Goal: Task Accomplishment & Management: Use online tool/utility

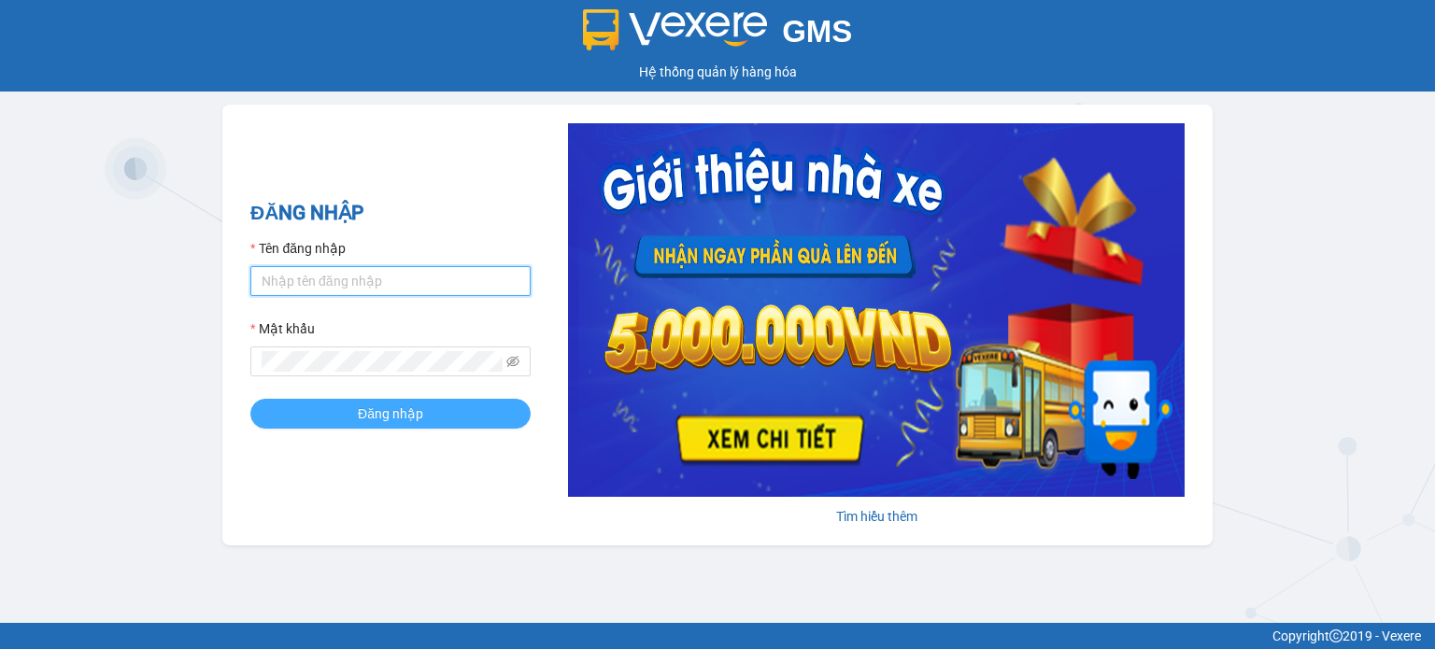
type input "thaosg.bmtai"
click at [422, 413] on span "Đăng nhập" at bounding box center [390, 414] width 65 height 21
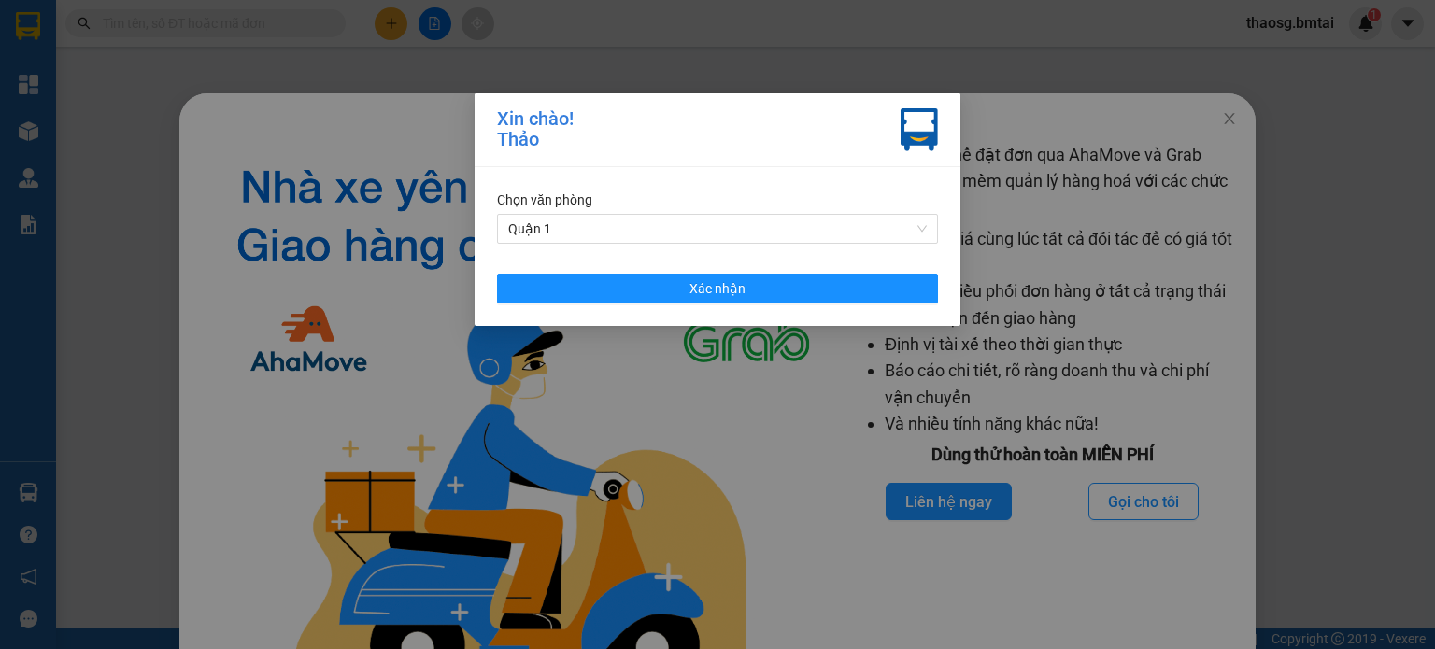
click at [837, 303] on div "Chọn văn phòng Quận 1 Xác nhận" at bounding box center [718, 246] width 486 height 159
click at [738, 289] on span "Xác nhận" at bounding box center [717, 288] width 56 height 21
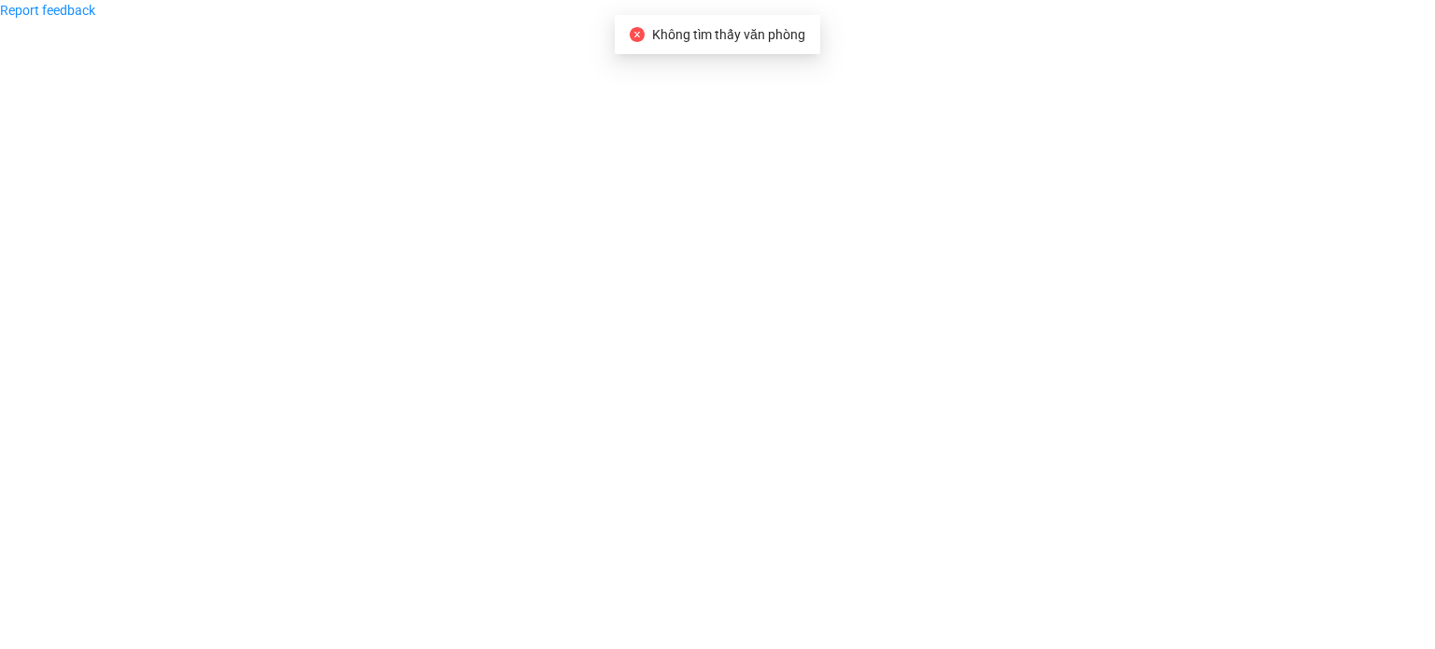
click at [638, 30] on icon "close-circle" at bounding box center [637, 34] width 15 height 15
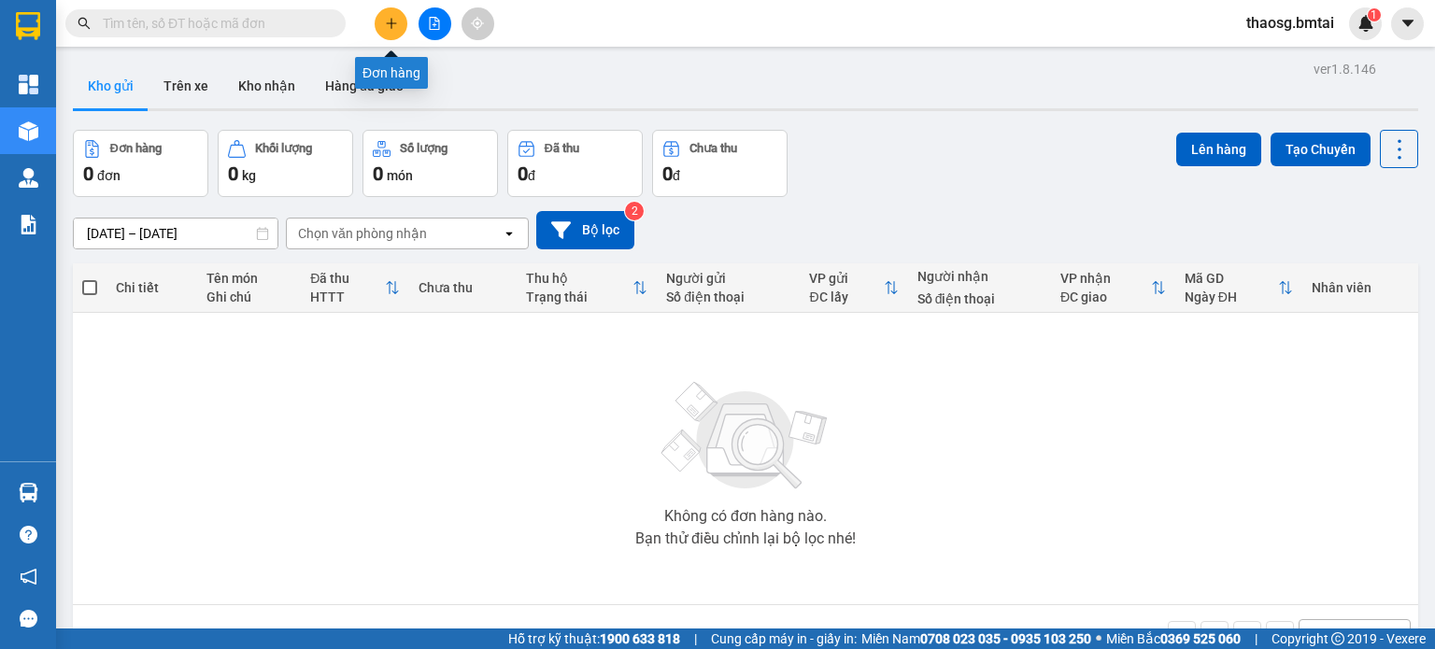
click at [389, 28] on icon "plus" at bounding box center [391, 23] width 13 height 13
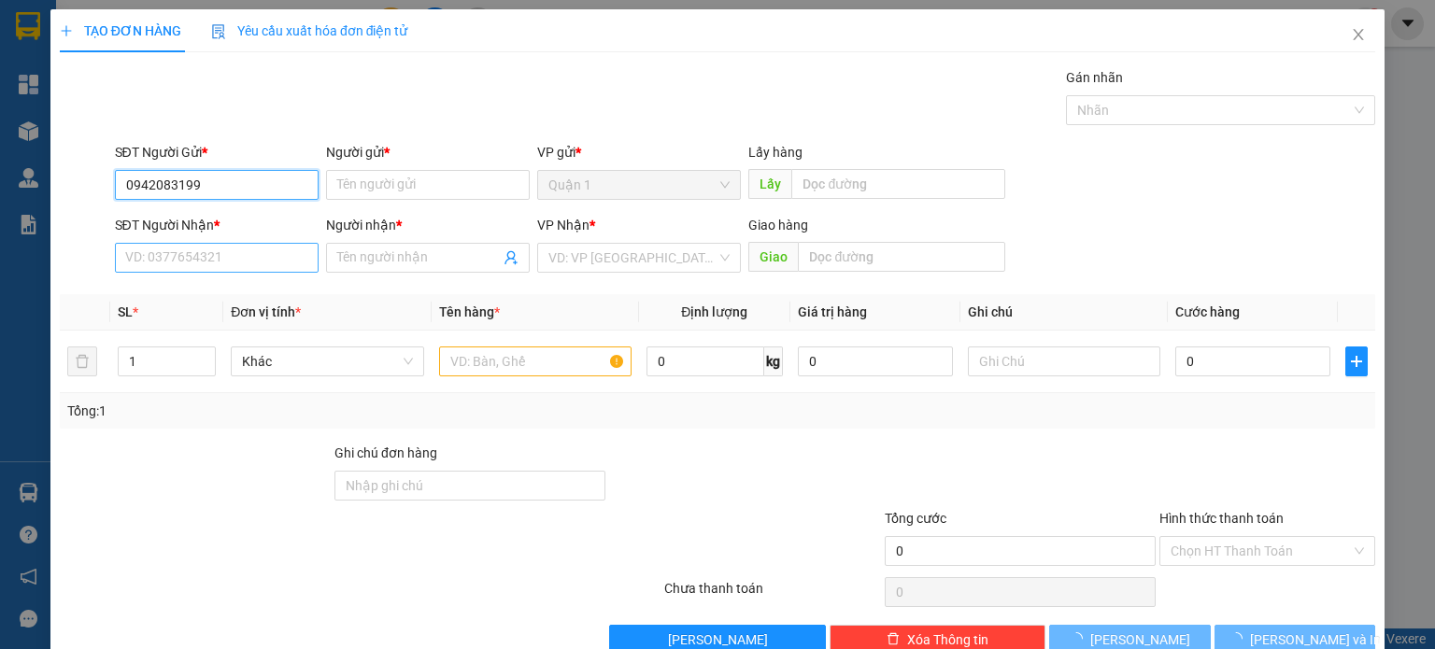
type input "0942083199"
click at [228, 271] on input "SĐT Người Nhận *" at bounding box center [217, 258] width 204 height 30
type input "0942083199"
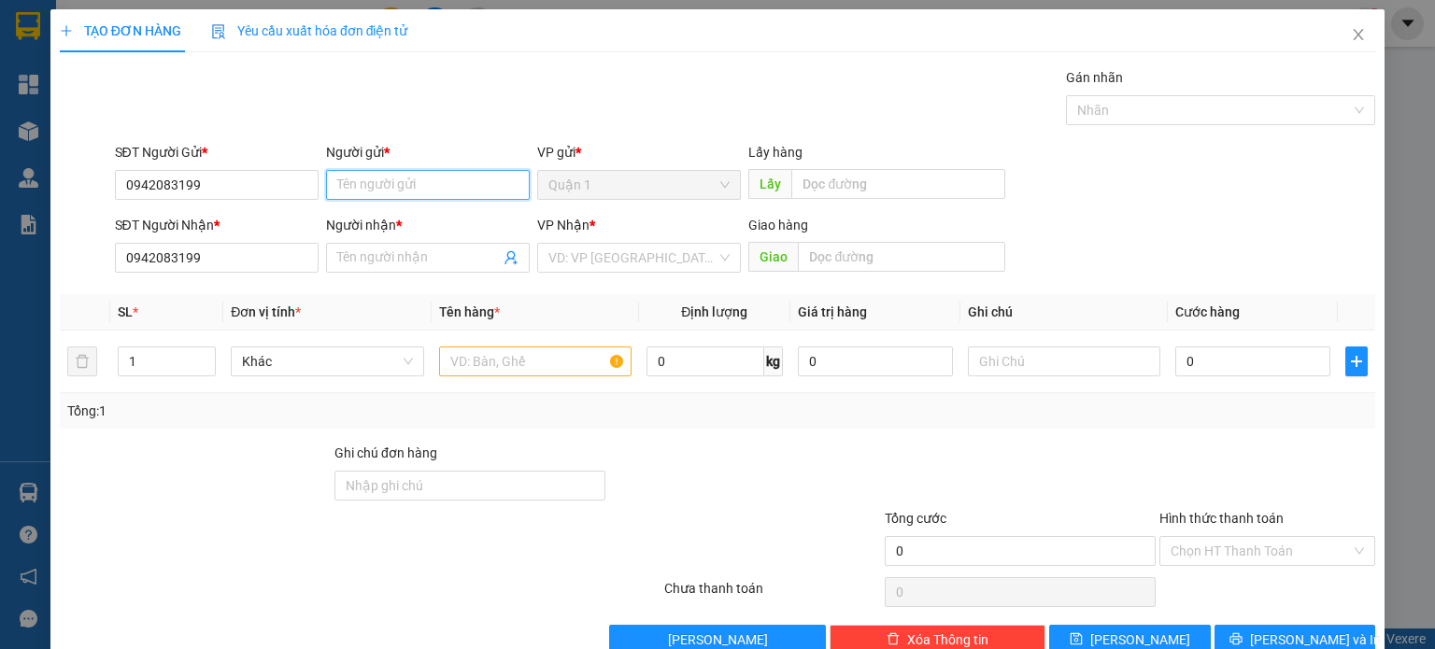
click at [362, 178] on input "Người gửi *" at bounding box center [428, 185] width 204 height 30
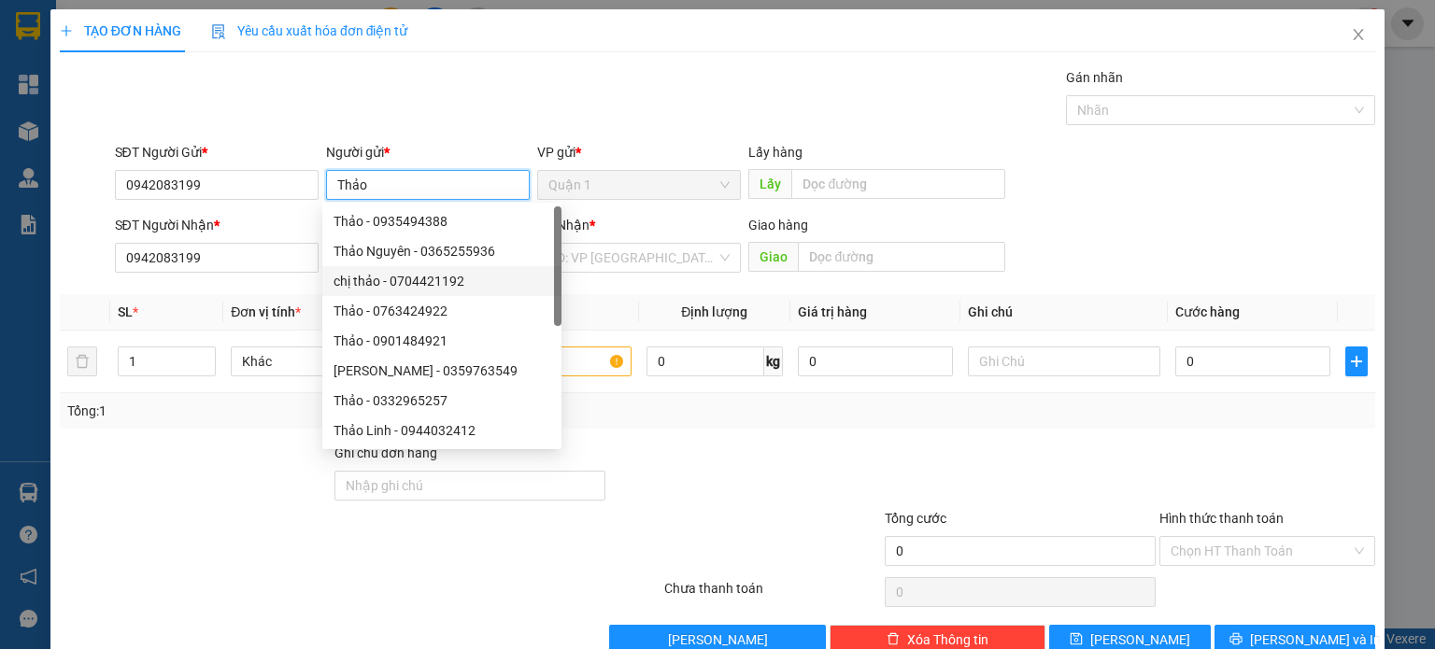
type input "Thảo"
click at [305, 487] on div at bounding box center [195, 475] width 275 height 65
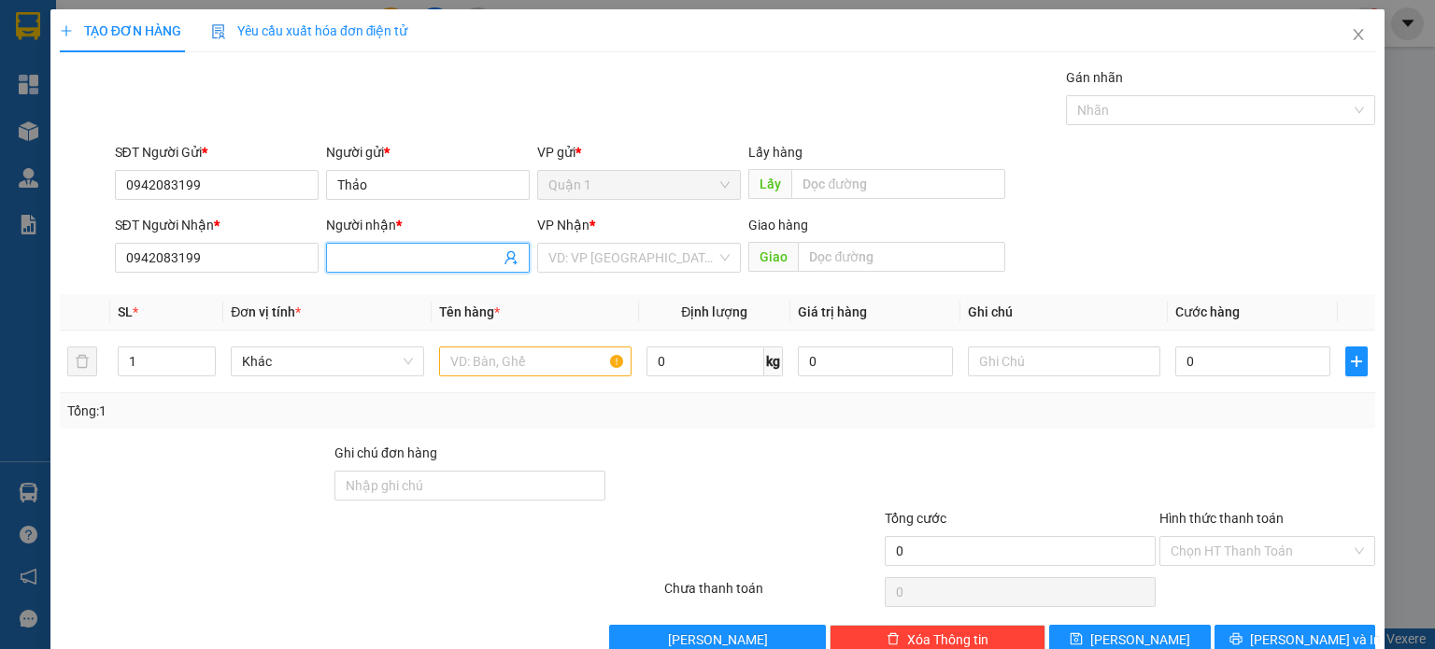
click at [378, 262] on input "Người nhận *" at bounding box center [418, 258] width 163 height 21
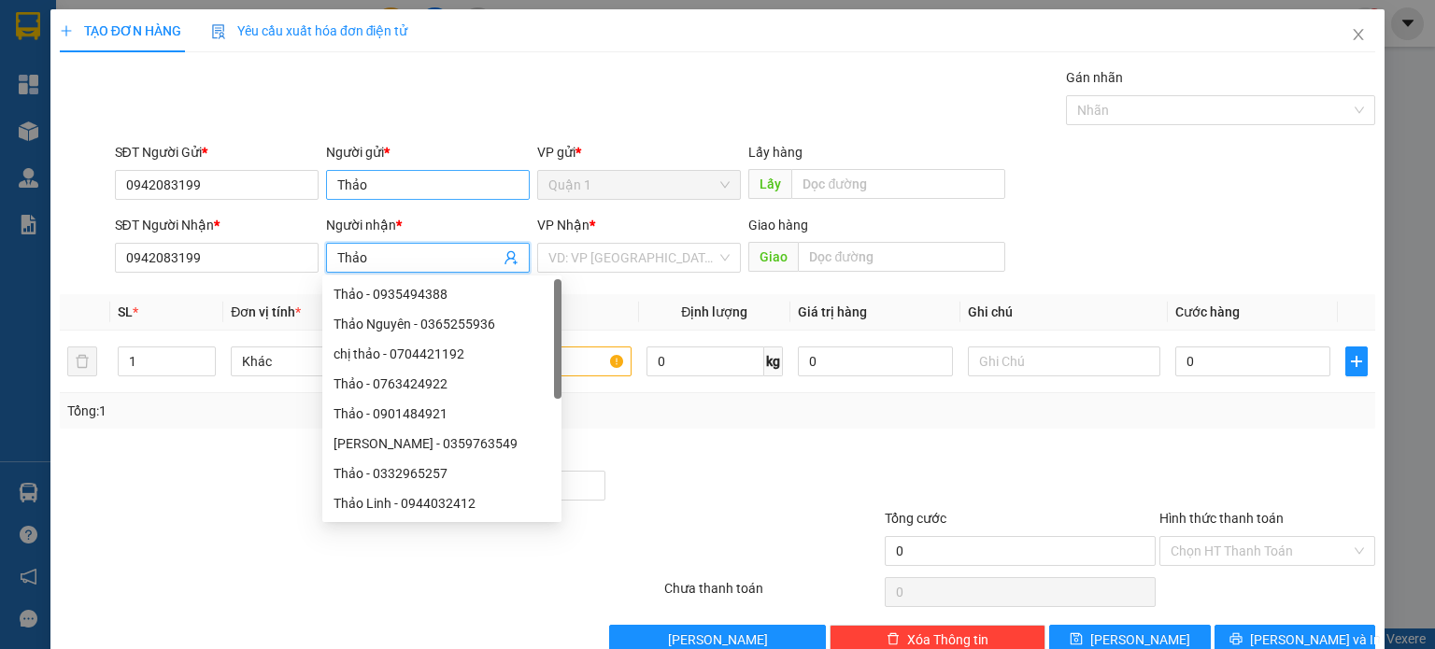
type input "Thảo"
click at [376, 178] on input "Thảo" at bounding box center [428, 185] width 204 height 30
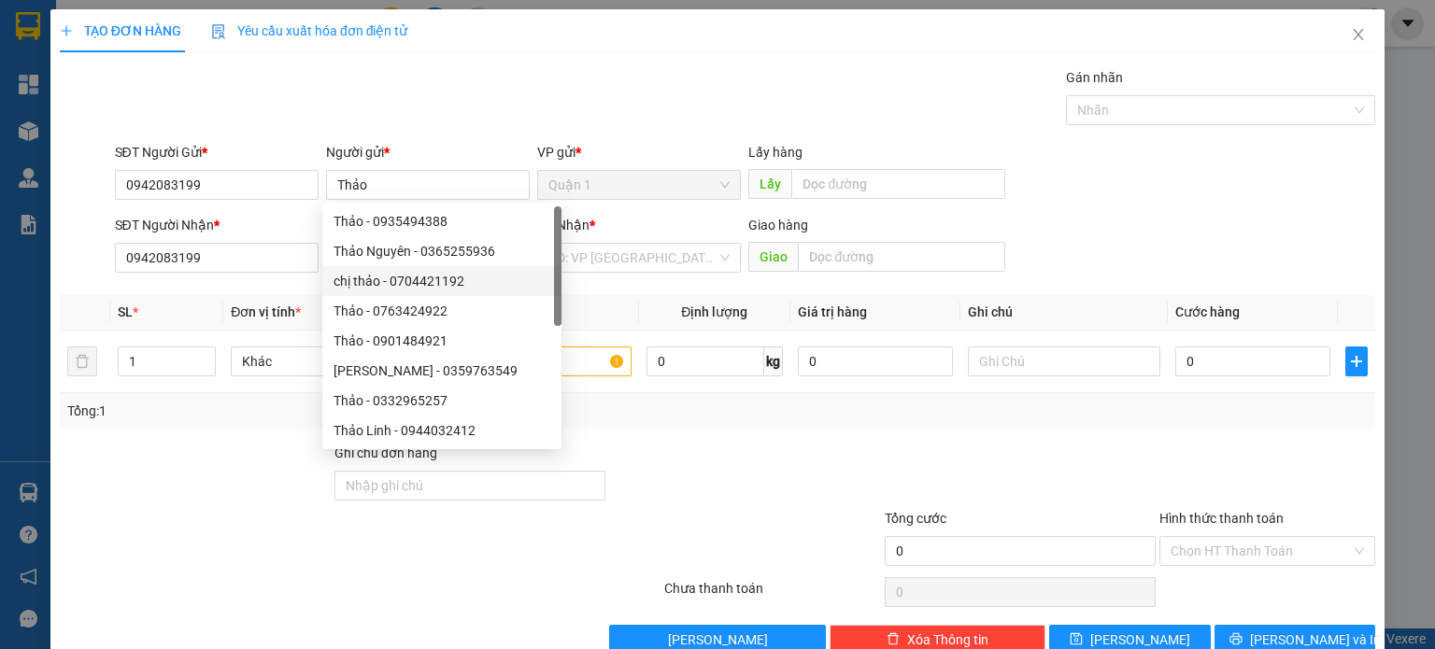
click at [249, 560] on div at bounding box center [250, 540] width 385 height 65
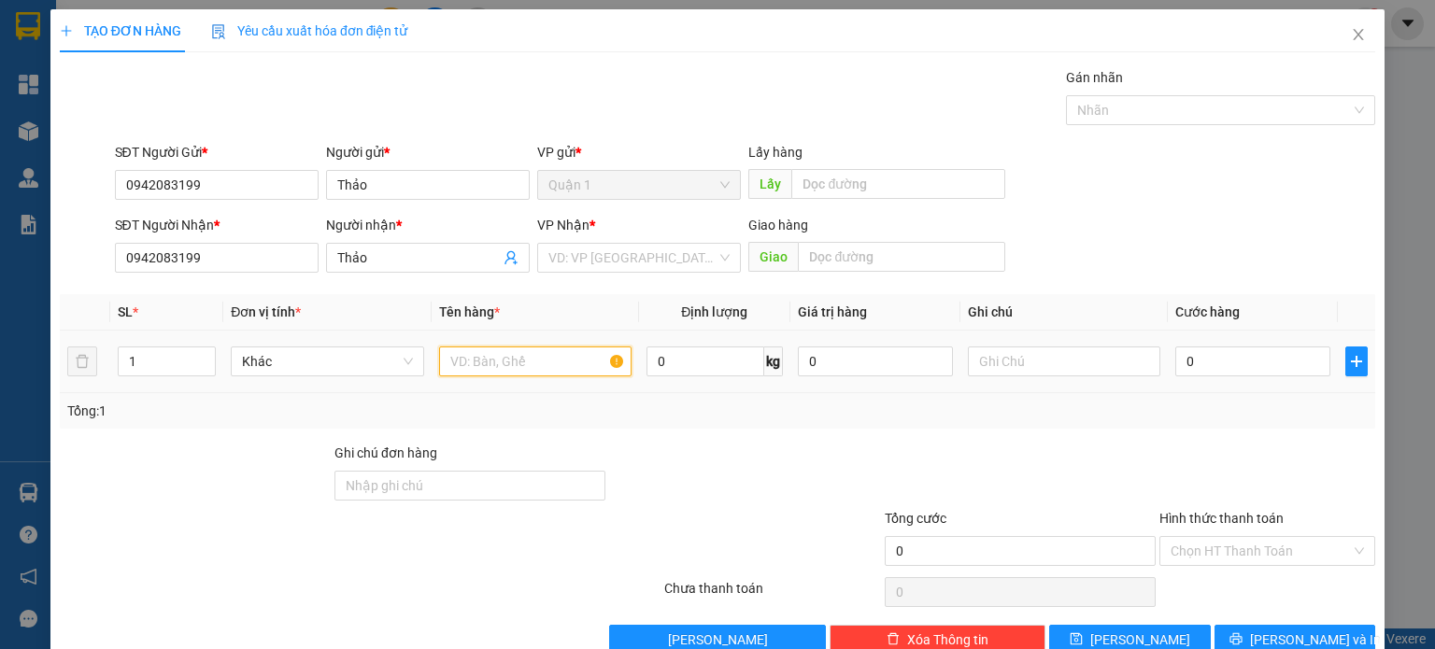
click at [555, 365] on input "text" at bounding box center [535, 362] width 192 height 30
type input "hàng"
click at [1048, 348] on input "text" at bounding box center [1064, 362] width 192 height 30
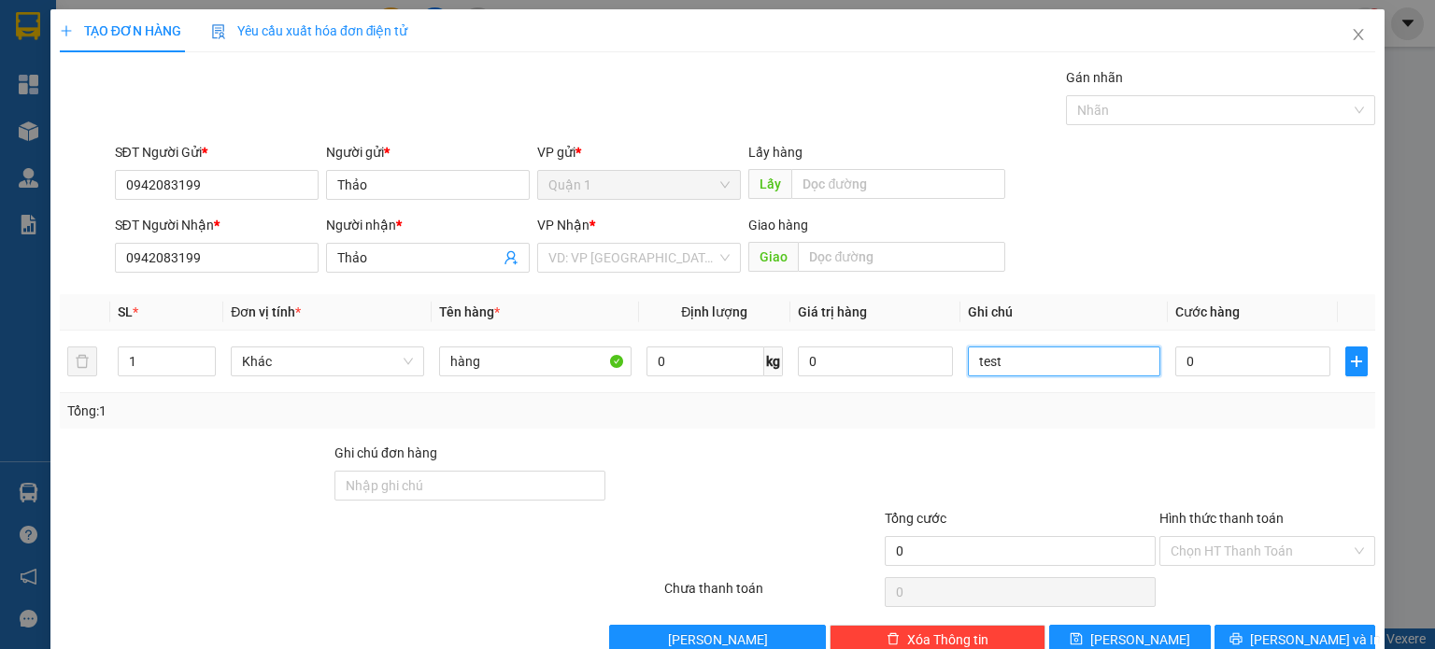
scroll to position [39, 0]
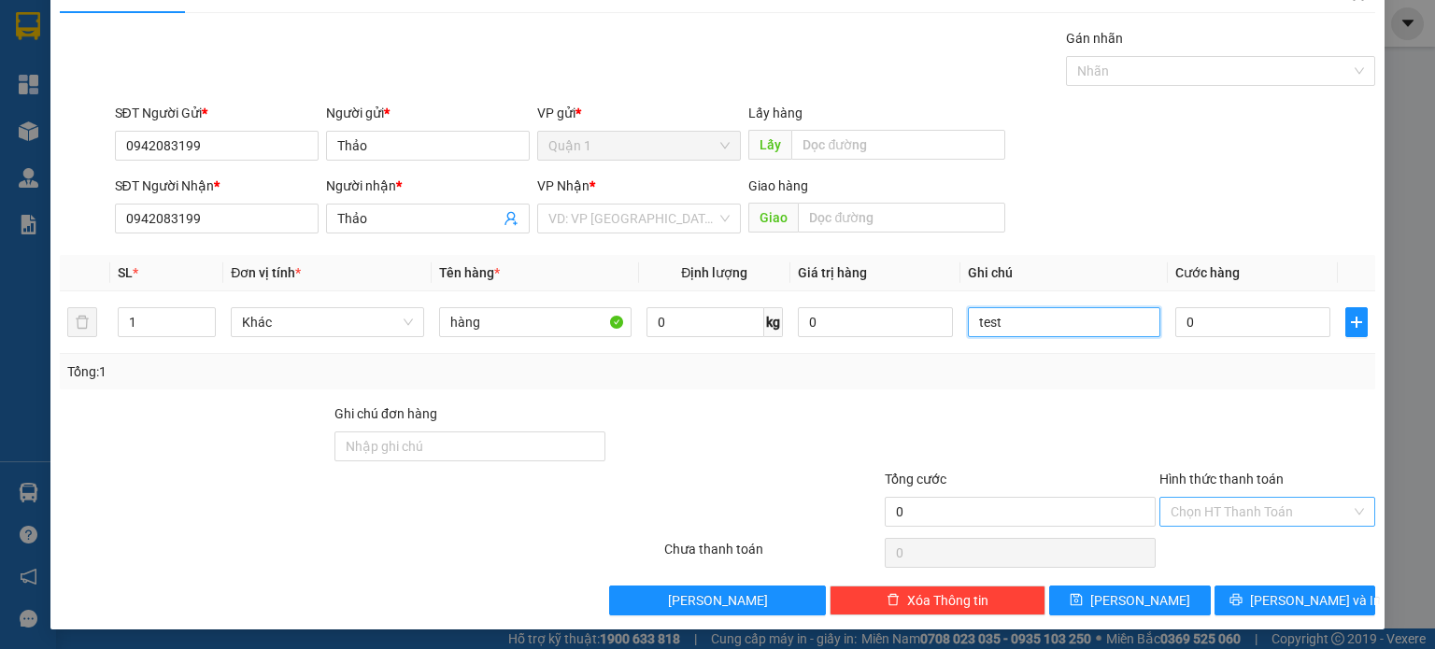
type input "test"
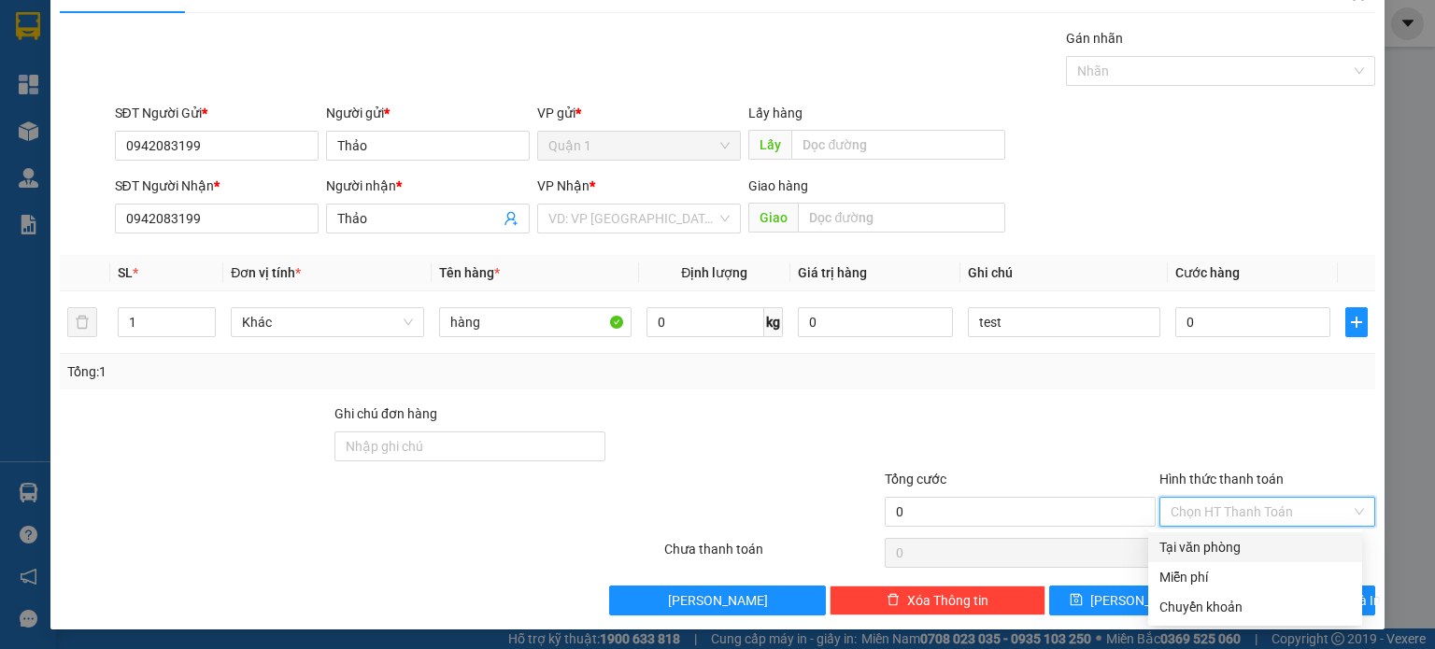
click at [1289, 523] on input "Hình thức thanh toán" at bounding box center [1261, 512] width 180 height 28
click at [1217, 587] on div "Miễn phí" at bounding box center [1255, 577] width 192 height 21
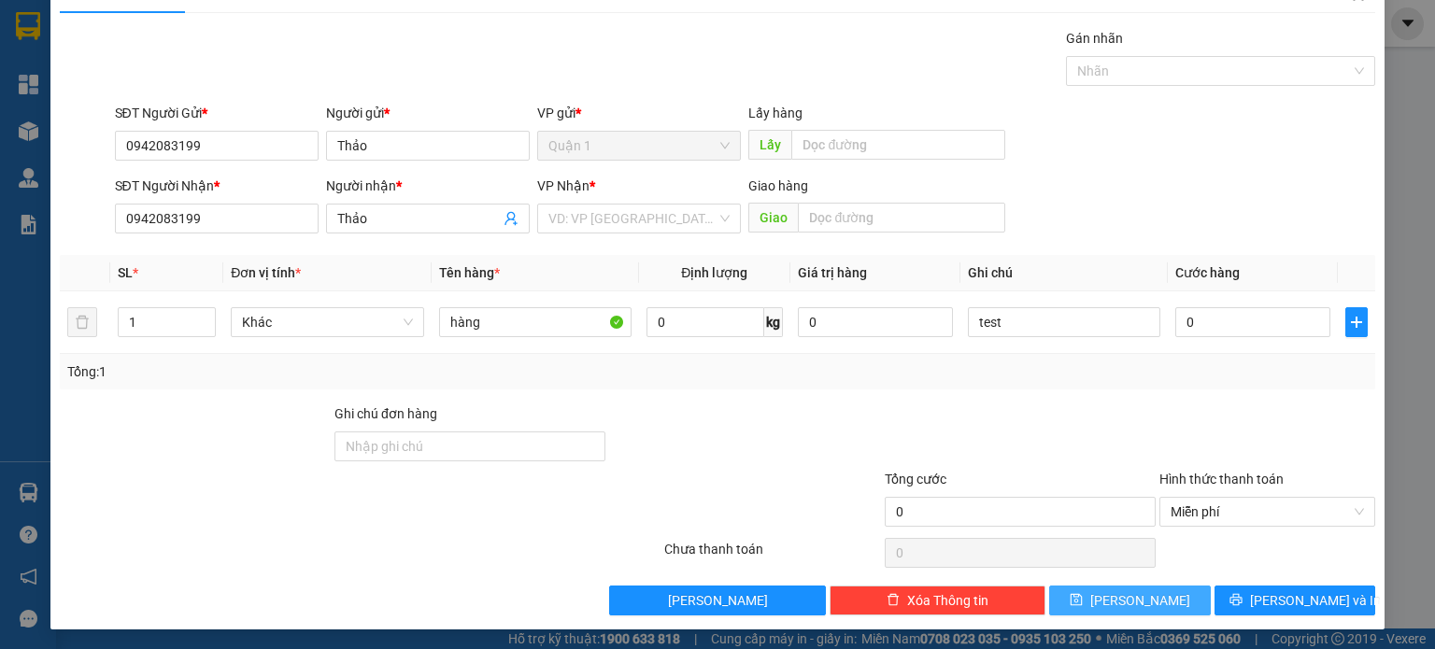
click at [1140, 599] on button "Lưu" at bounding box center [1130, 601] width 162 height 30
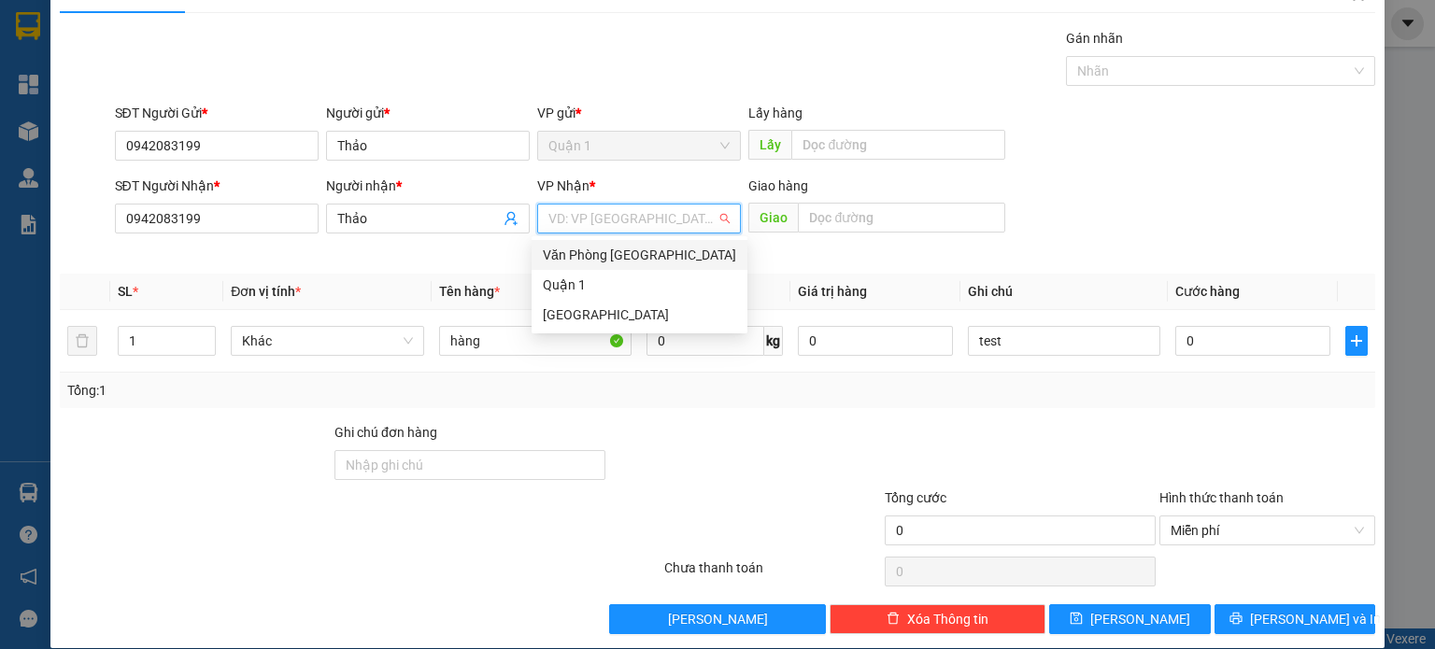
click at [655, 221] on input "search" at bounding box center [632, 219] width 168 height 28
click at [590, 251] on div "Văn Phòng [GEOGRAPHIC_DATA]" at bounding box center [639, 255] width 193 height 21
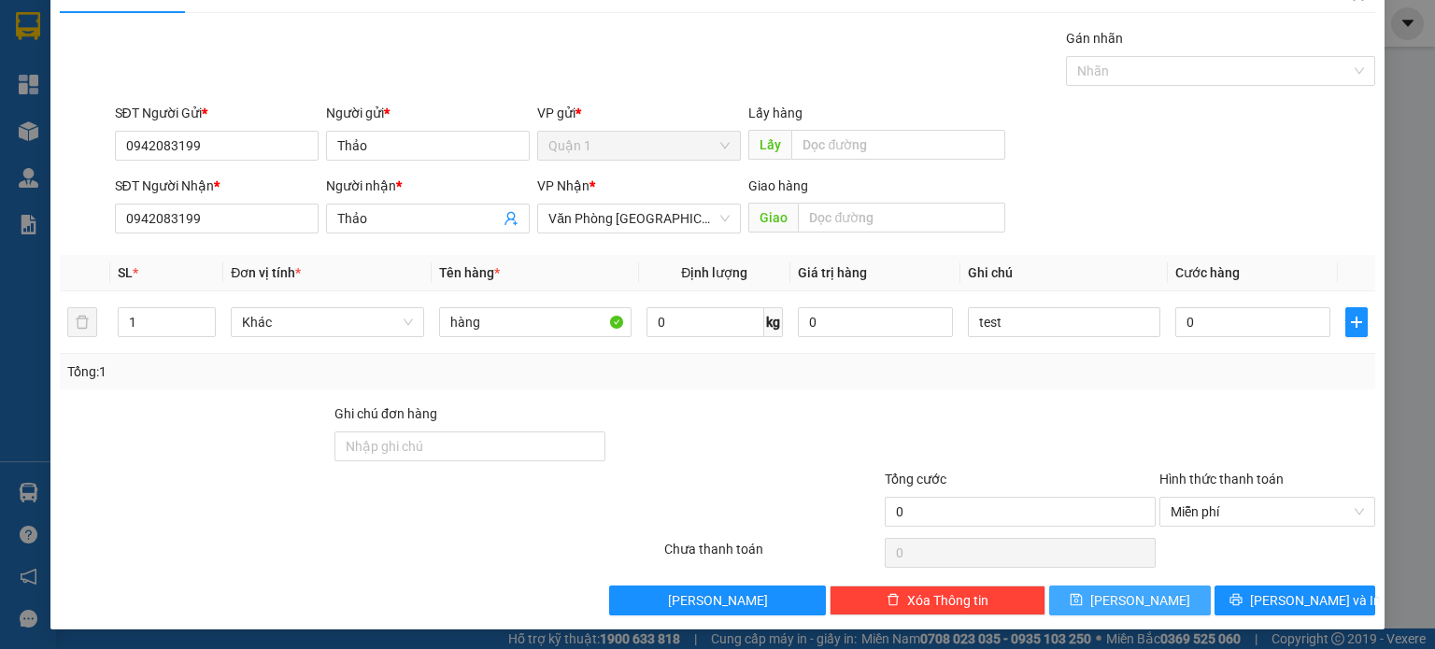
click at [1129, 597] on span "Lưu" at bounding box center [1140, 600] width 100 height 21
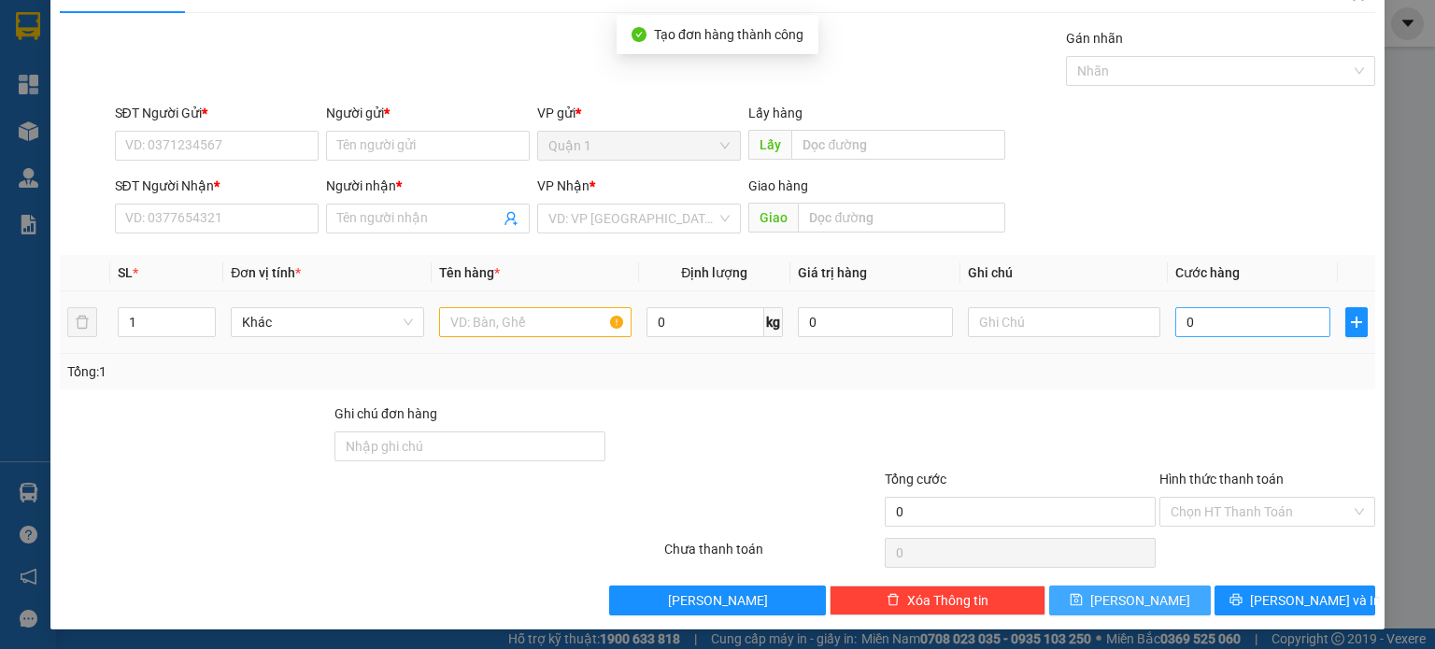
scroll to position [0, 0]
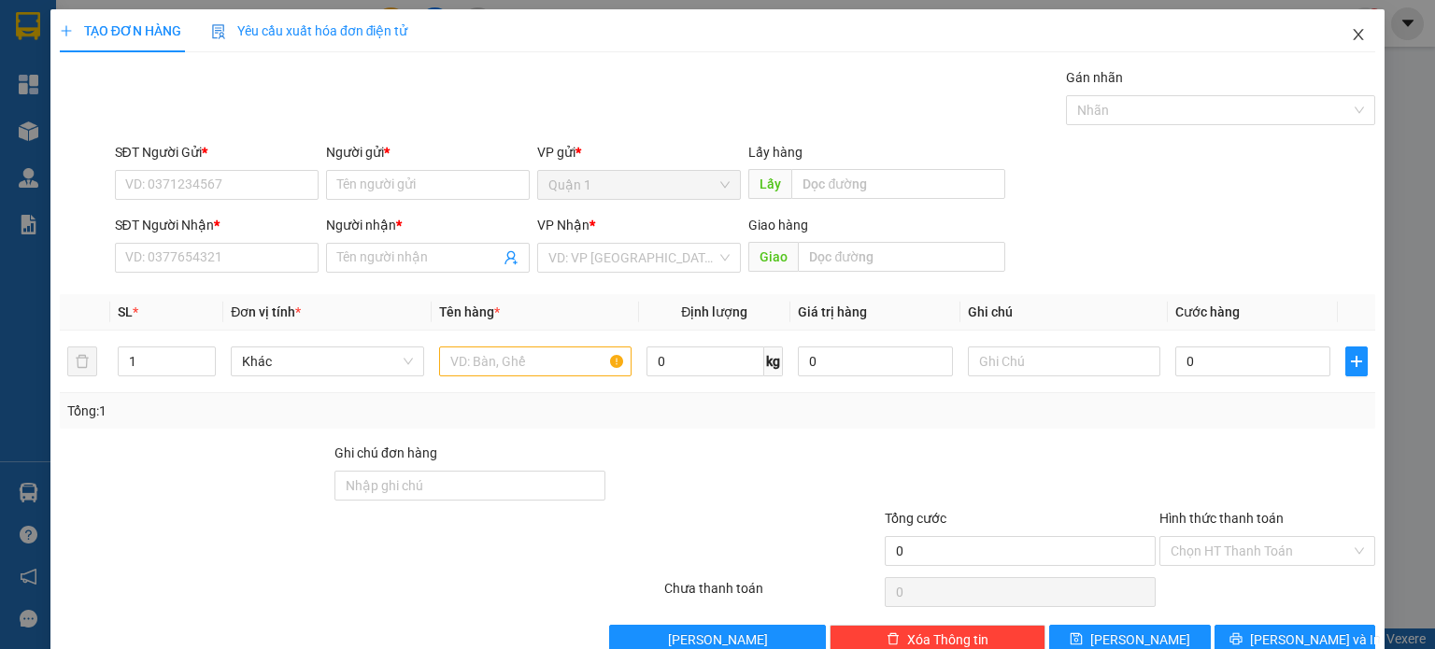
click at [1343, 25] on span "Close" at bounding box center [1358, 35] width 52 height 52
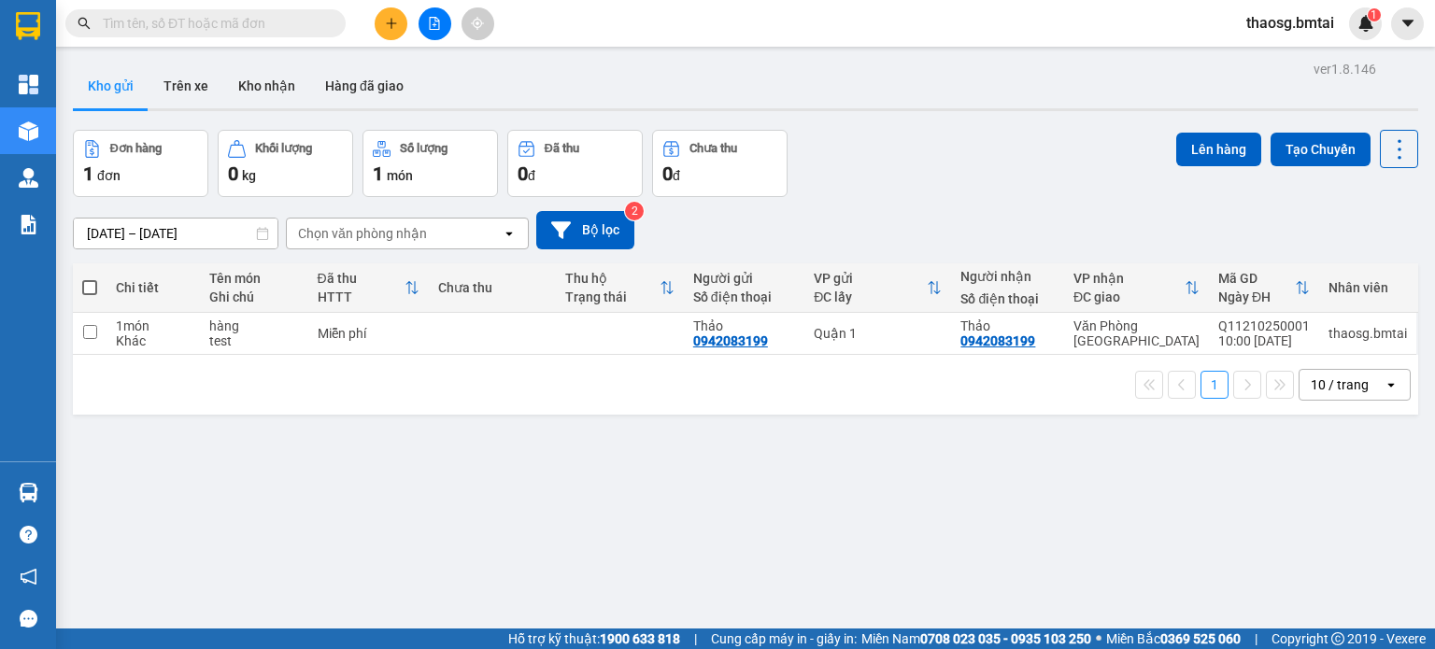
click at [90, 283] on span at bounding box center [89, 287] width 15 height 15
click at [90, 278] on input "checkbox" at bounding box center [90, 278] width 0 height 0
checkbox input "true"
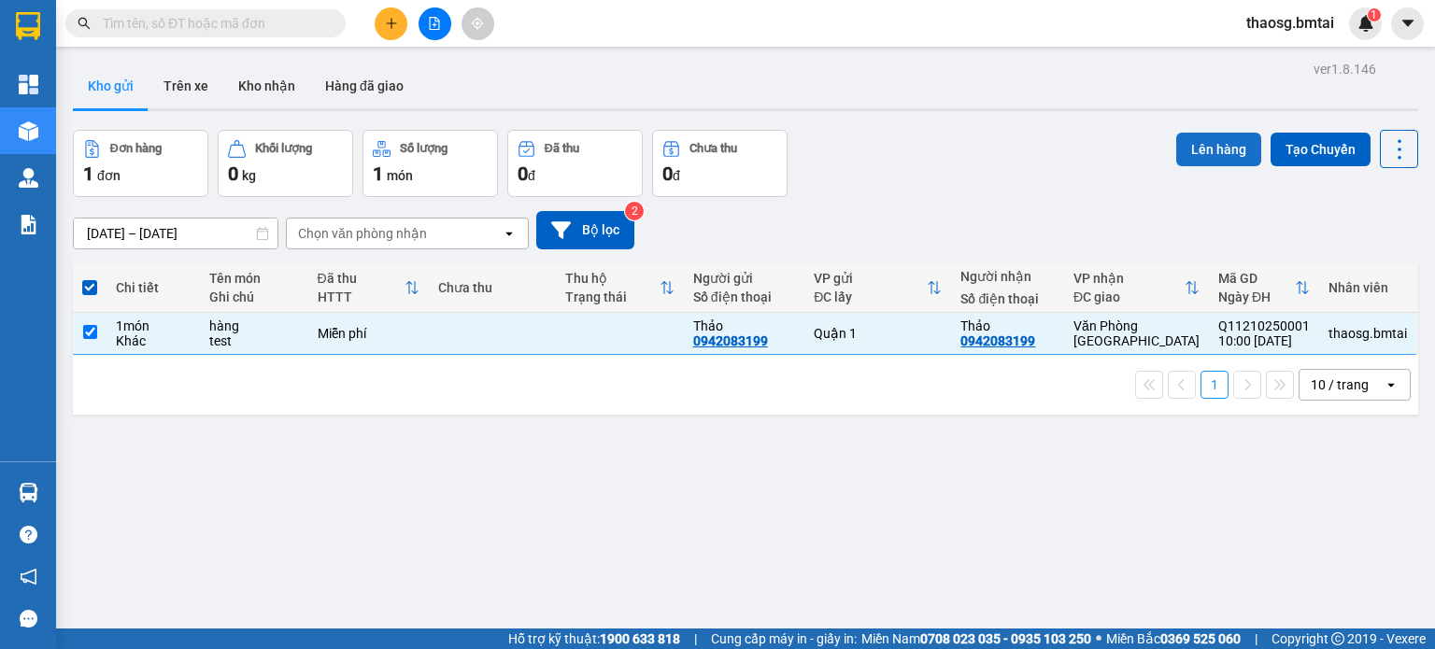
click at [1217, 141] on button "Lên hàng" at bounding box center [1218, 150] width 85 height 34
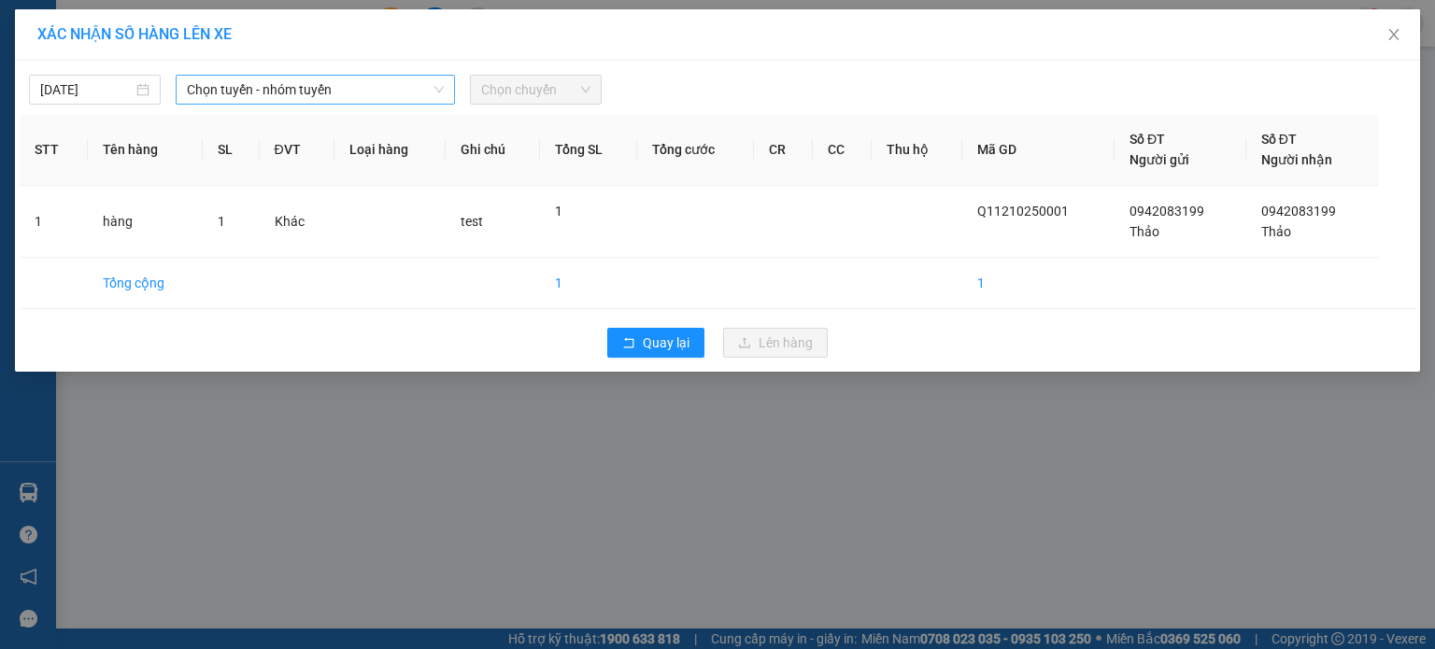
click at [310, 88] on span "Chọn tuyến - nhóm tuyến" at bounding box center [315, 90] width 257 height 28
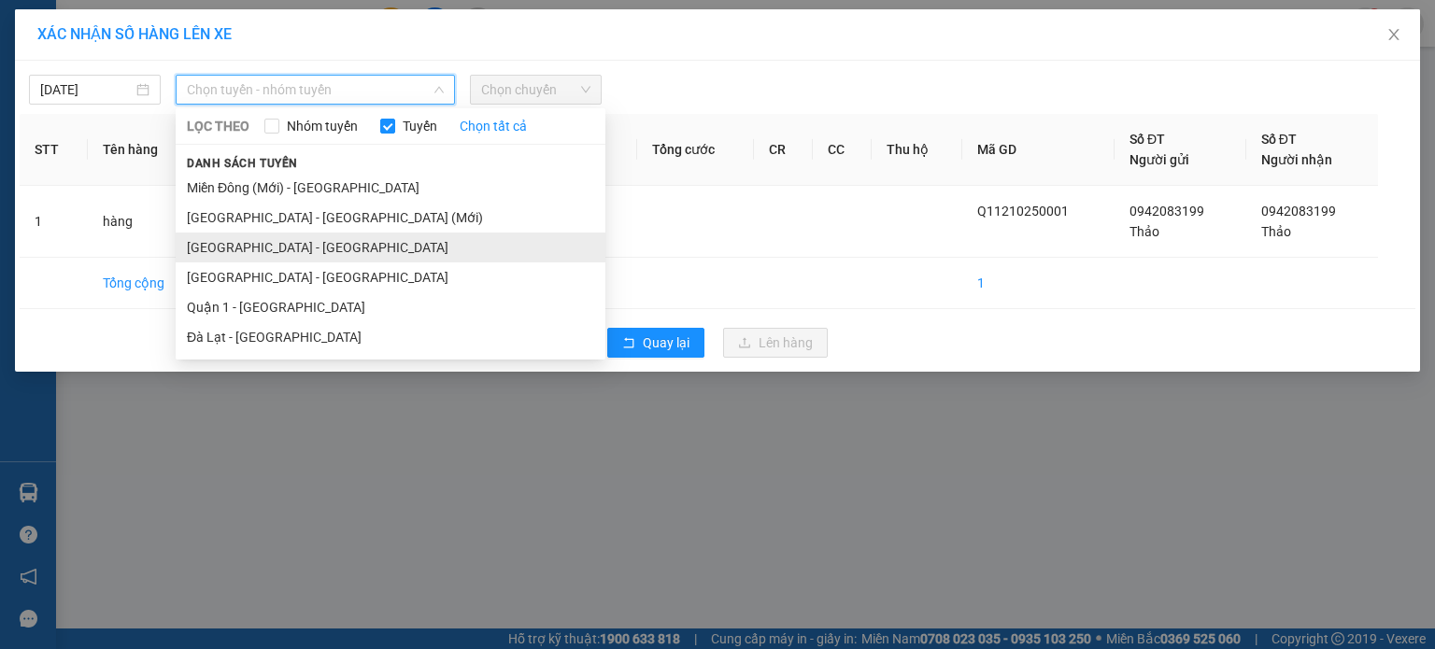
click at [283, 244] on li "[GEOGRAPHIC_DATA] - [GEOGRAPHIC_DATA]" at bounding box center [391, 248] width 430 height 30
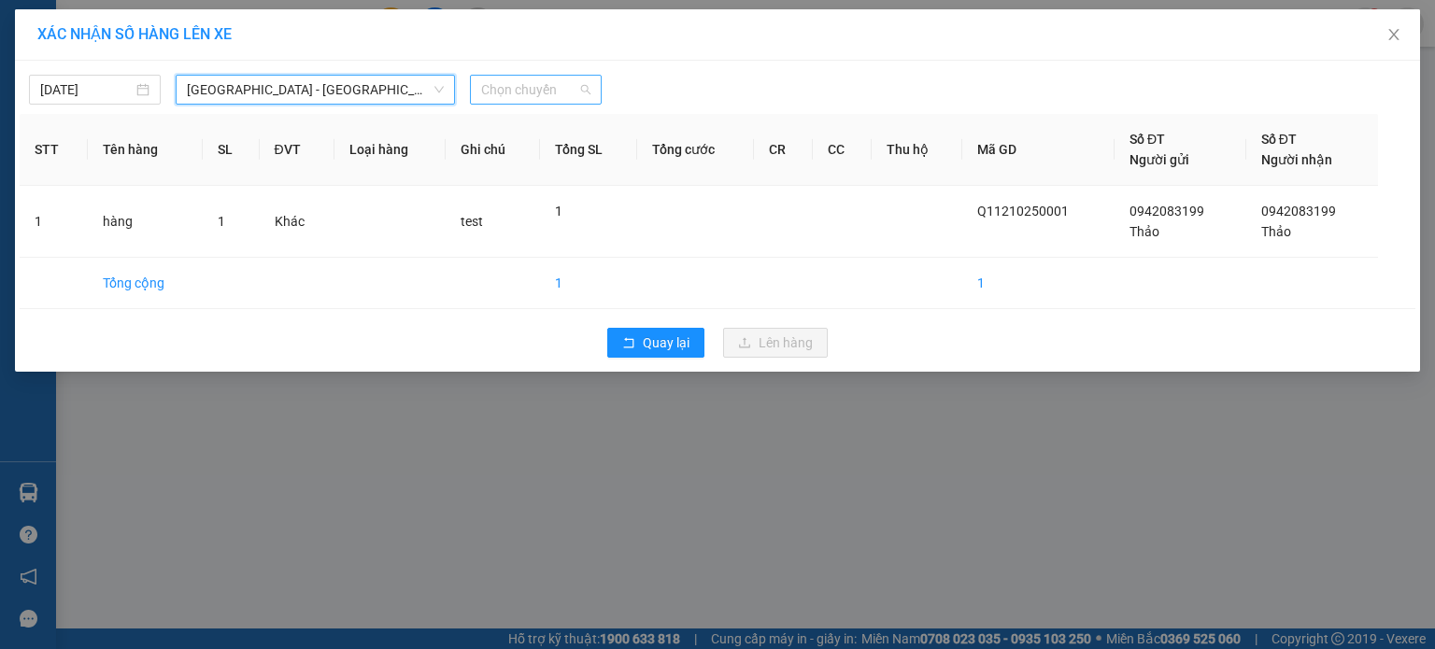
click at [561, 96] on span "Chọn chuyến" at bounding box center [535, 90] width 109 height 28
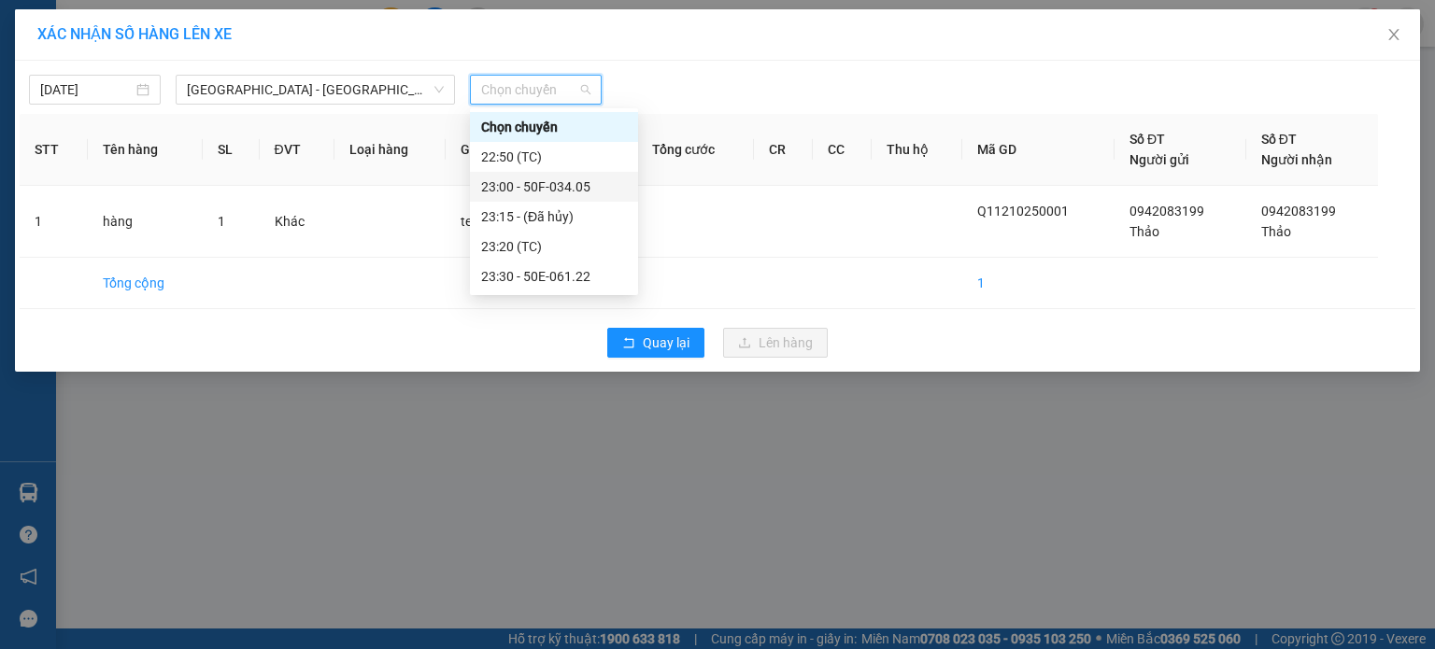
click at [560, 191] on div "23:00 - 50F-034.05" at bounding box center [554, 187] width 146 height 21
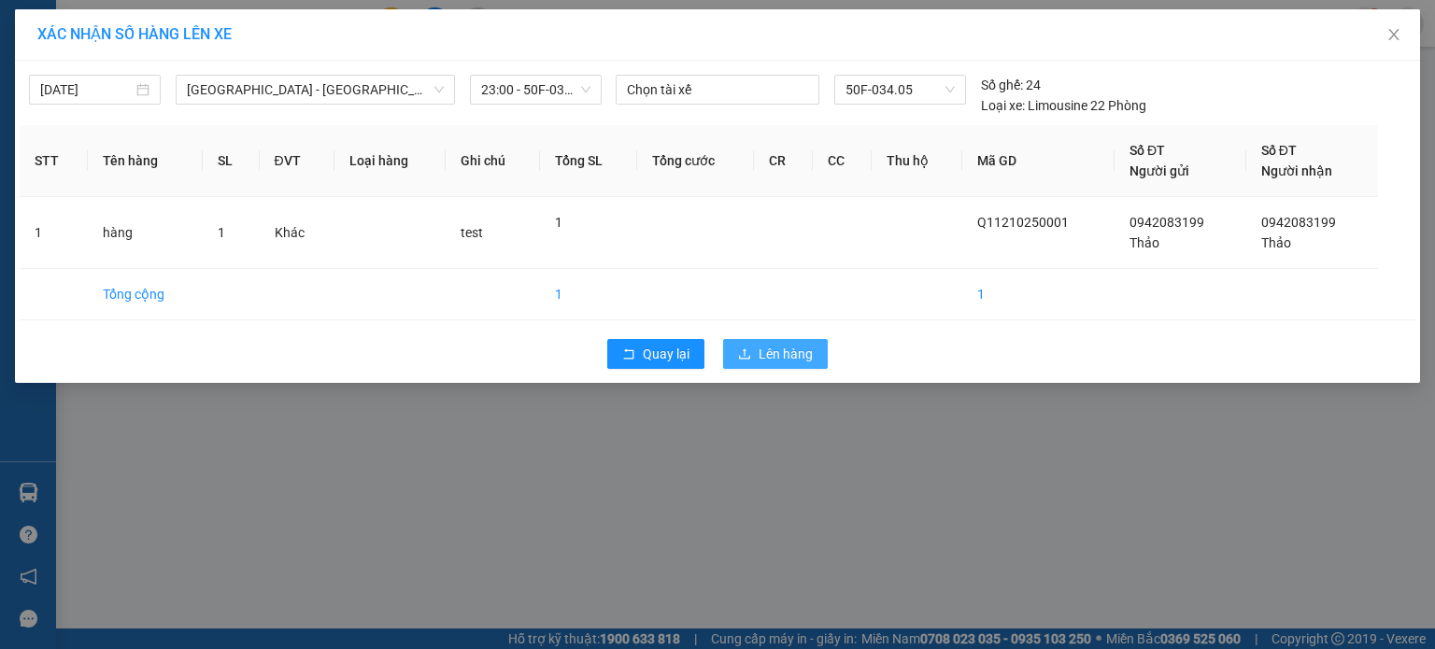
click at [814, 349] on button "Lên hàng" at bounding box center [775, 354] width 105 height 30
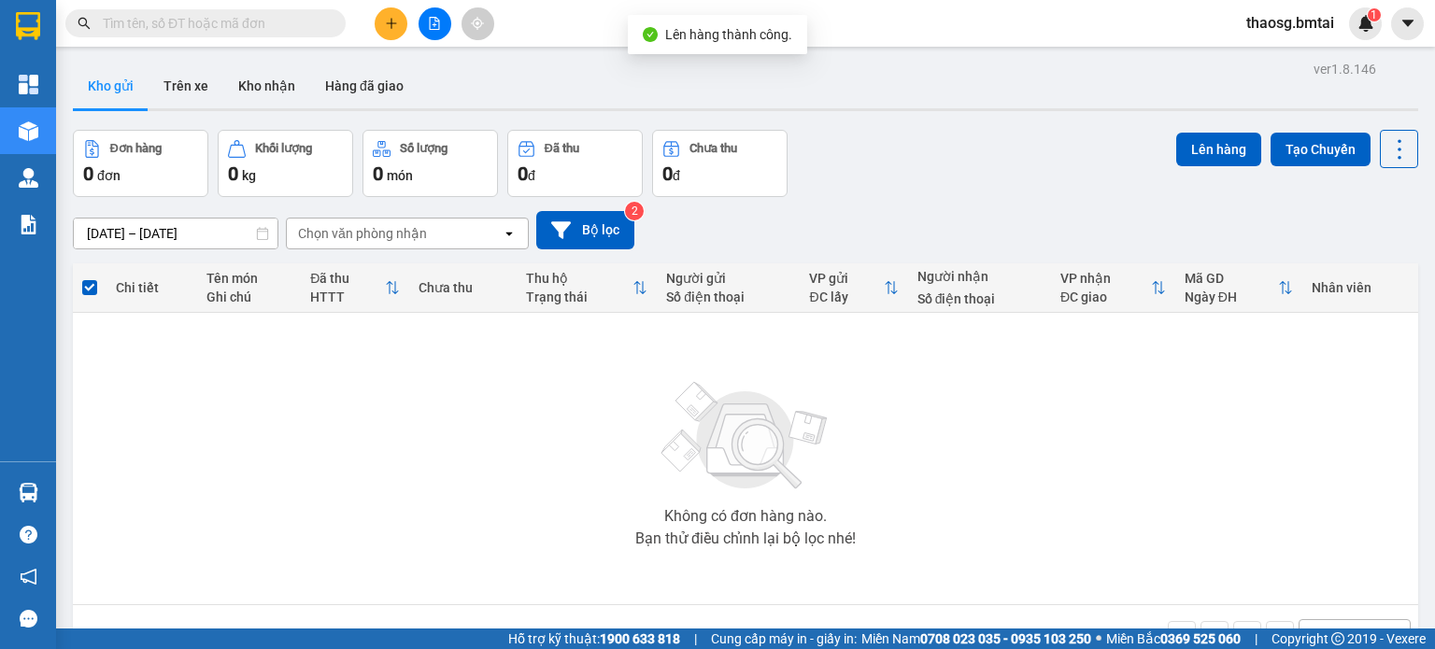
click at [1312, 21] on span "thaosg.bmtai" at bounding box center [1290, 22] width 118 height 23
click at [1283, 55] on span "Đăng xuất" at bounding box center [1298, 58] width 78 height 21
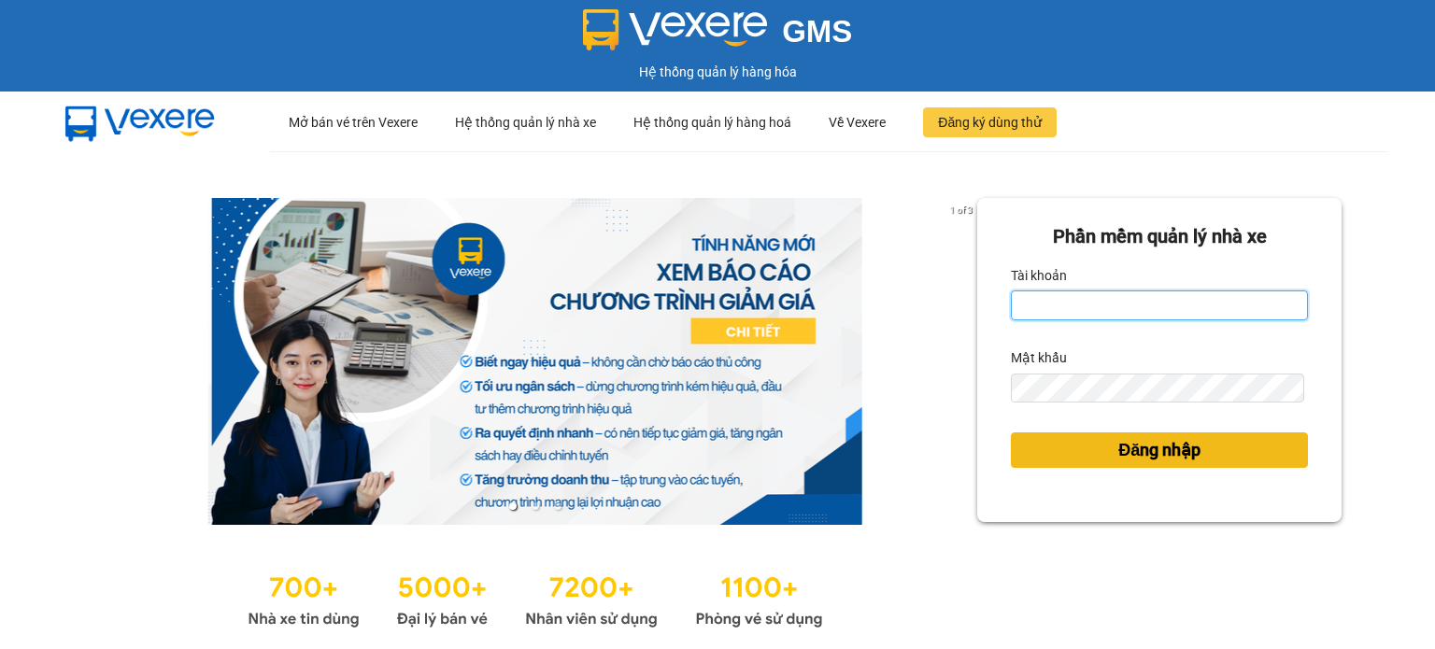
type input "thaosg.bmtai"
click at [1214, 446] on button "Đăng nhập" at bounding box center [1159, 451] width 297 height 36
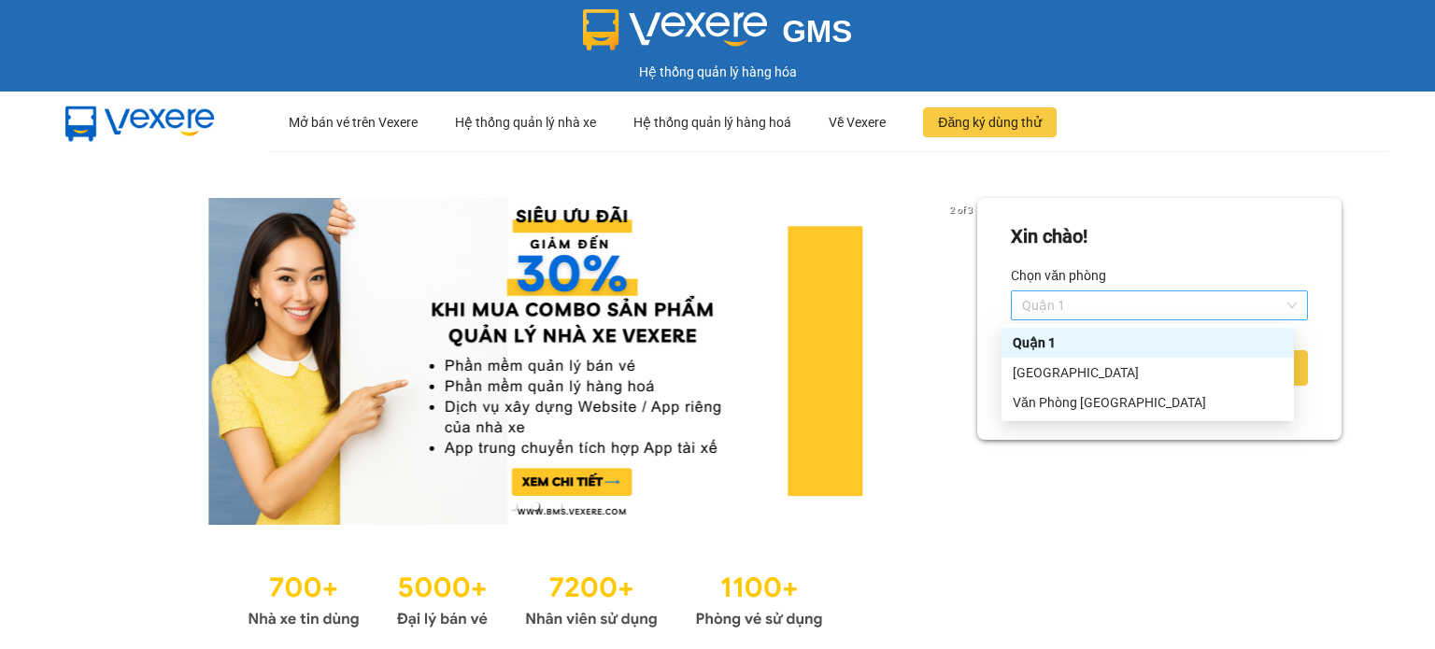
click at [1092, 298] on span "Quận 1" at bounding box center [1159, 305] width 275 height 28
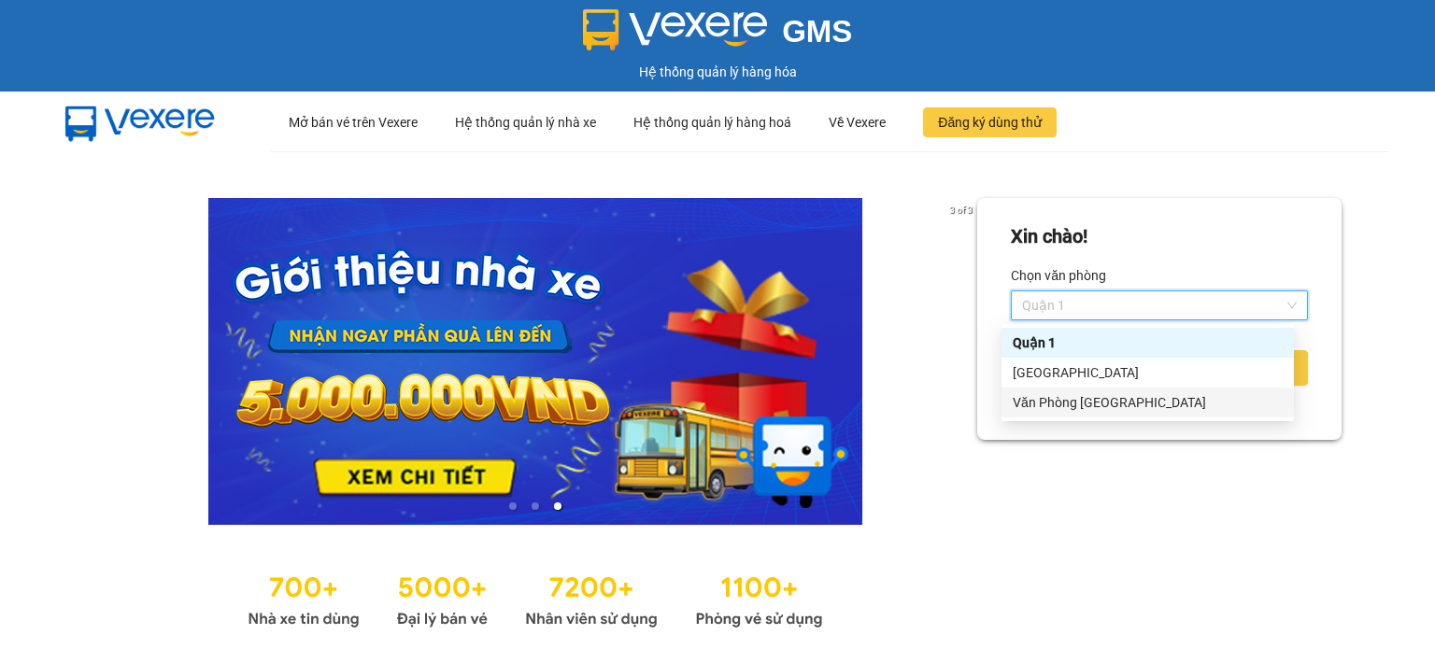
click at [1085, 406] on div "Văn Phòng Đà Lạt" at bounding box center [1148, 402] width 270 height 21
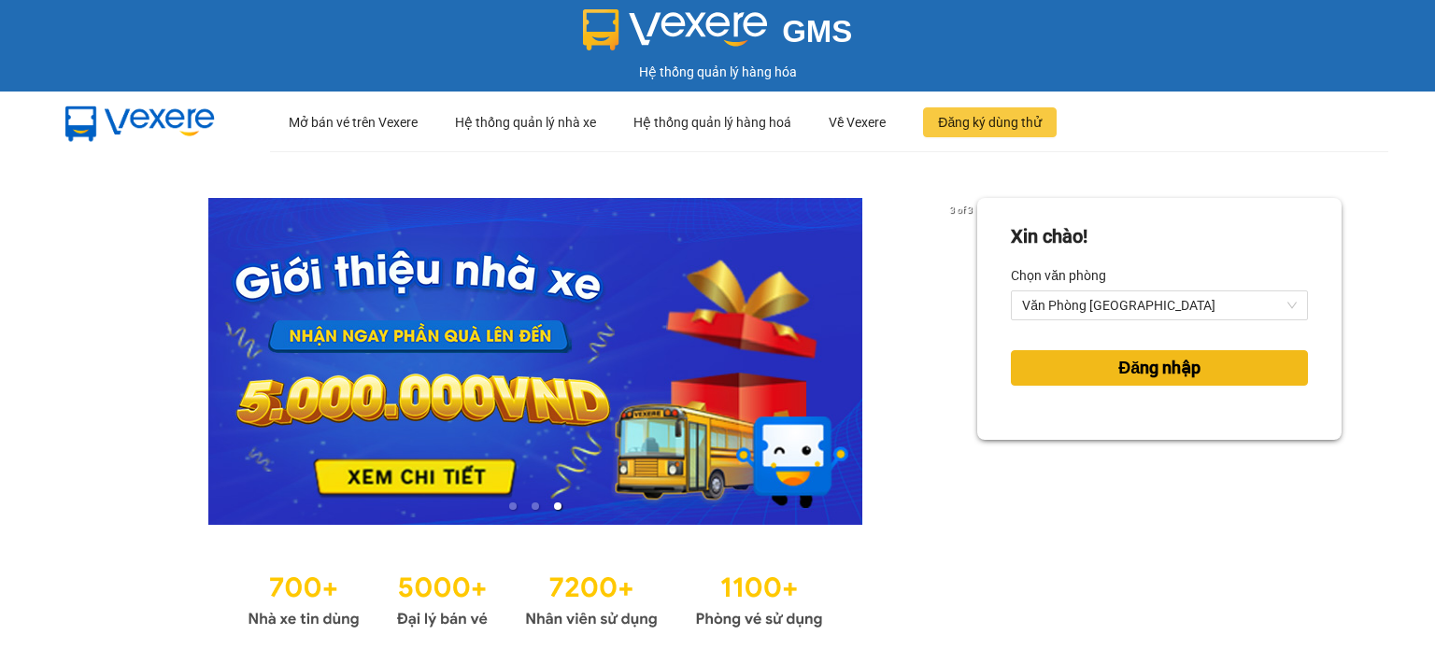
click at [1121, 362] on span "Đăng nhập" at bounding box center [1159, 368] width 82 height 26
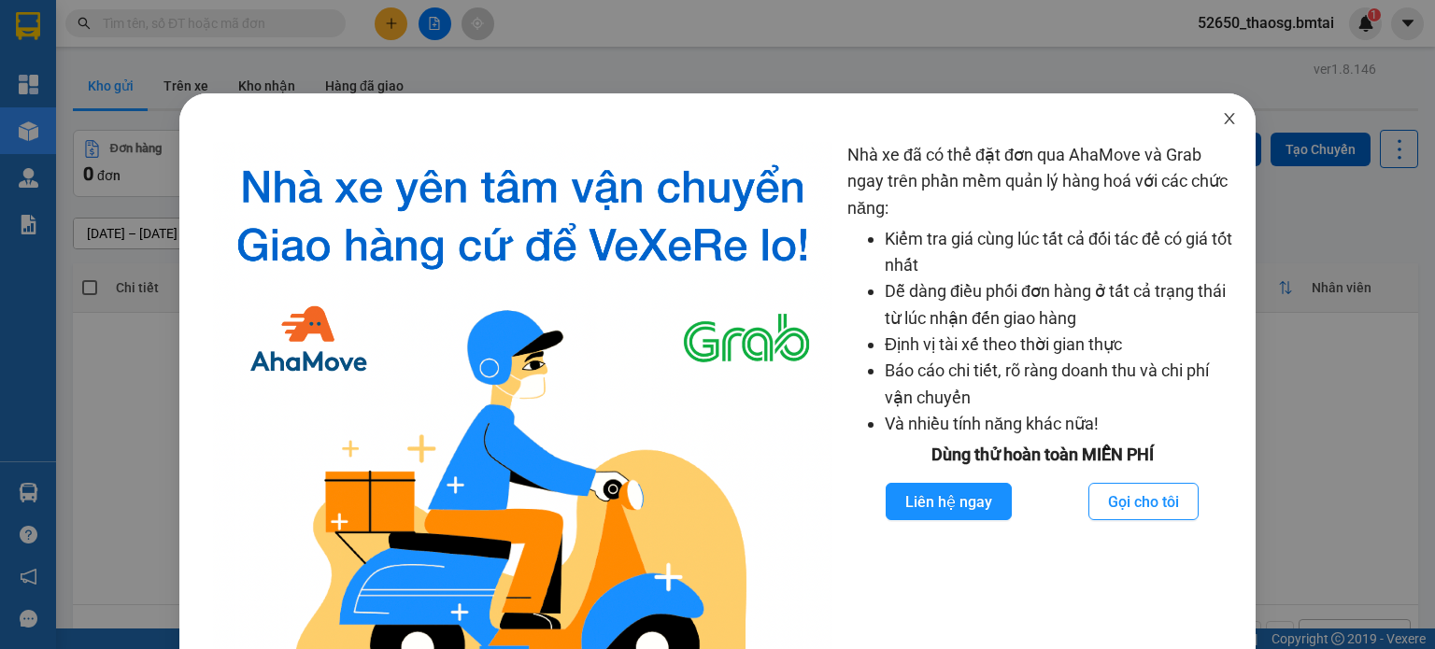
click at [1224, 122] on icon "close" at bounding box center [1229, 118] width 10 height 11
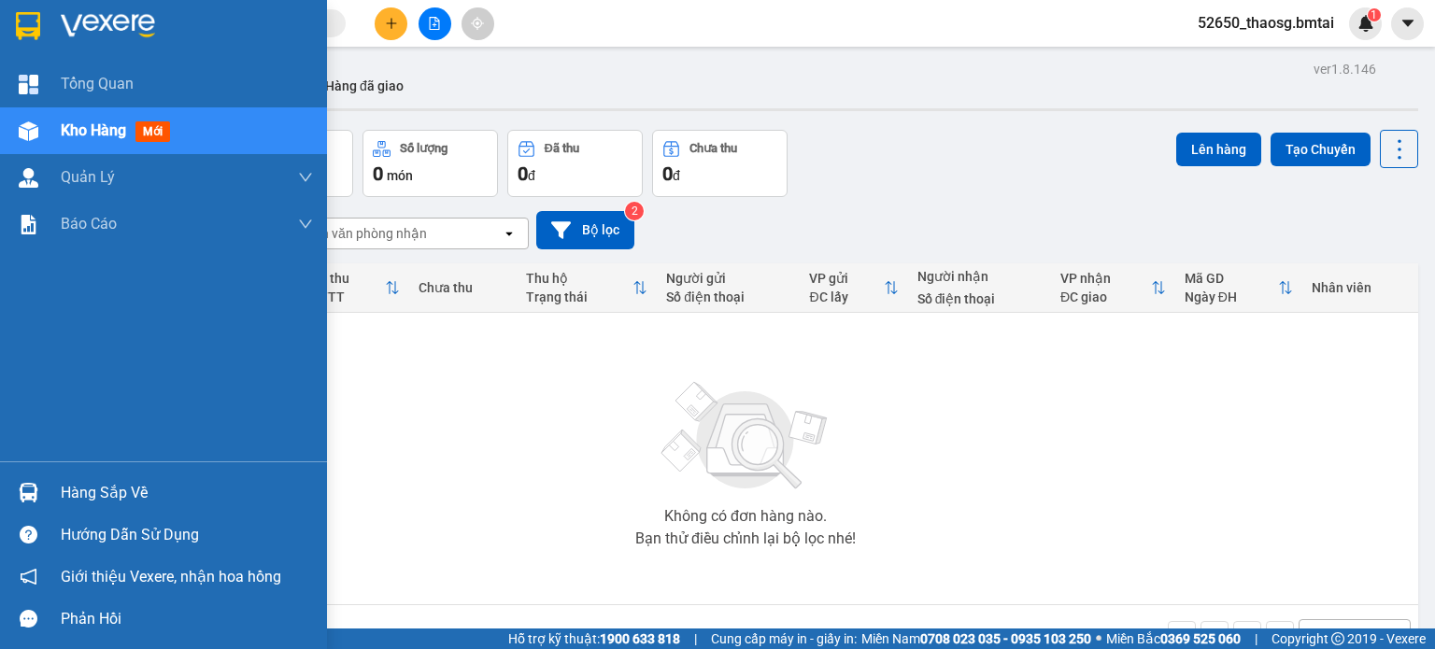
click at [95, 488] on div "Hàng sắp về" at bounding box center [187, 493] width 252 height 28
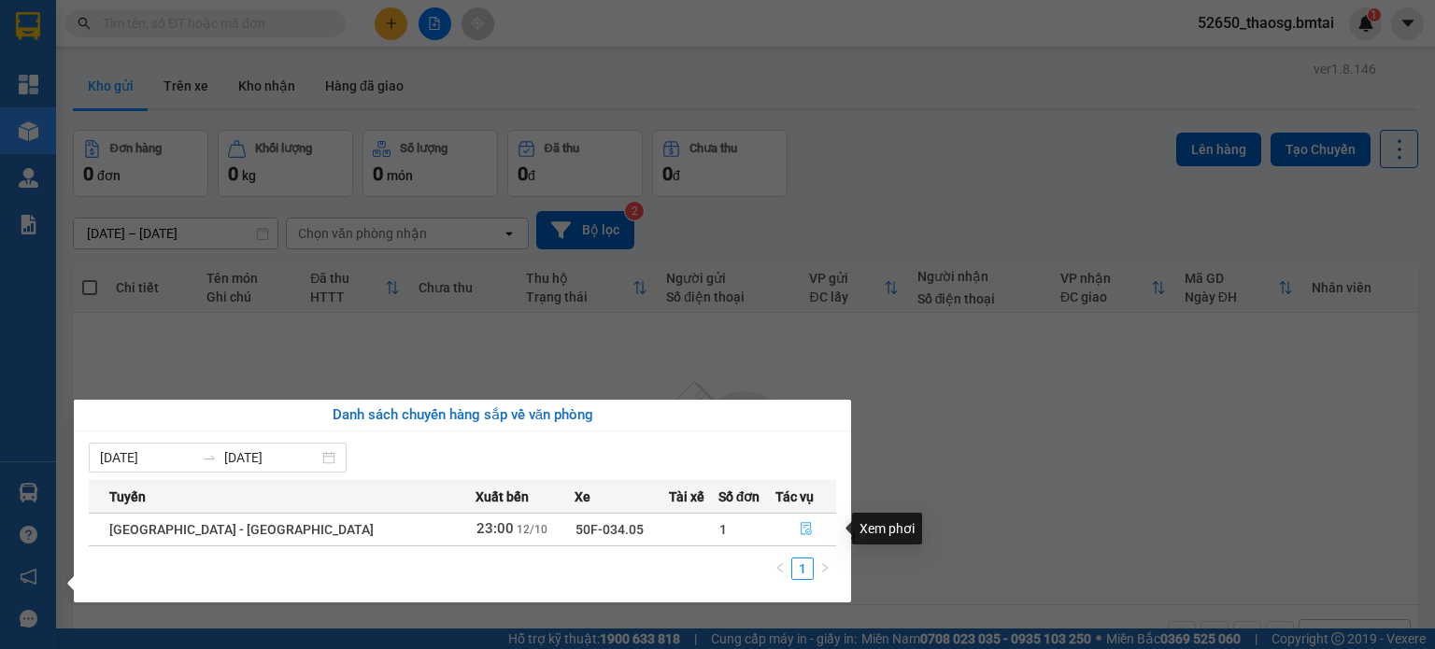
click at [801, 527] on button "button" at bounding box center [805, 530] width 59 height 30
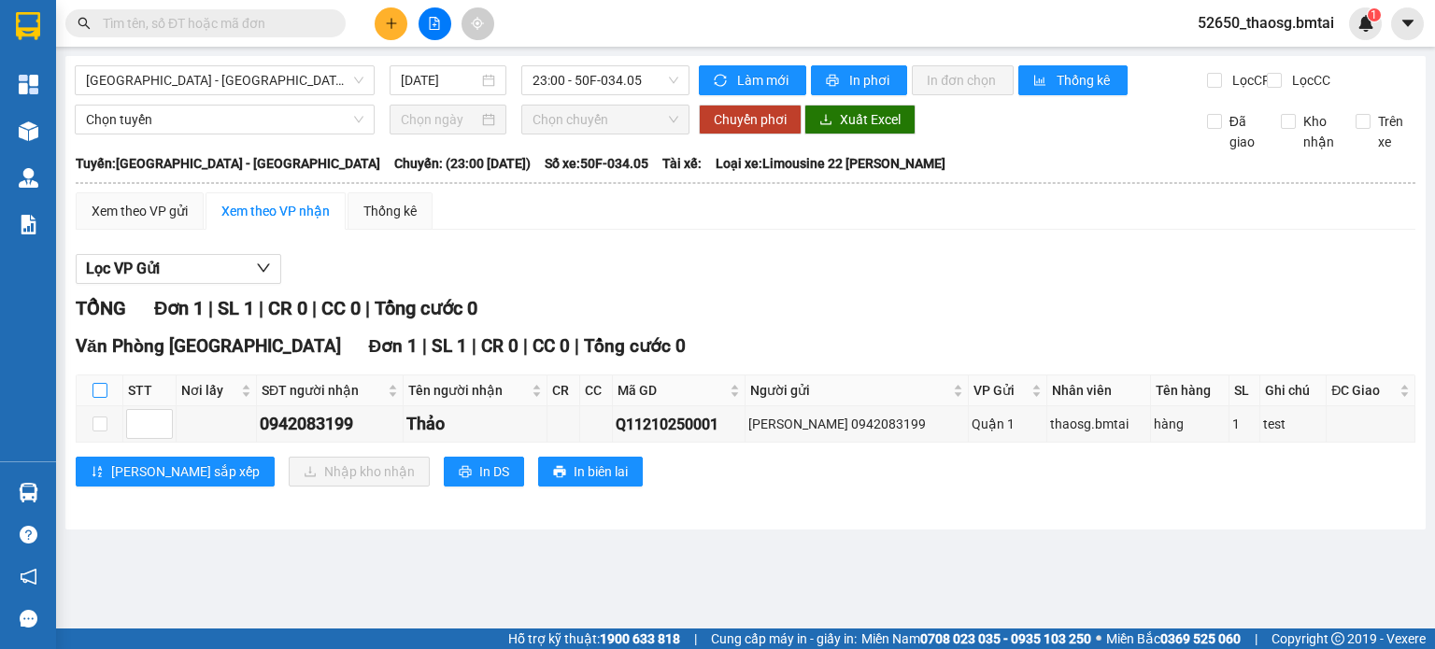
click at [97, 398] on input "checkbox" at bounding box center [99, 390] width 15 height 15
checkbox input "true"
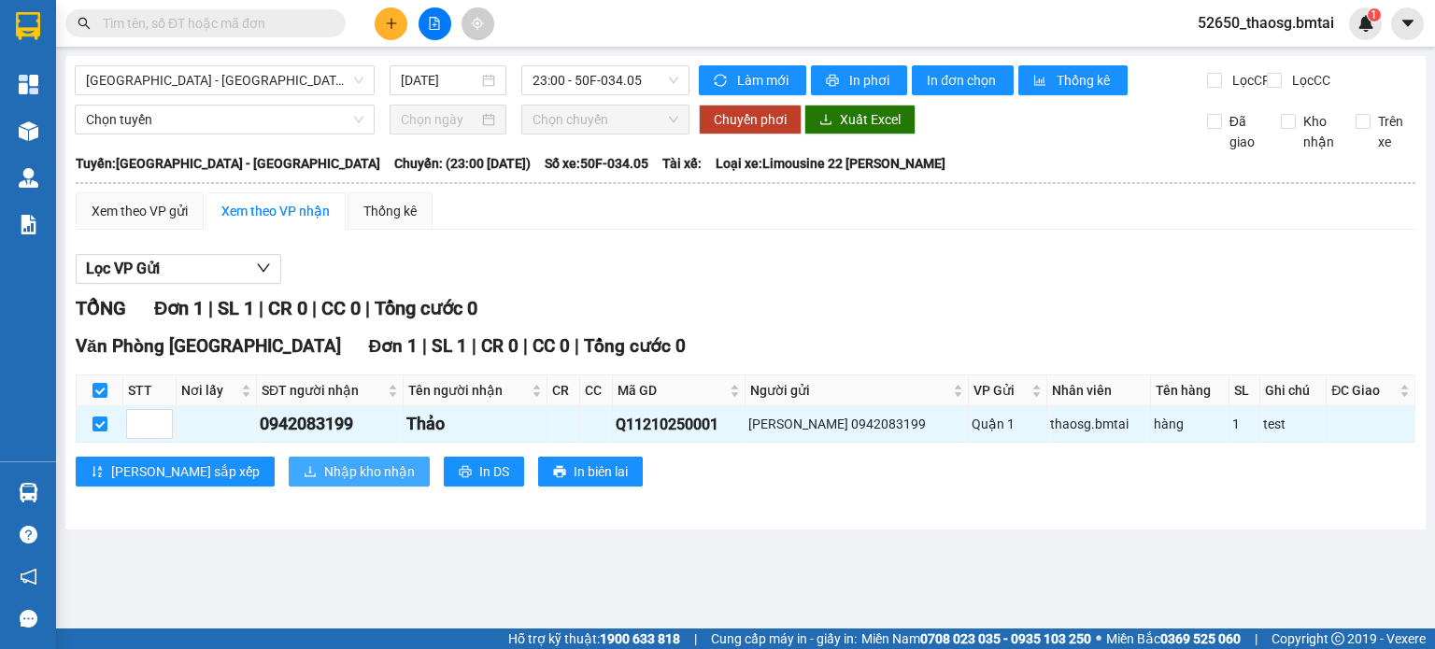
click at [324, 482] on span "Nhập kho nhận" at bounding box center [369, 472] width 91 height 21
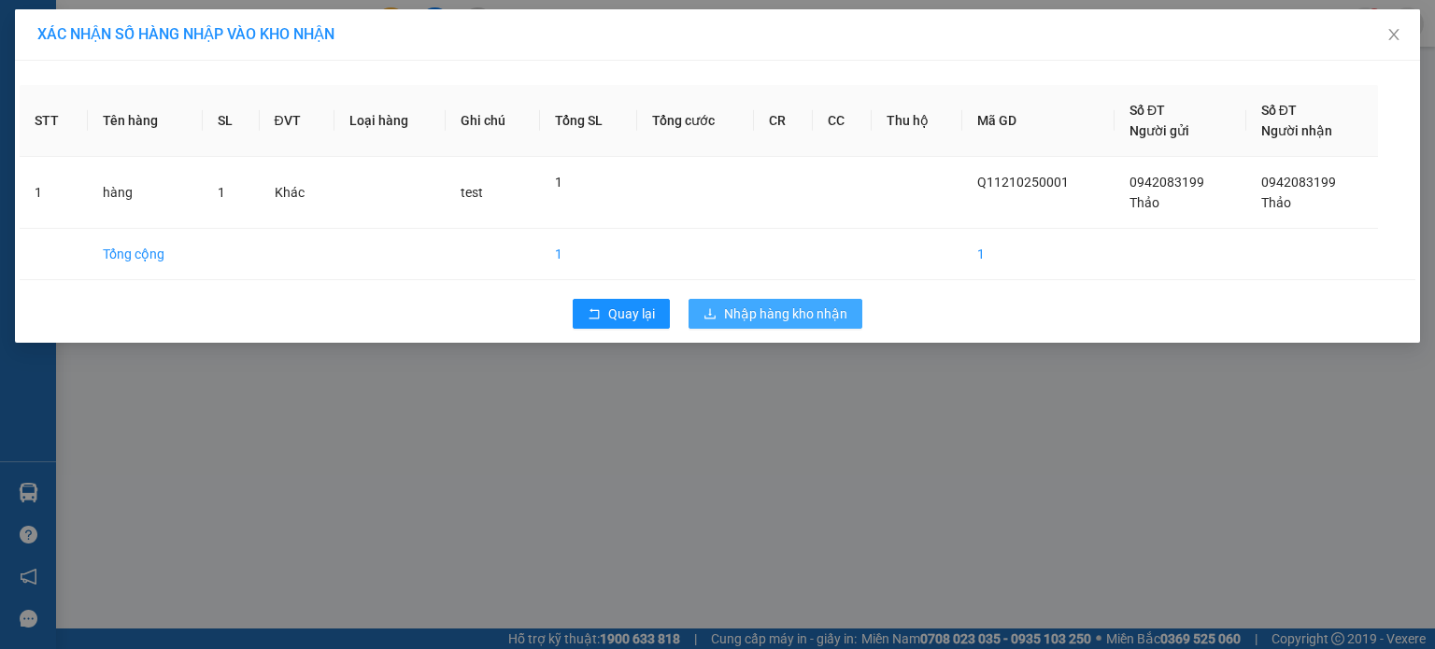
click at [811, 312] on span "Nhập hàng kho nhận" at bounding box center [785, 314] width 123 height 21
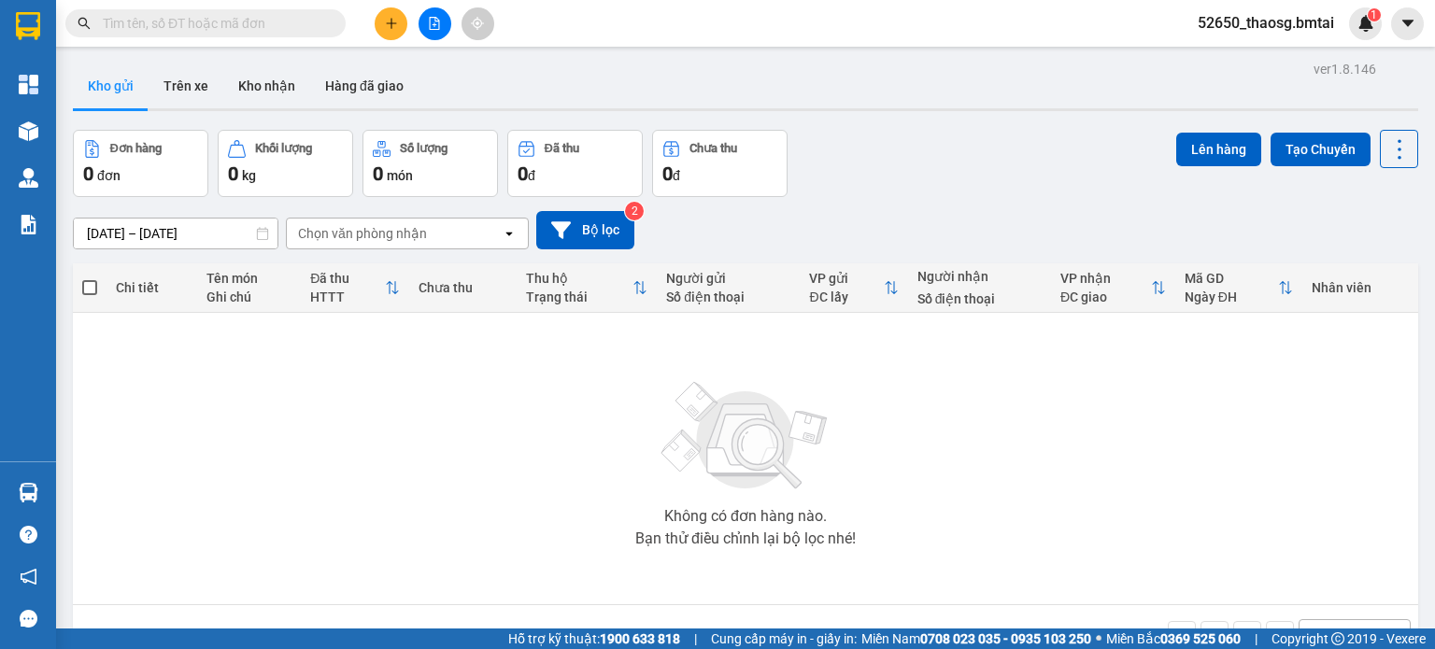
click at [120, 79] on button "Kho gửi" at bounding box center [111, 86] width 76 height 45
click at [188, 85] on button "Trên xe" at bounding box center [186, 86] width 75 height 45
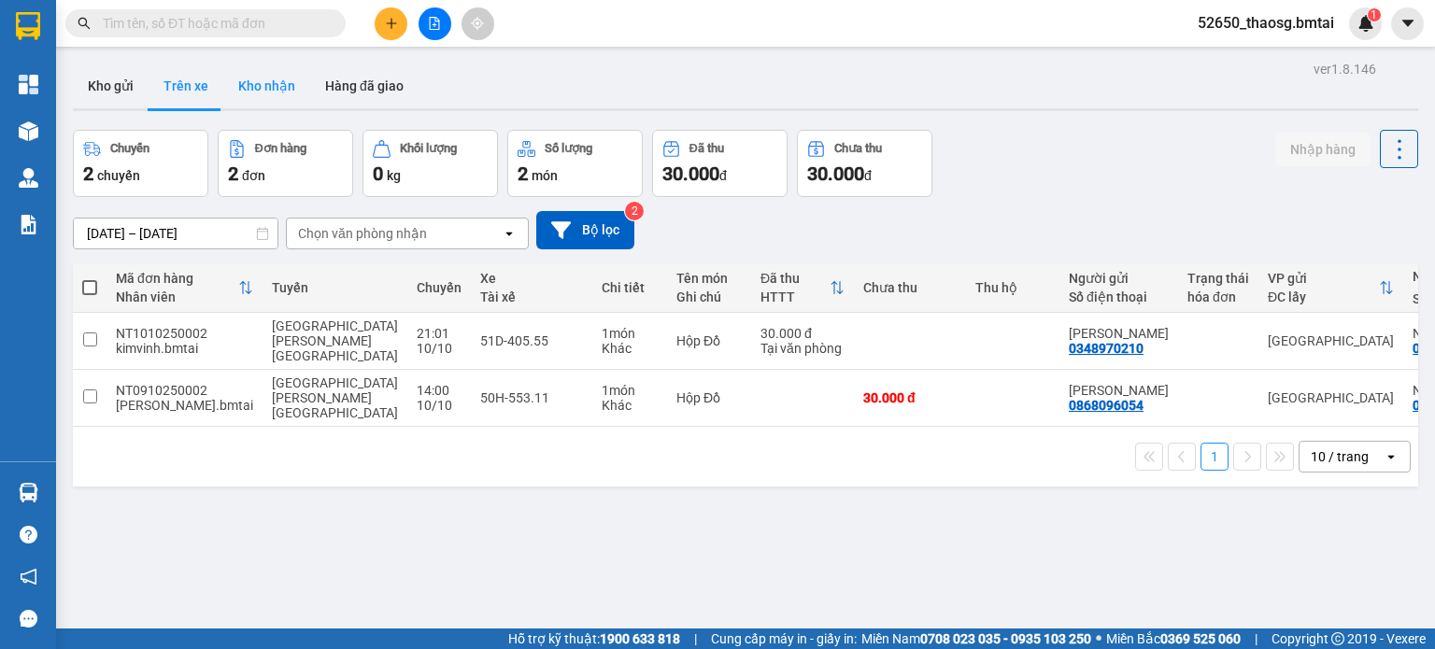
click at [268, 85] on button "Kho nhận" at bounding box center [266, 86] width 87 height 45
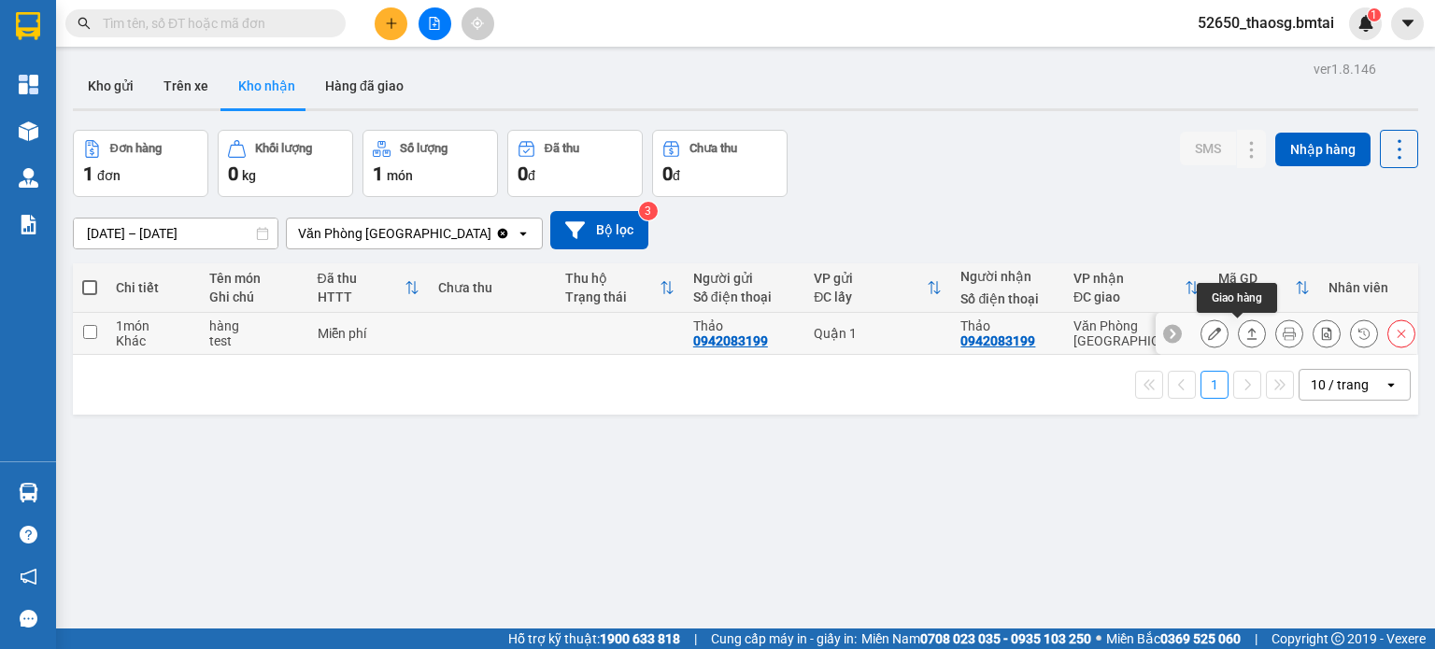
click at [1245, 330] on icon at bounding box center [1251, 333] width 13 height 13
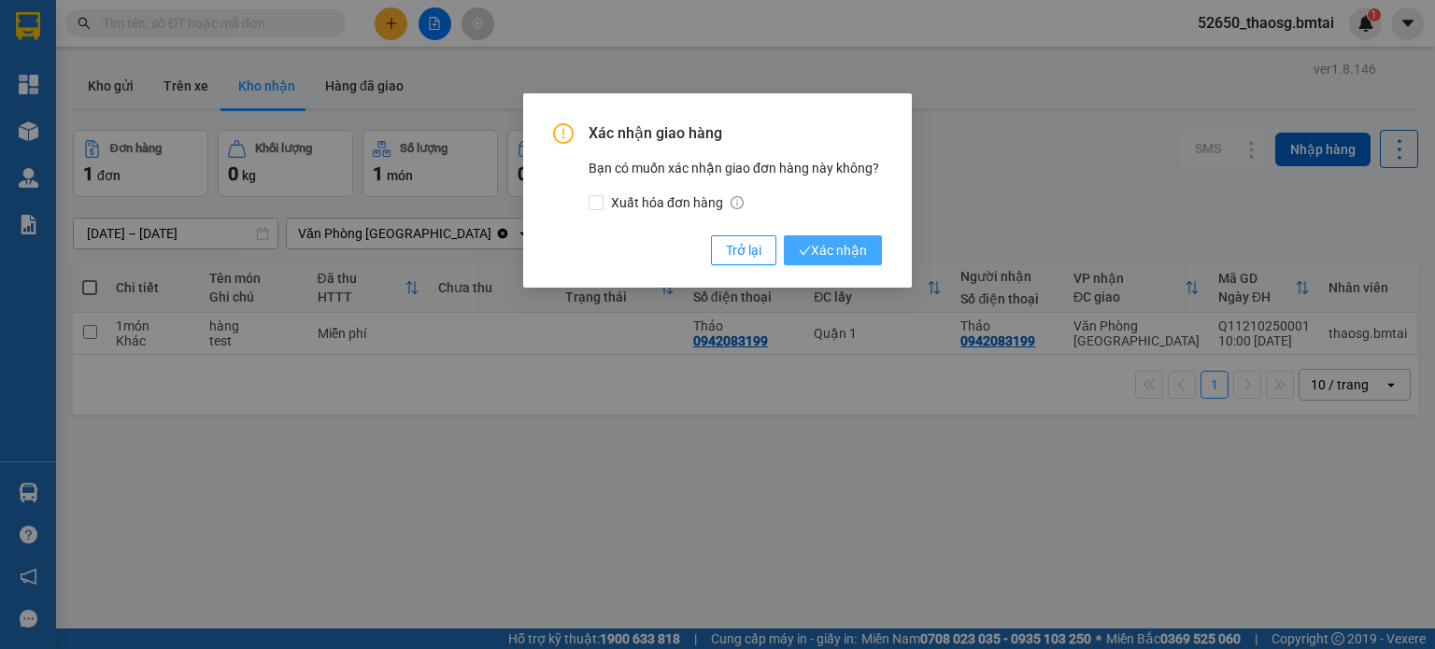
click at [845, 245] on span "Xác nhận" at bounding box center [833, 250] width 68 height 21
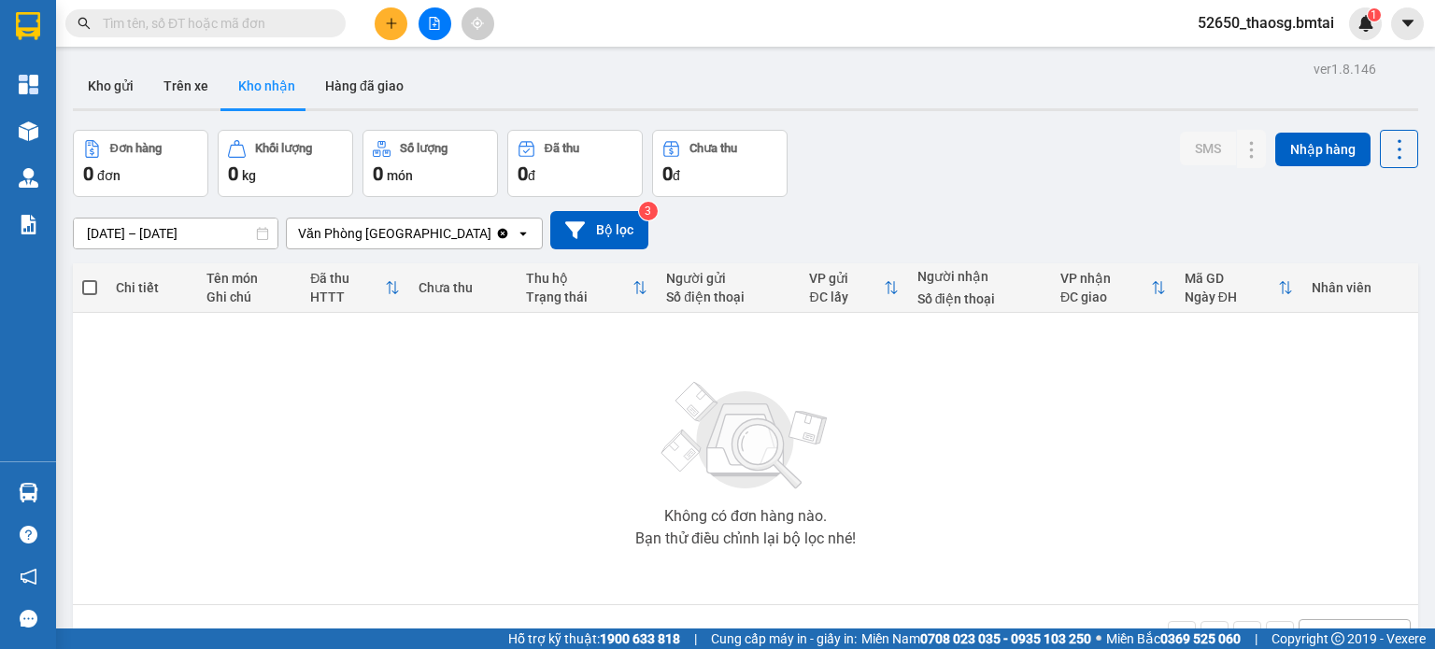
click at [1279, 36] on div "52650_thaosg.bmtai 1" at bounding box center [1282, 23] width 199 height 33
click at [1277, 23] on span "52650_thaosg.bmtai" at bounding box center [1266, 22] width 166 height 23
click at [1261, 59] on span "Đăng xuất" at bounding box center [1275, 58] width 126 height 21
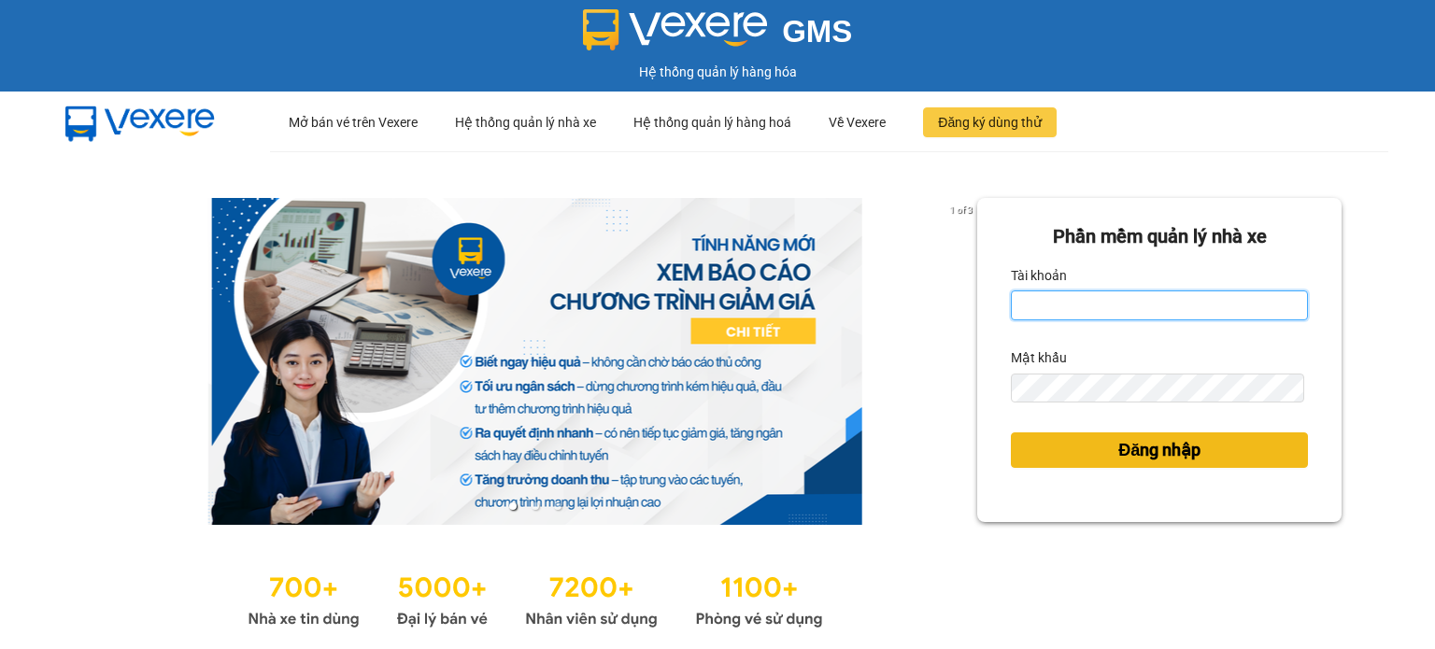
type input "thaosg.bmtai"
click at [1167, 459] on span "Đăng nhập" at bounding box center [1159, 450] width 82 height 26
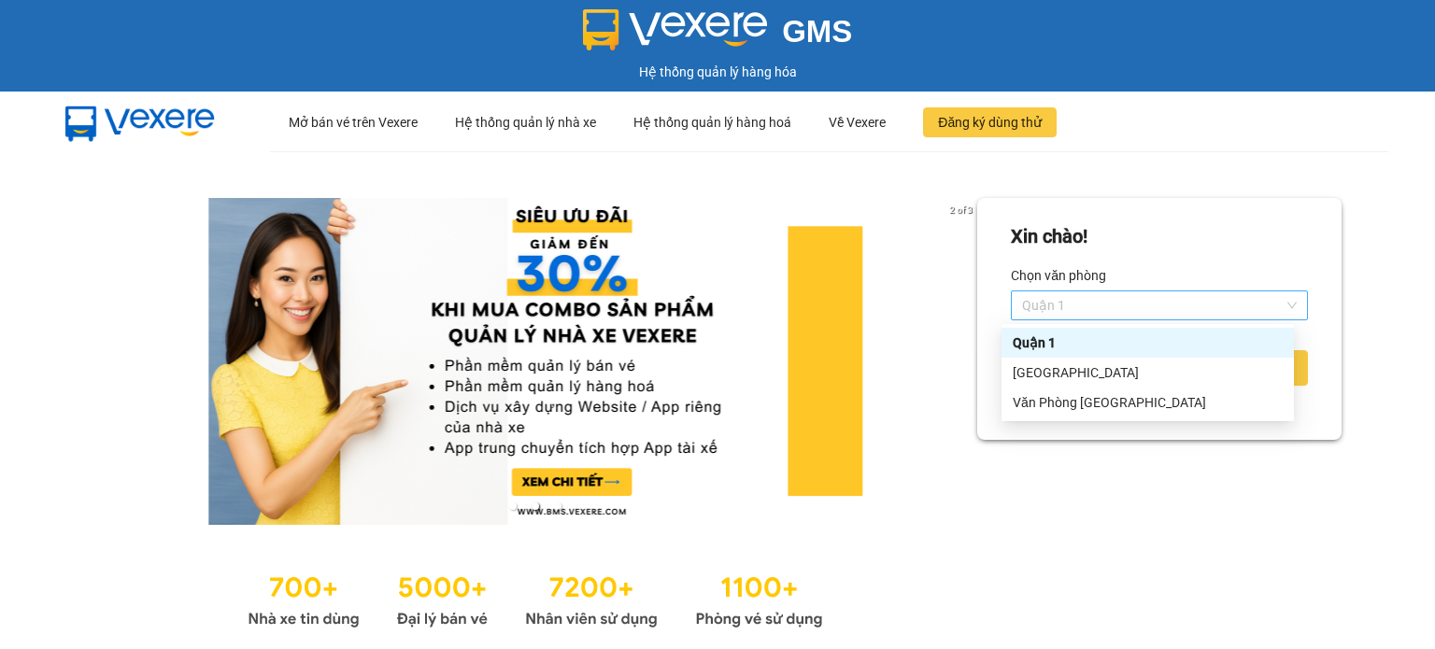
click at [1069, 307] on span "Quận 1" at bounding box center [1159, 305] width 275 height 28
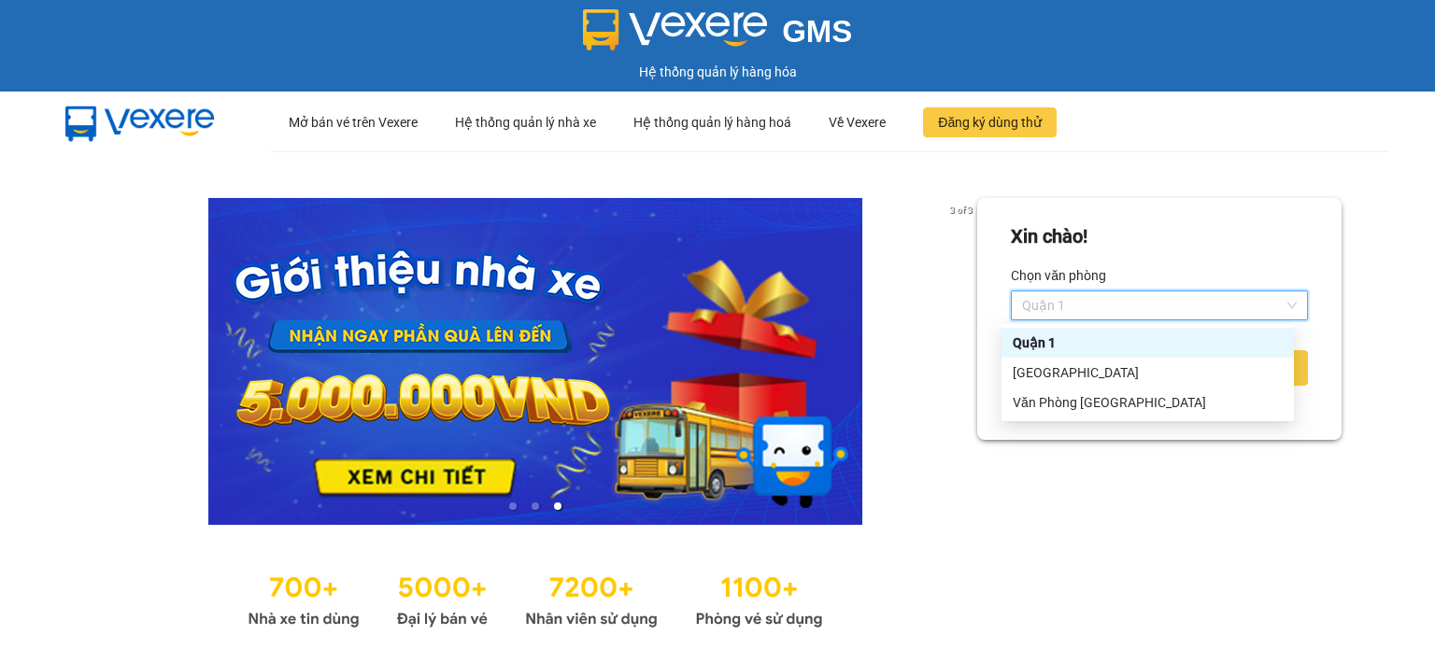
click at [1091, 334] on div "Quận 1" at bounding box center [1148, 343] width 270 height 21
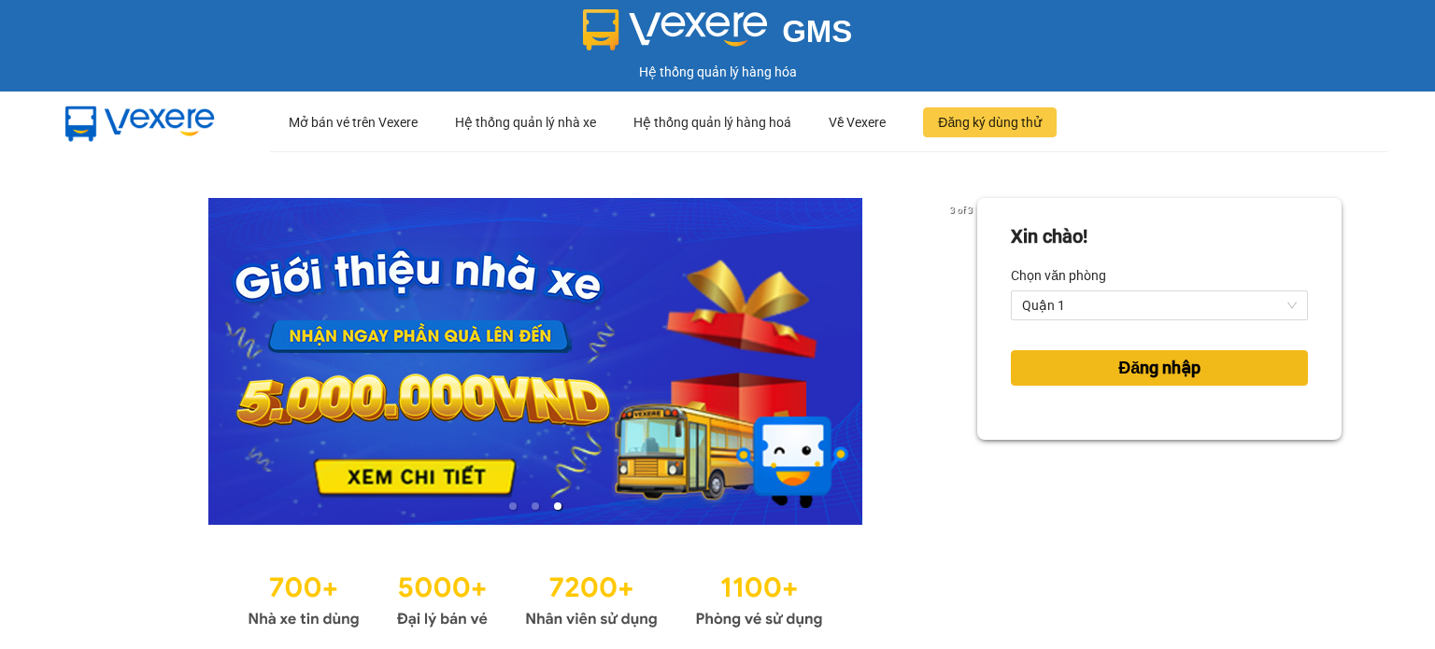
click at [1141, 372] on span "Đăng nhập" at bounding box center [1159, 368] width 82 height 26
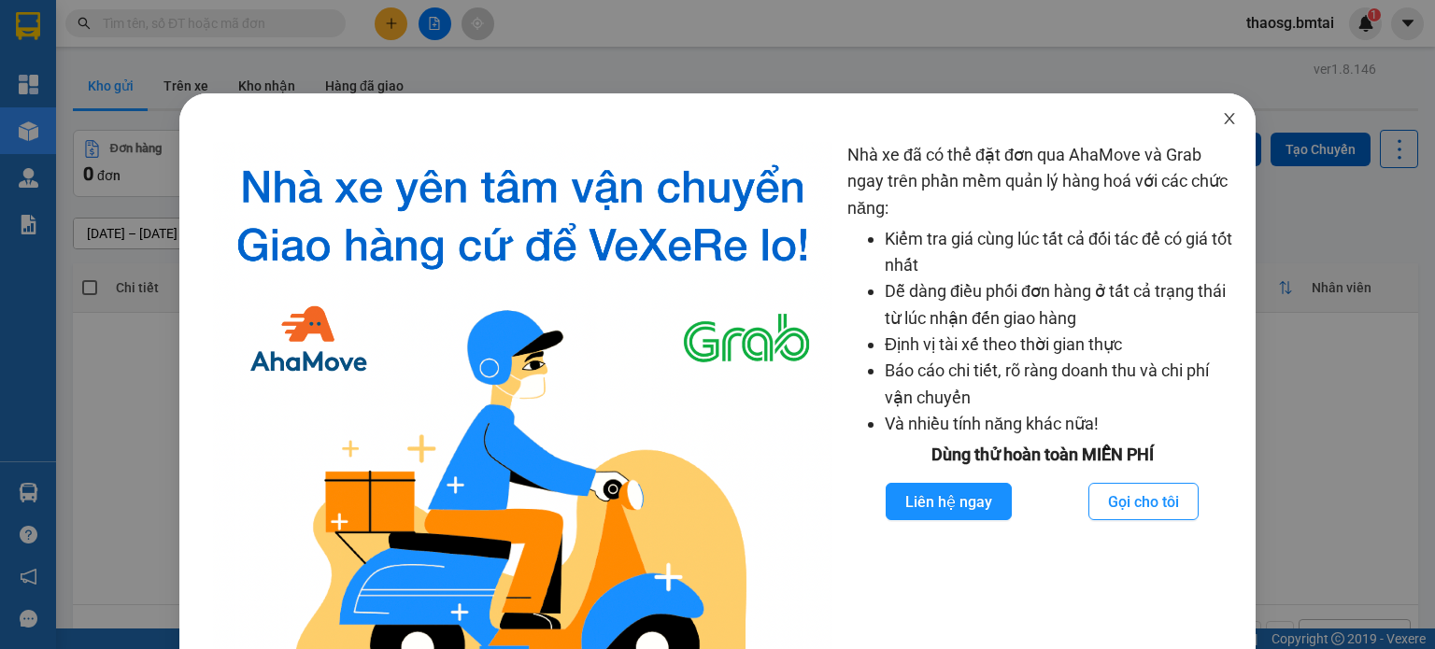
click at [1222, 114] on icon "close" at bounding box center [1229, 118] width 15 height 15
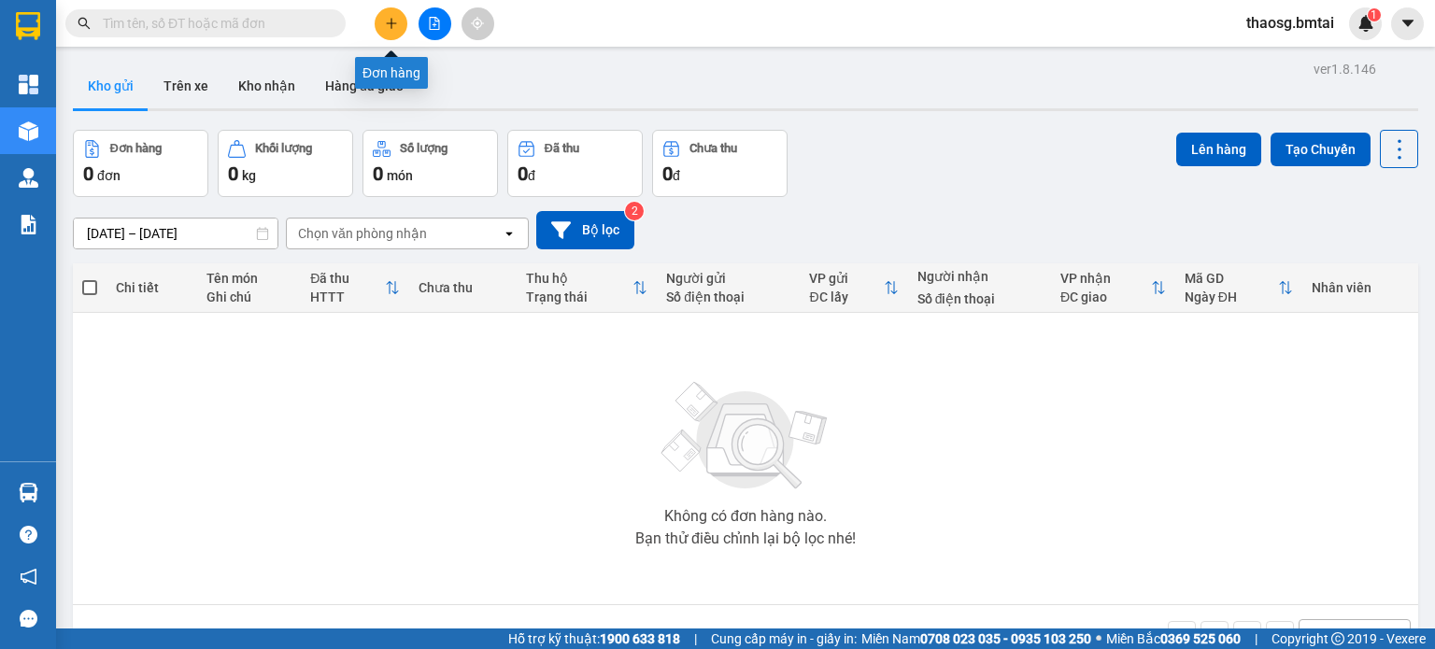
click at [389, 28] on icon "plus" at bounding box center [391, 23] width 13 height 13
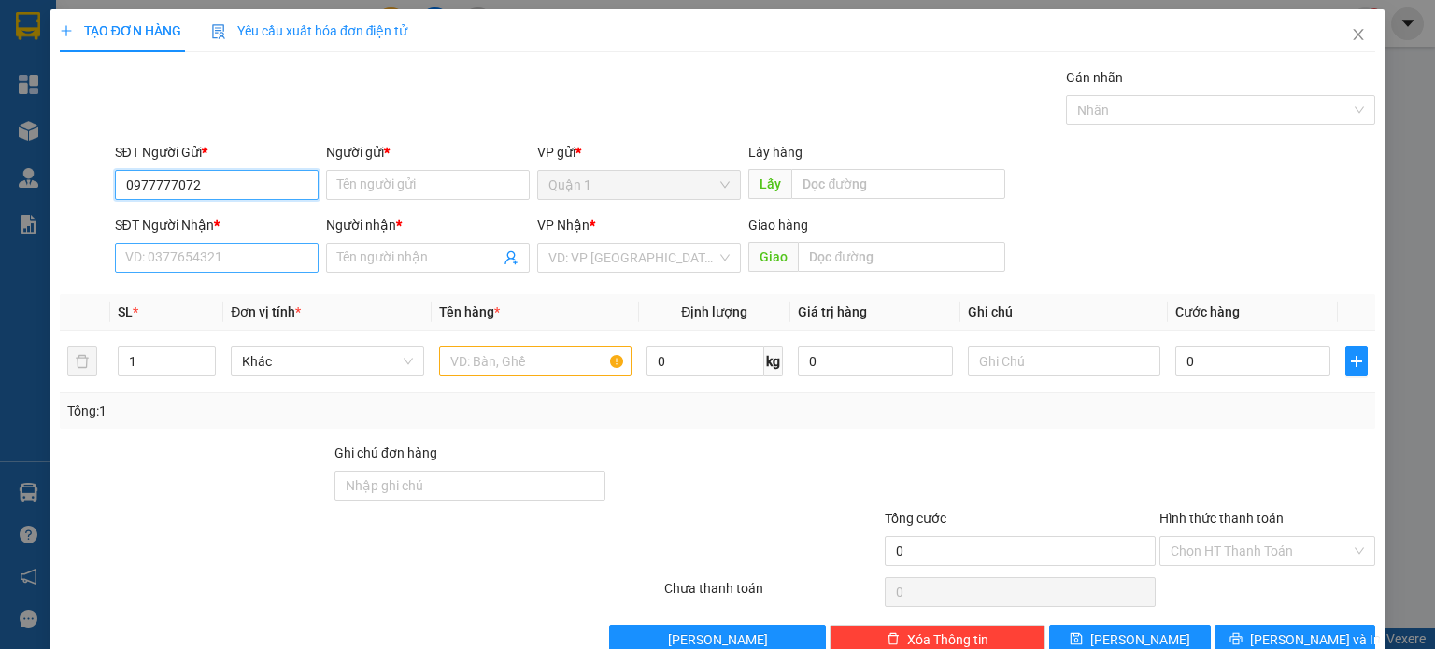
type input "0977777072"
click at [251, 269] on input "SĐT Người Nhận *" at bounding box center [217, 258] width 204 height 30
drag, startPoint x: 225, startPoint y: 189, endPoint x: 120, endPoint y: 192, distance: 105.6
click at [120, 192] on input "0977777072" at bounding box center [217, 185] width 204 height 30
click at [215, 250] on input "SĐT Người Nhận *" at bounding box center [217, 258] width 204 height 30
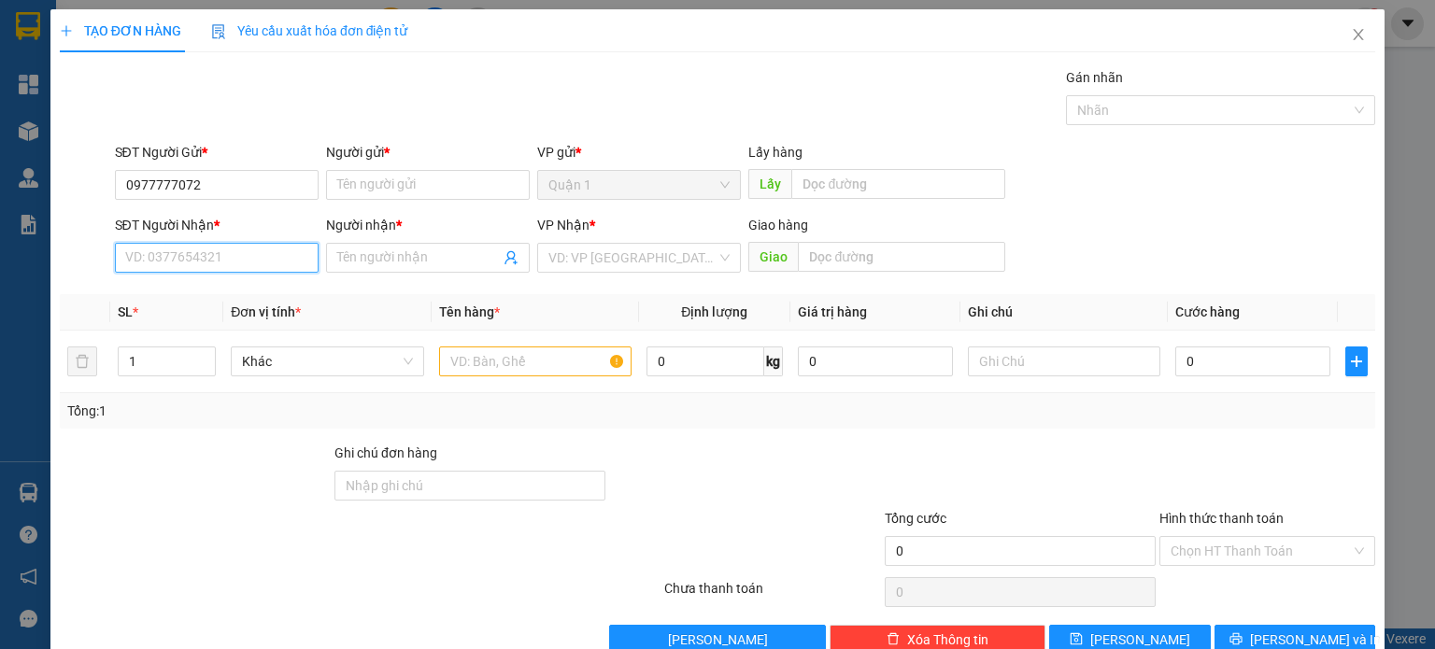
paste input "0977777072"
type input "0977777072"
click at [398, 178] on input "Người gửi *" at bounding box center [428, 185] width 204 height 30
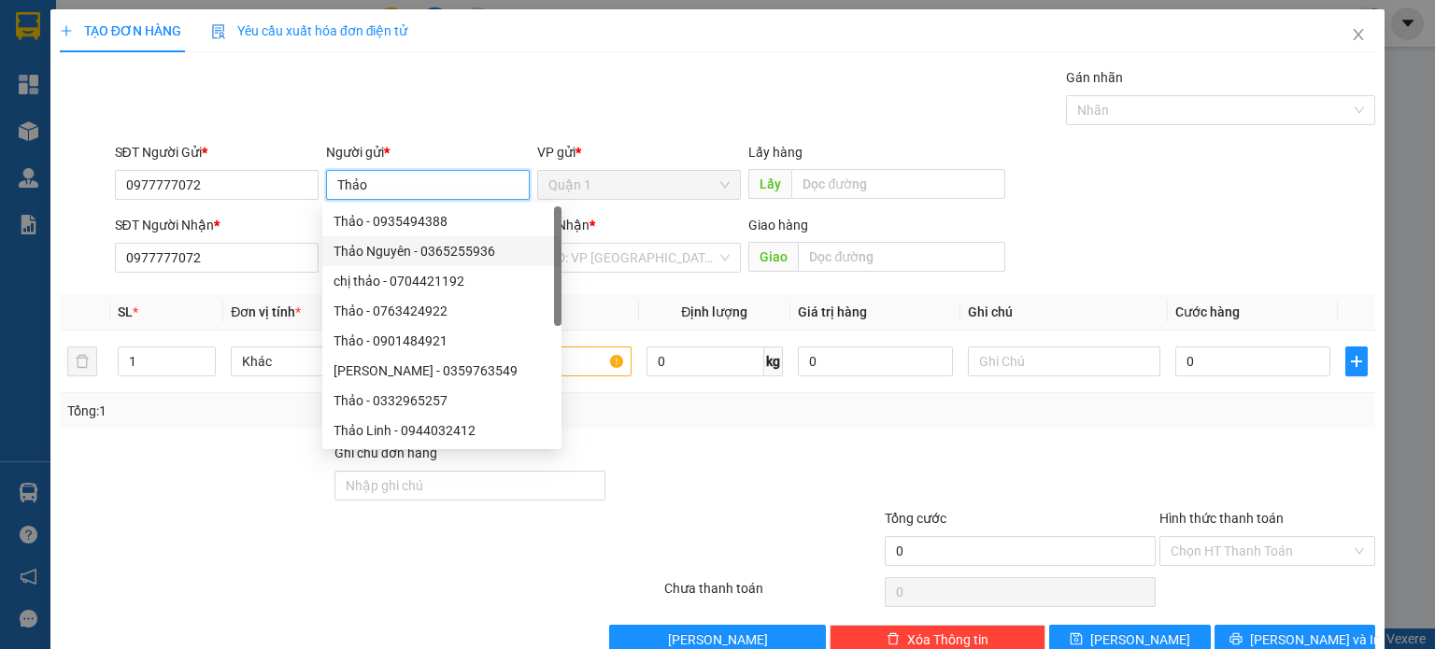
type input "Thảo"
click at [283, 452] on div at bounding box center [195, 475] width 275 height 65
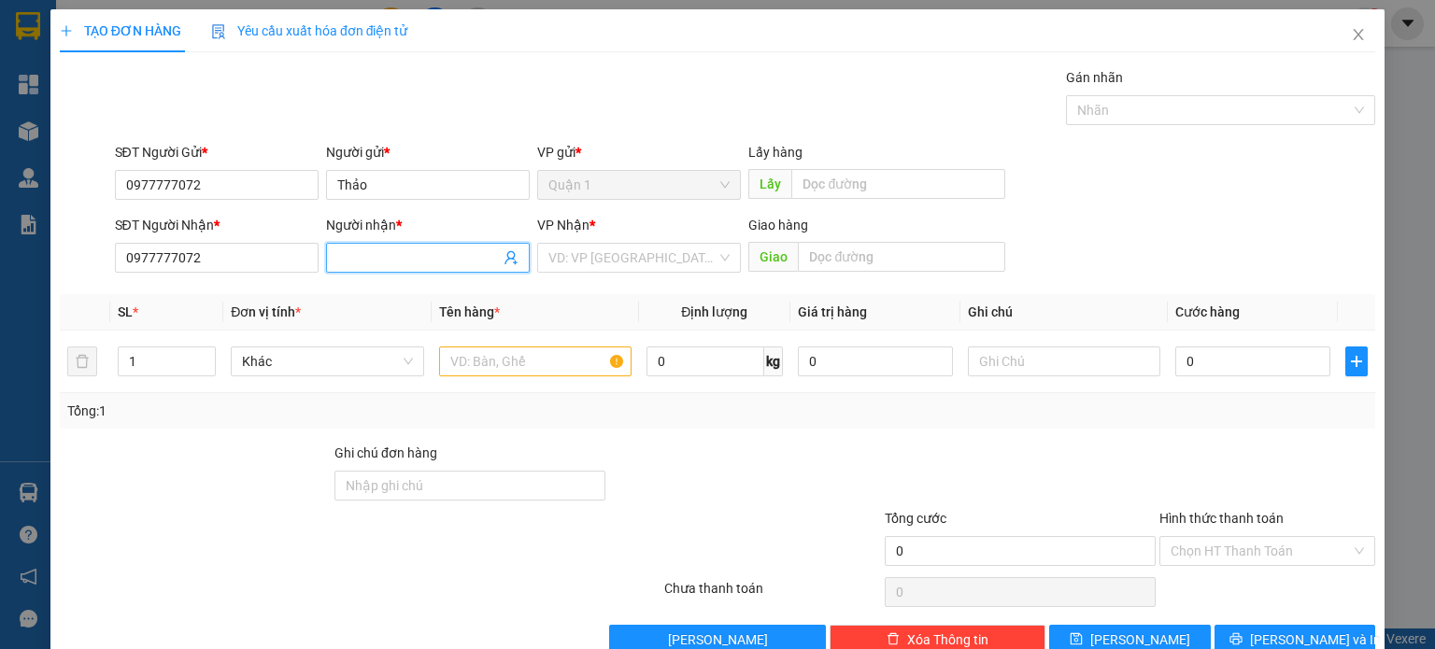
click at [376, 248] on input "Người nhận *" at bounding box center [418, 258] width 163 height 21
type input "A Duy"
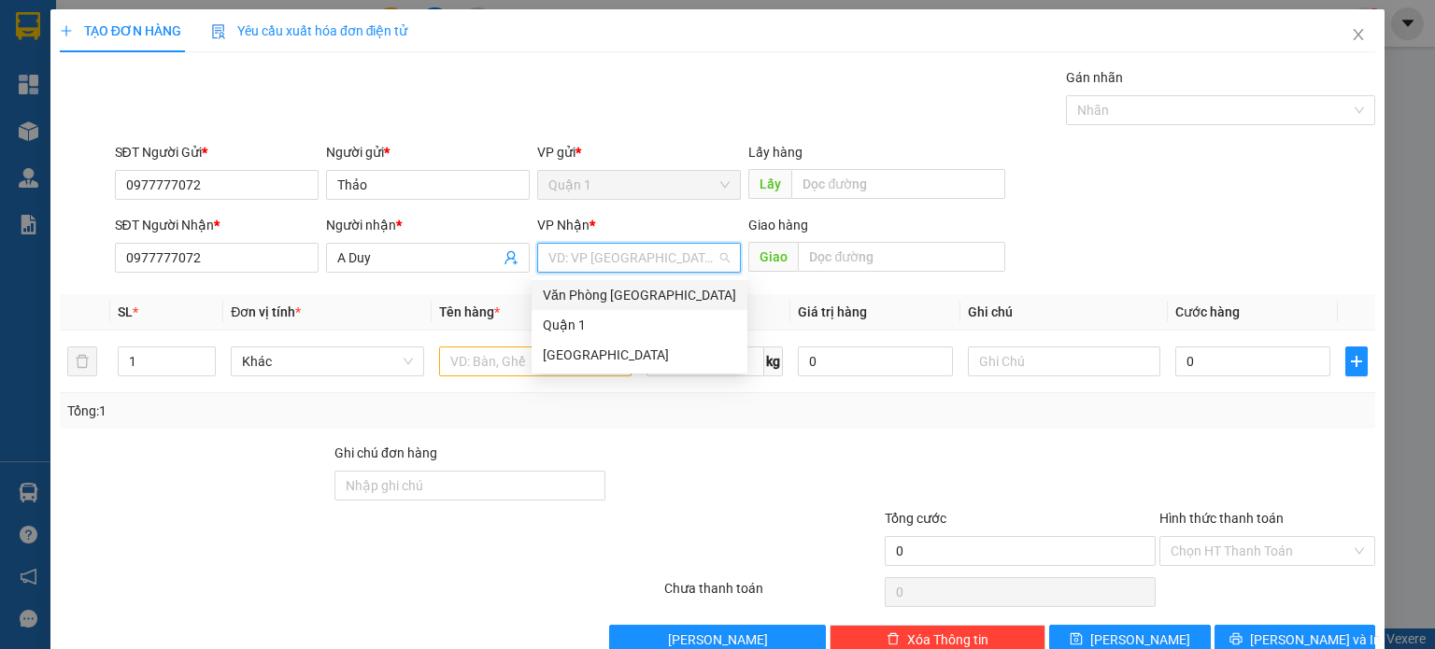
click at [675, 261] on input "search" at bounding box center [632, 258] width 168 height 28
click at [643, 283] on div "Văn Phòng [GEOGRAPHIC_DATA]" at bounding box center [640, 295] width 216 height 30
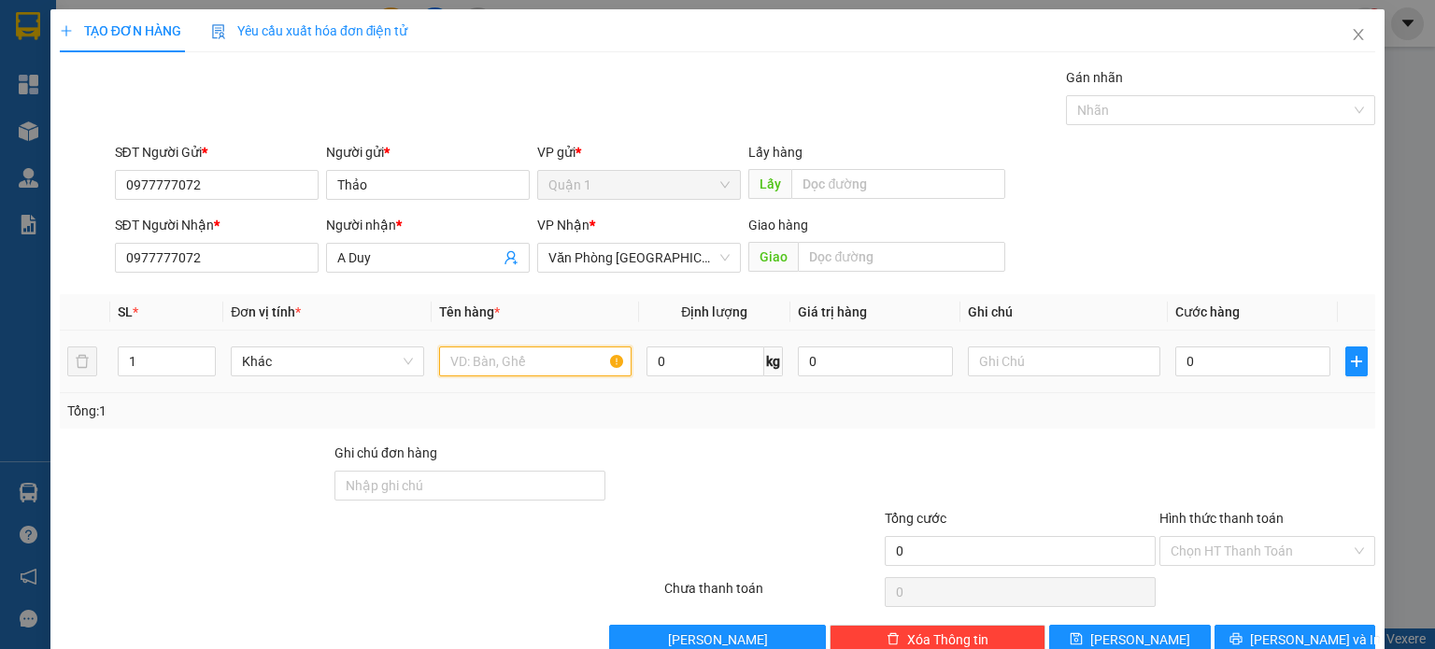
click at [563, 361] on input "text" at bounding box center [535, 362] width 192 height 30
type input "hàng test"
click at [1004, 362] on input "text" at bounding box center [1064, 362] width 192 height 30
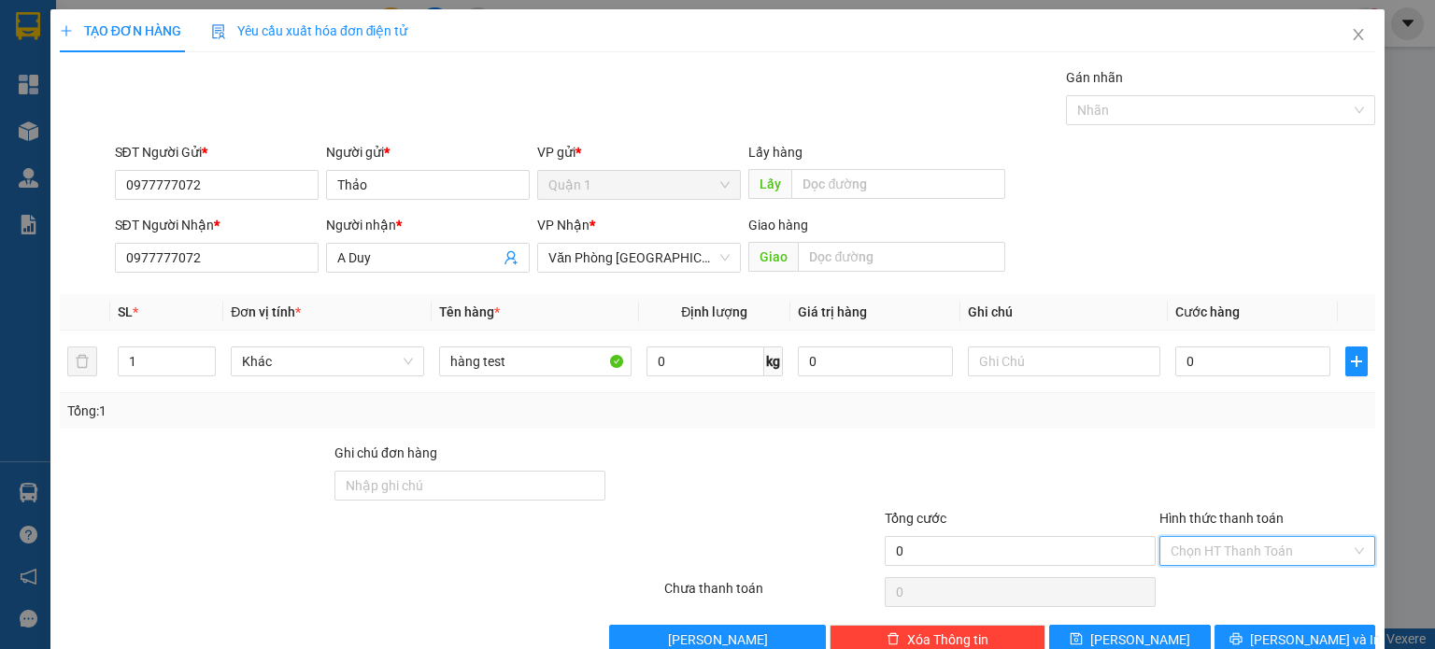
click at [1231, 543] on input "Hình thức thanh toán" at bounding box center [1261, 551] width 180 height 28
click at [1200, 481] on div "Miễn phí" at bounding box center [1255, 482] width 192 height 21
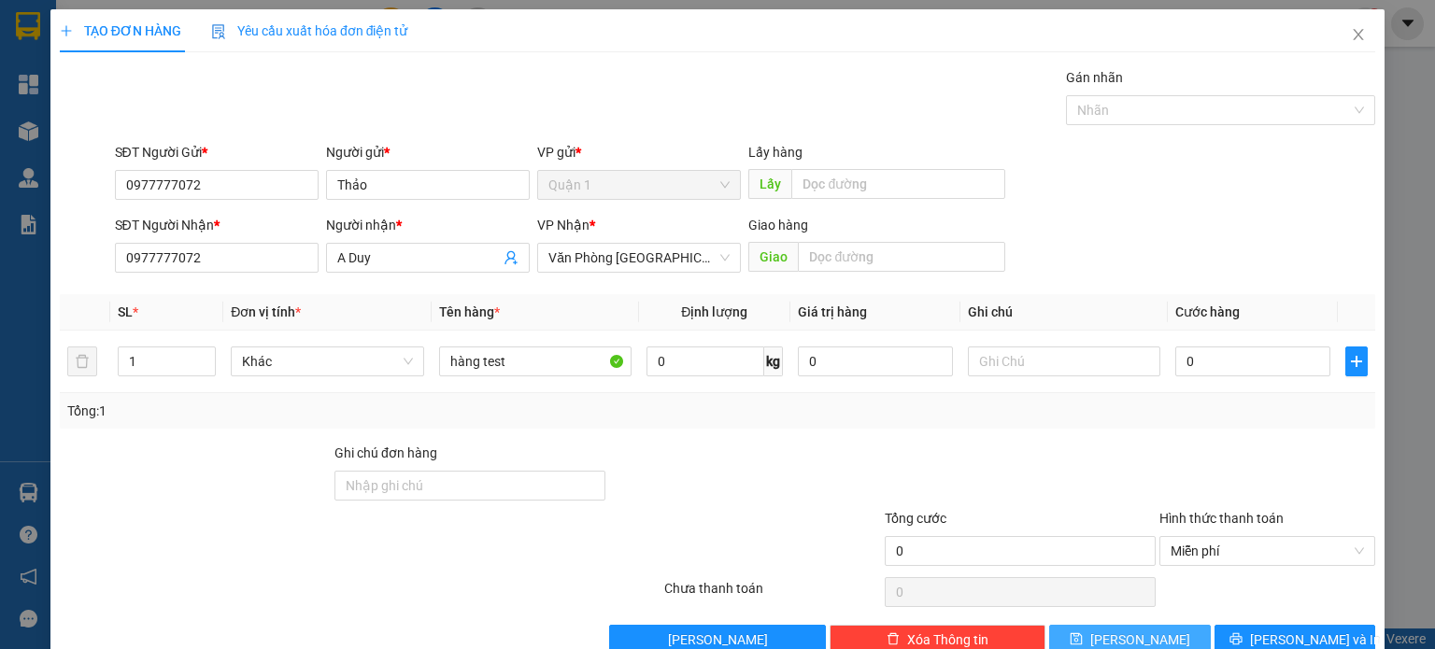
click at [1126, 626] on button "Lưu" at bounding box center [1130, 640] width 162 height 30
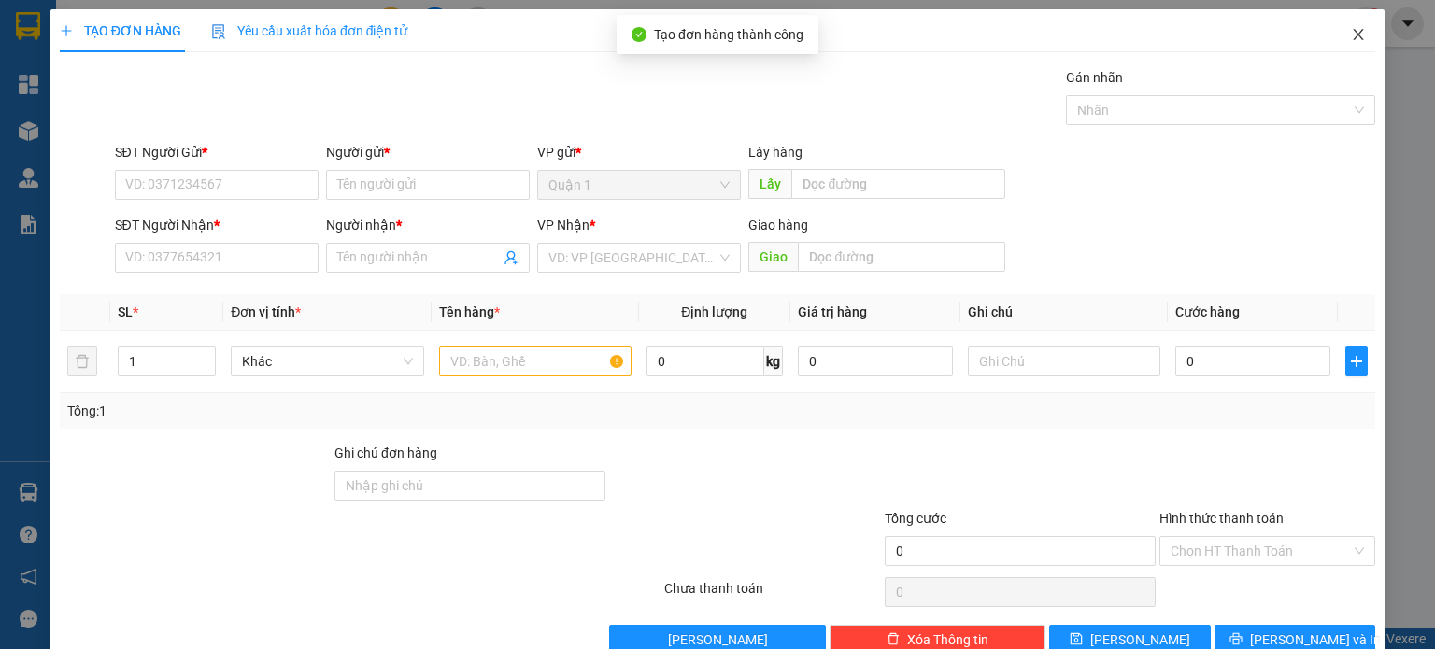
click at [1351, 36] on icon "close" at bounding box center [1358, 34] width 15 height 15
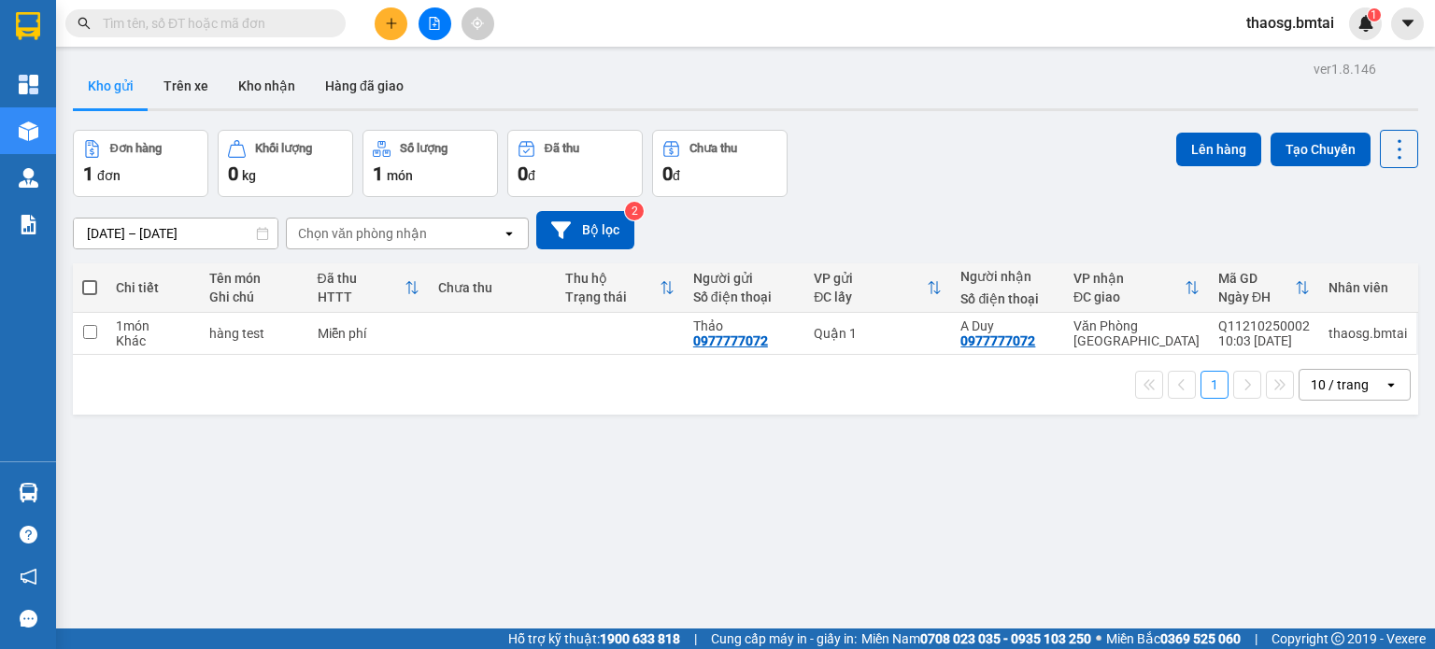
click at [1278, 25] on span "thaosg.bmtai" at bounding box center [1290, 22] width 118 height 23
click at [1275, 66] on span "Đăng xuất" at bounding box center [1298, 58] width 78 height 21
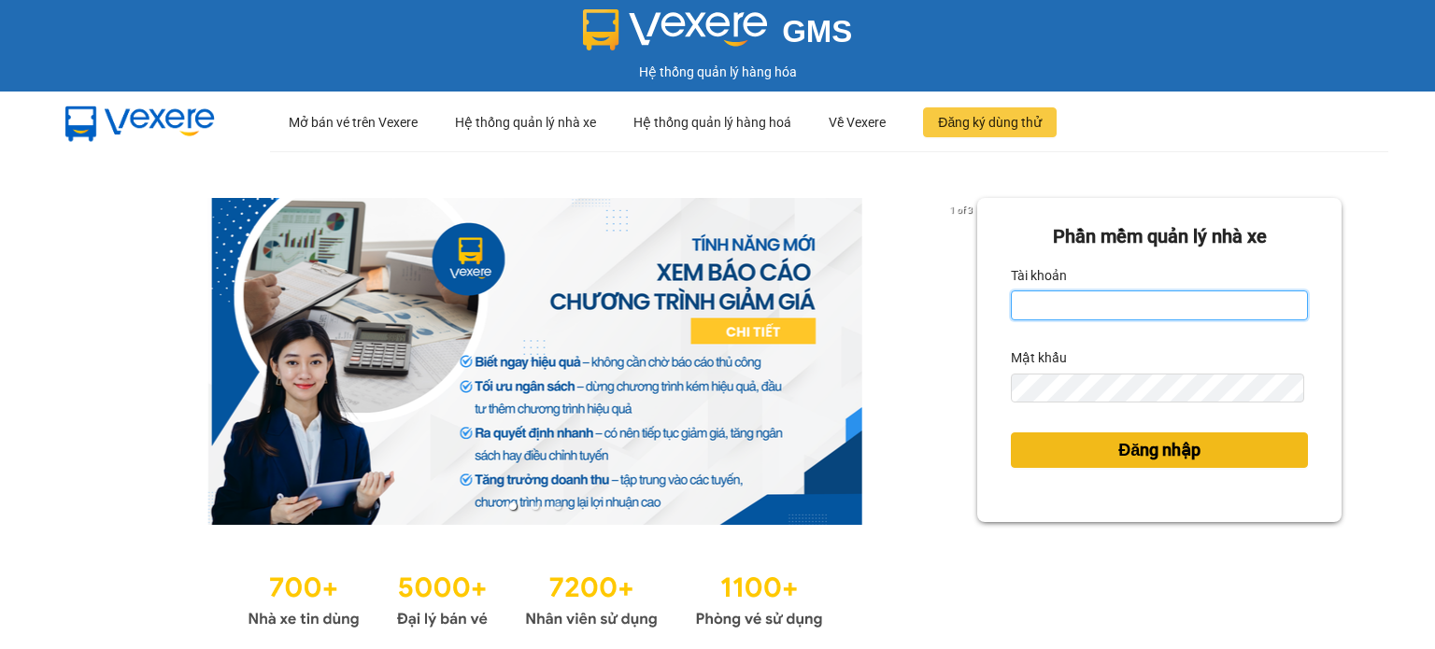
type input "thaosg.bmtai"
click at [1182, 441] on span "Đăng nhập" at bounding box center [1159, 450] width 82 height 26
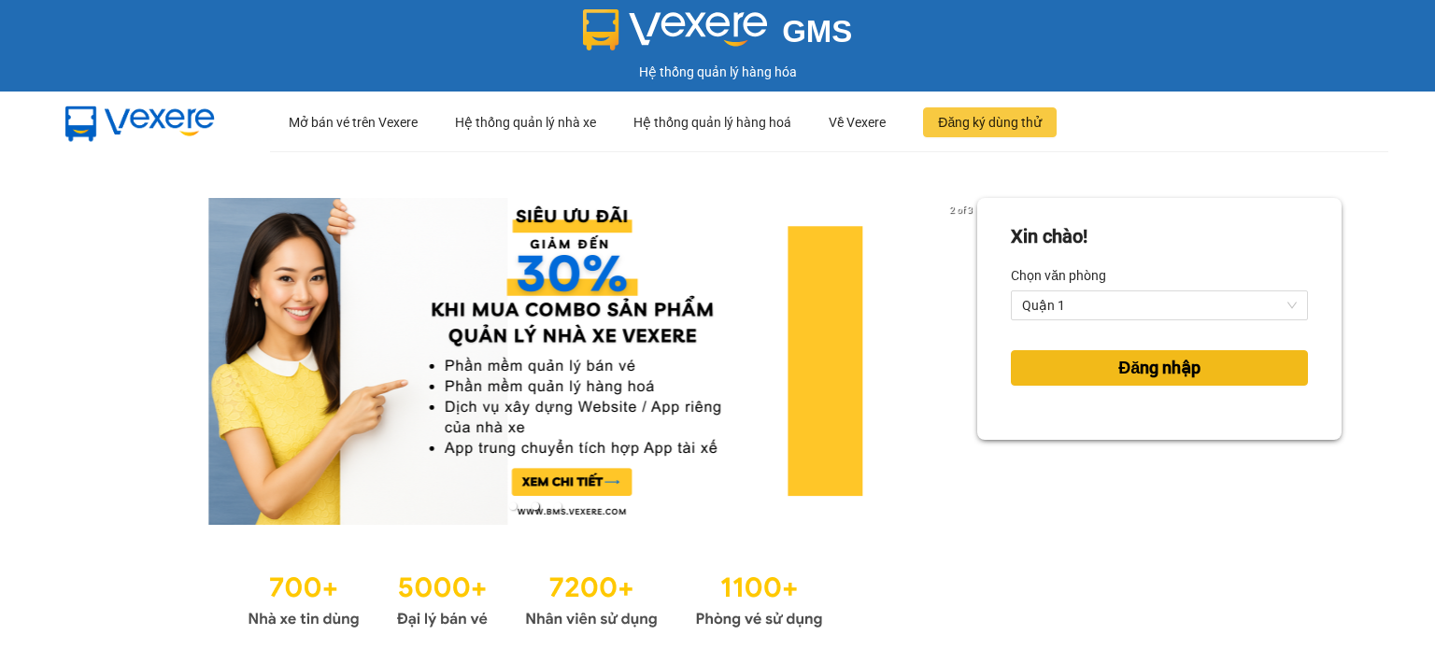
click at [1129, 376] on span "Đăng nhập" at bounding box center [1159, 368] width 82 height 26
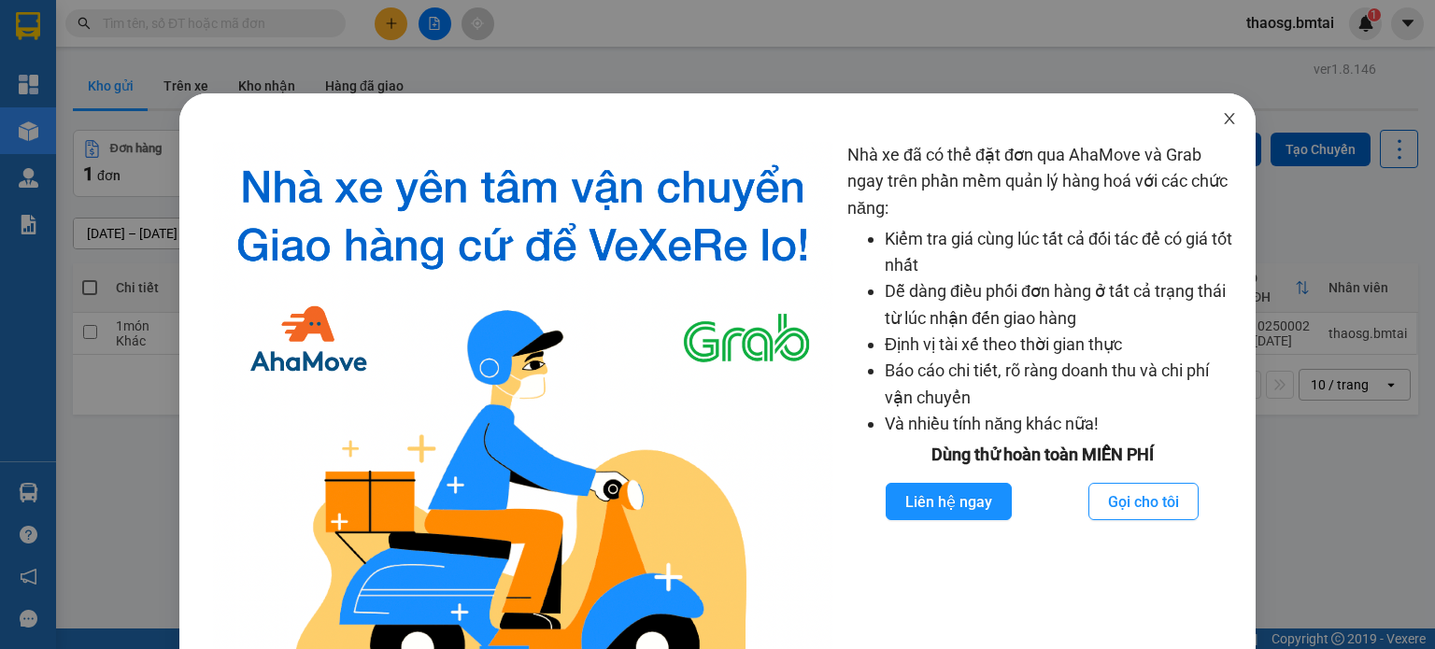
click at [1224, 117] on icon "close" at bounding box center [1229, 118] width 10 height 11
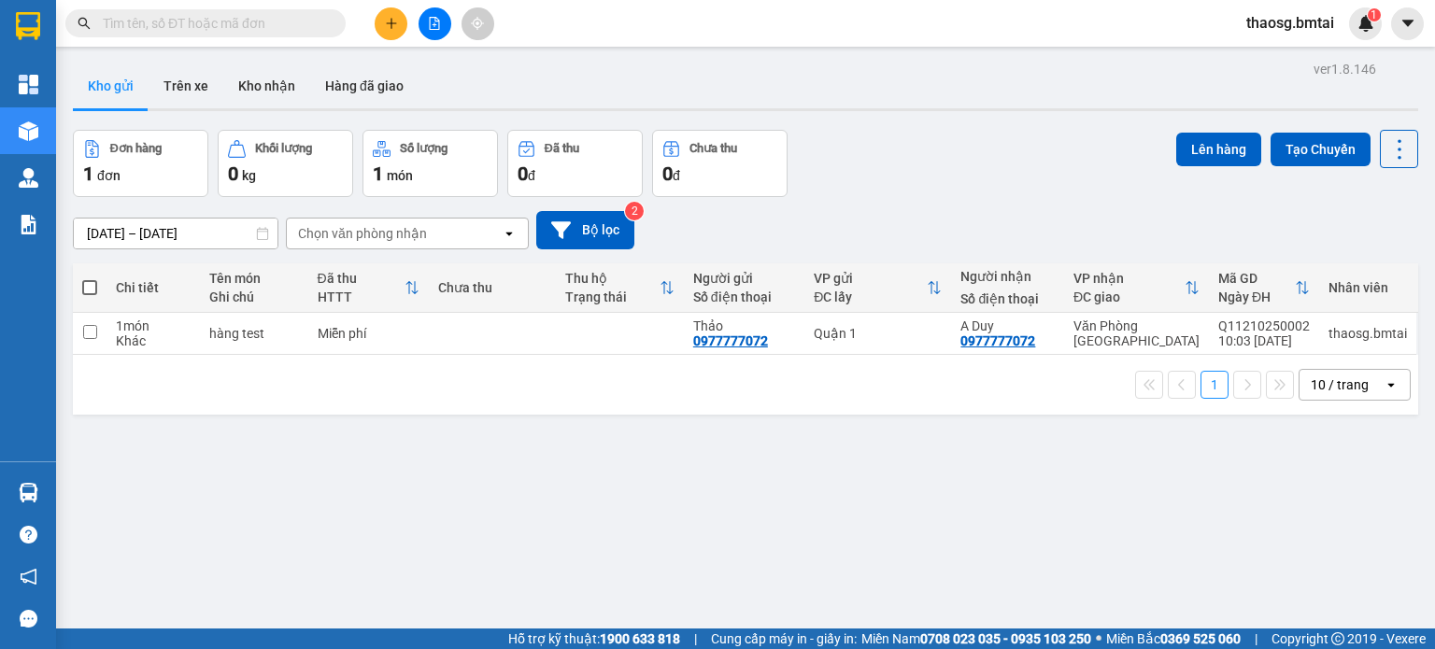
click at [93, 291] on span at bounding box center [89, 287] width 15 height 15
click at [90, 278] on input "checkbox" at bounding box center [90, 278] width 0 height 0
checkbox input "true"
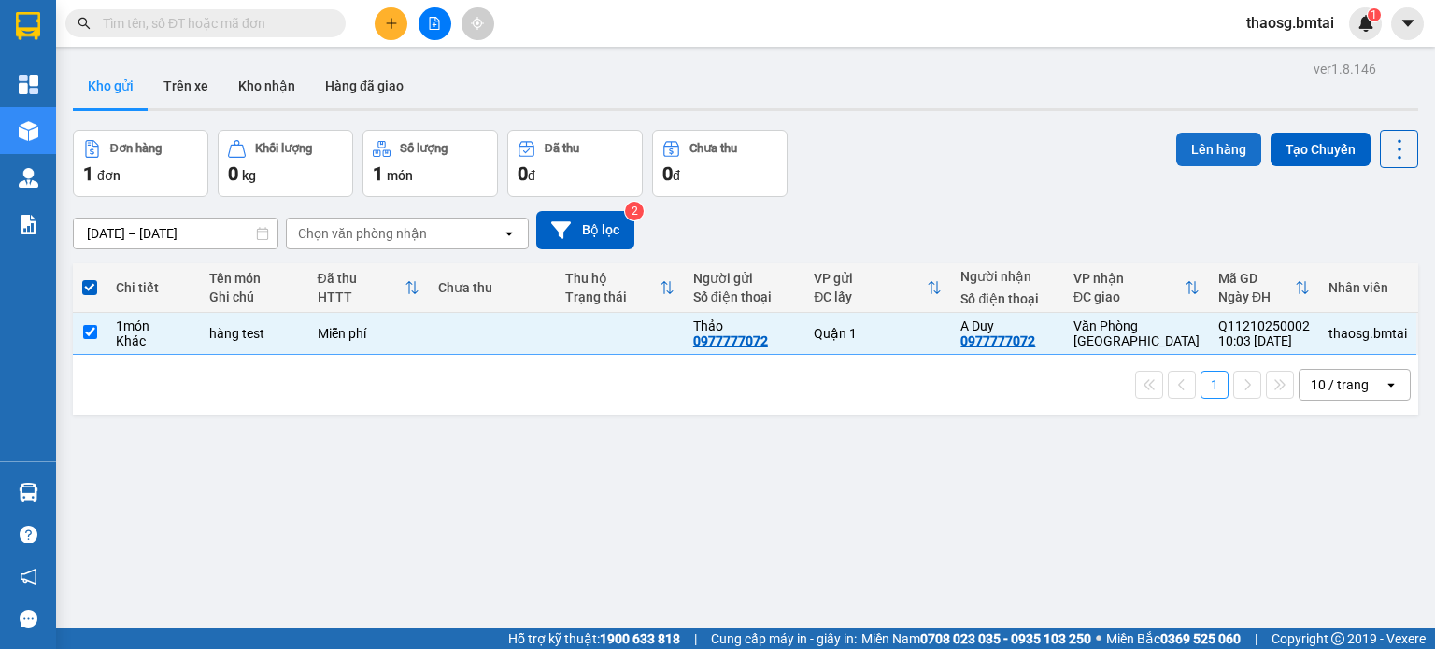
click at [1199, 160] on button "Lên hàng" at bounding box center [1218, 150] width 85 height 34
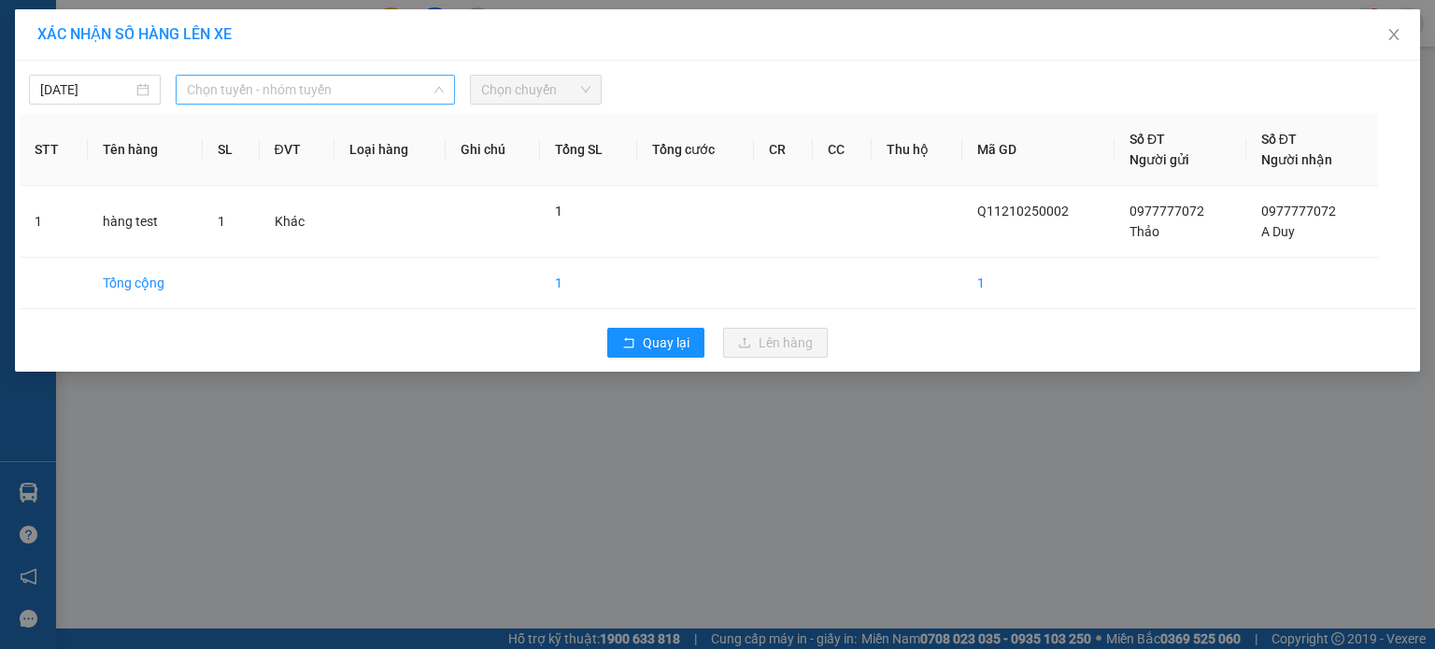
click at [266, 89] on span "Chọn tuyến - nhóm tuyến" at bounding box center [315, 90] width 257 height 28
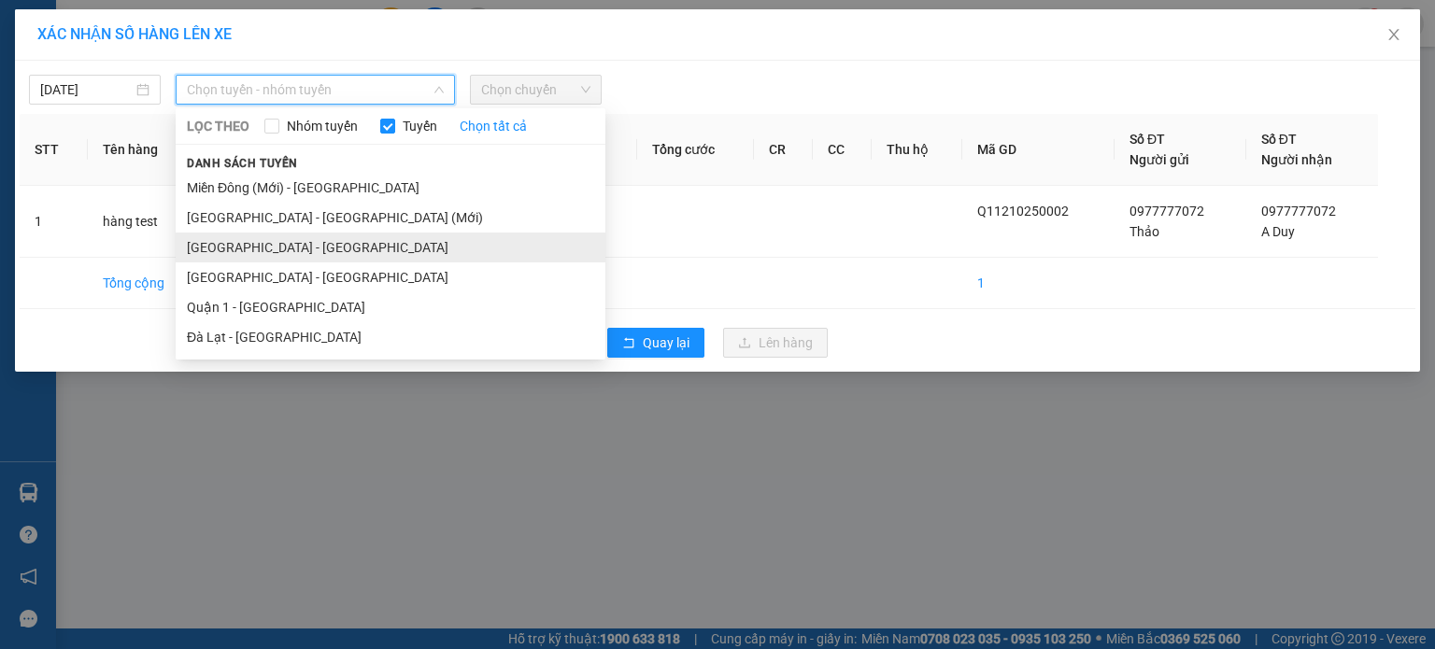
click at [273, 254] on li "[GEOGRAPHIC_DATA] - [GEOGRAPHIC_DATA]" at bounding box center [391, 248] width 430 height 30
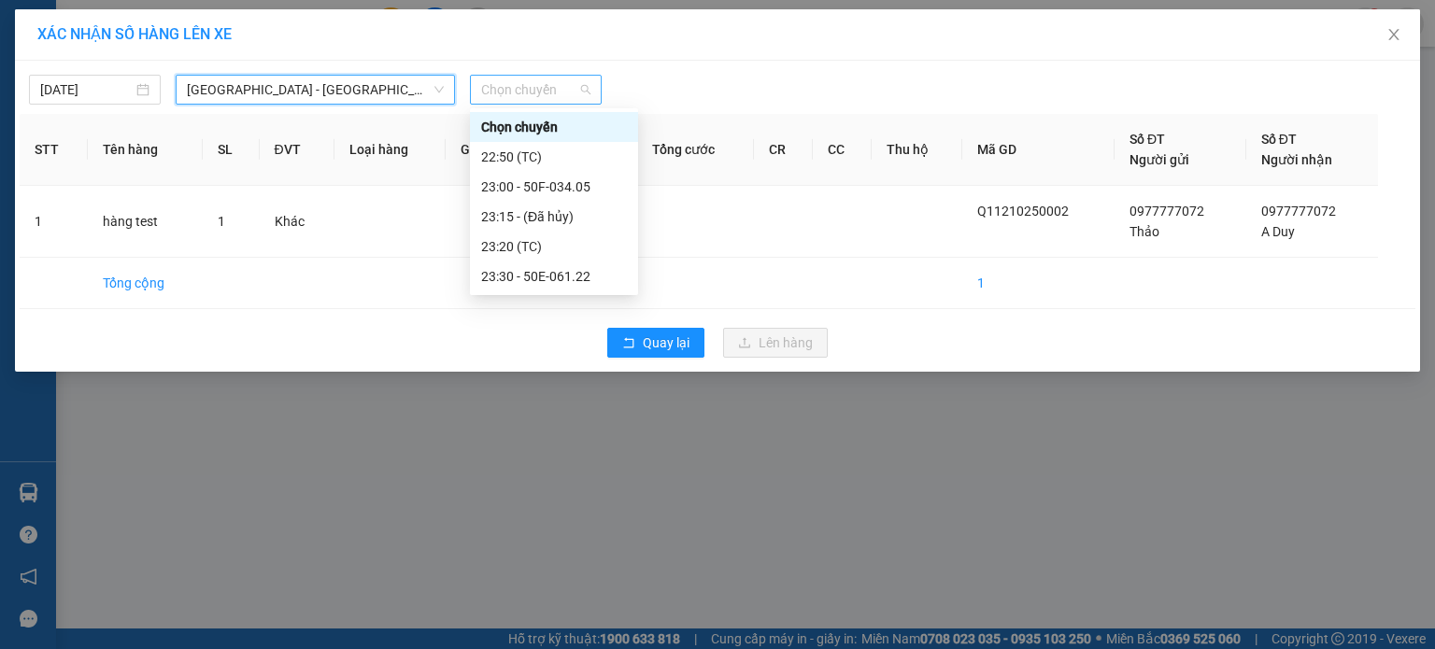
click at [538, 89] on span "Chọn chuyến" at bounding box center [535, 90] width 109 height 28
click at [565, 180] on div "23:00 - 50F-034.05" at bounding box center [554, 187] width 146 height 21
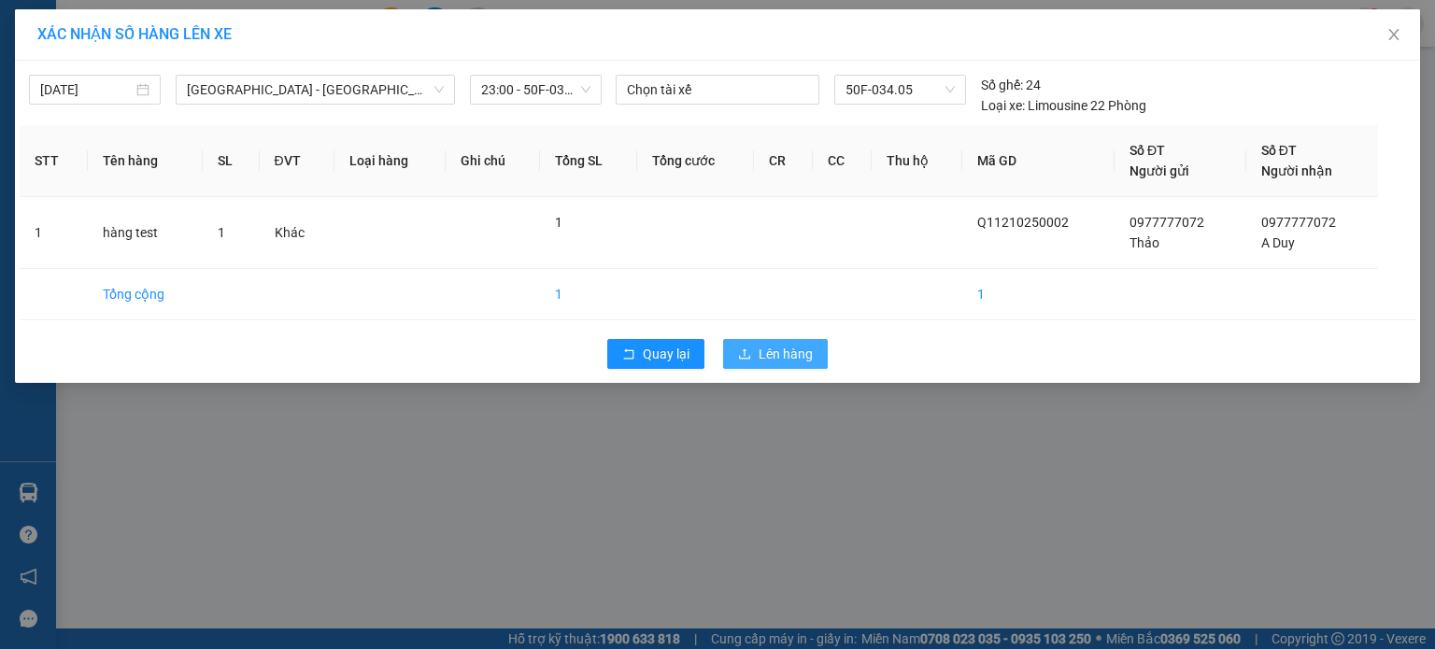
click at [792, 345] on span "Lên hàng" at bounding box center [786, 354] width 54 height 21
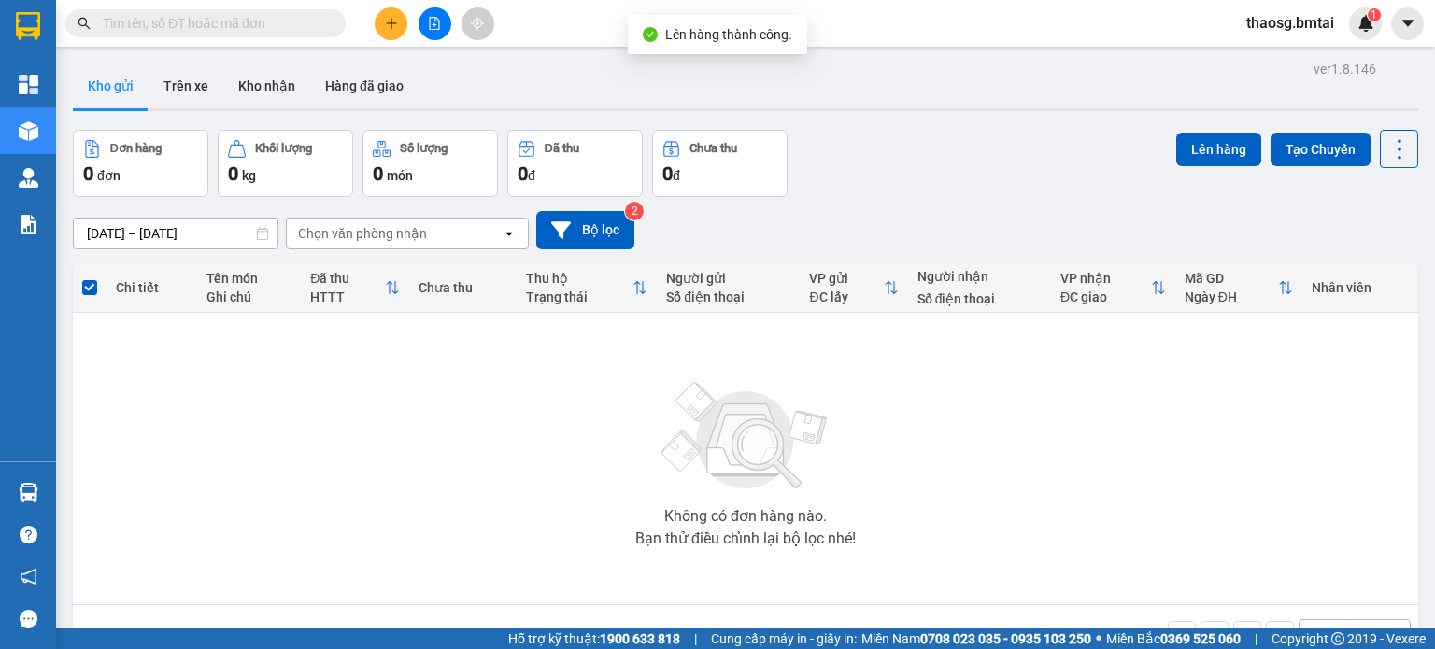
click at [1285, 18] on span "thaosg.bmtai" at bounding box center [1290, 22] width 118 height 23
click at [1286, 61] on span "Đăng xuất" at bounding box center [1298, 58] width 78 height 21
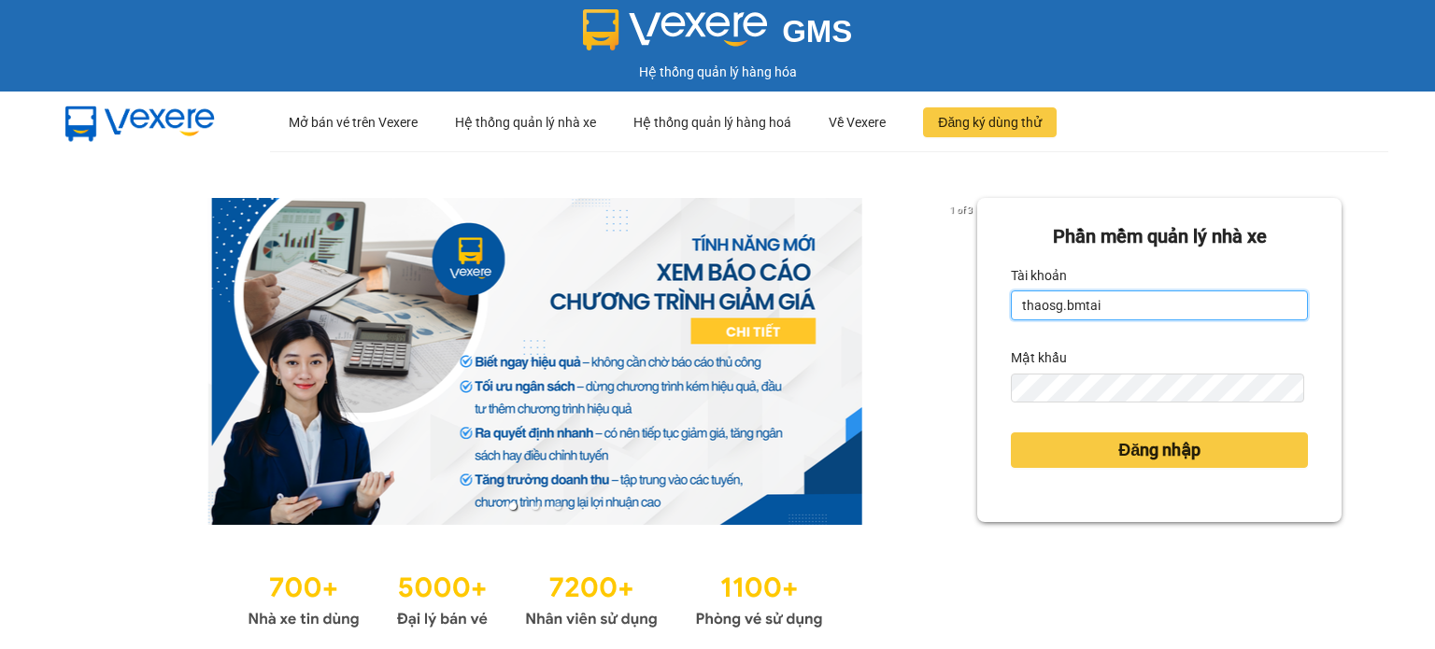
click at [1158, 307] on input "thaosg.bmtai" at bounding box center [1159, 306] width 297 height 30
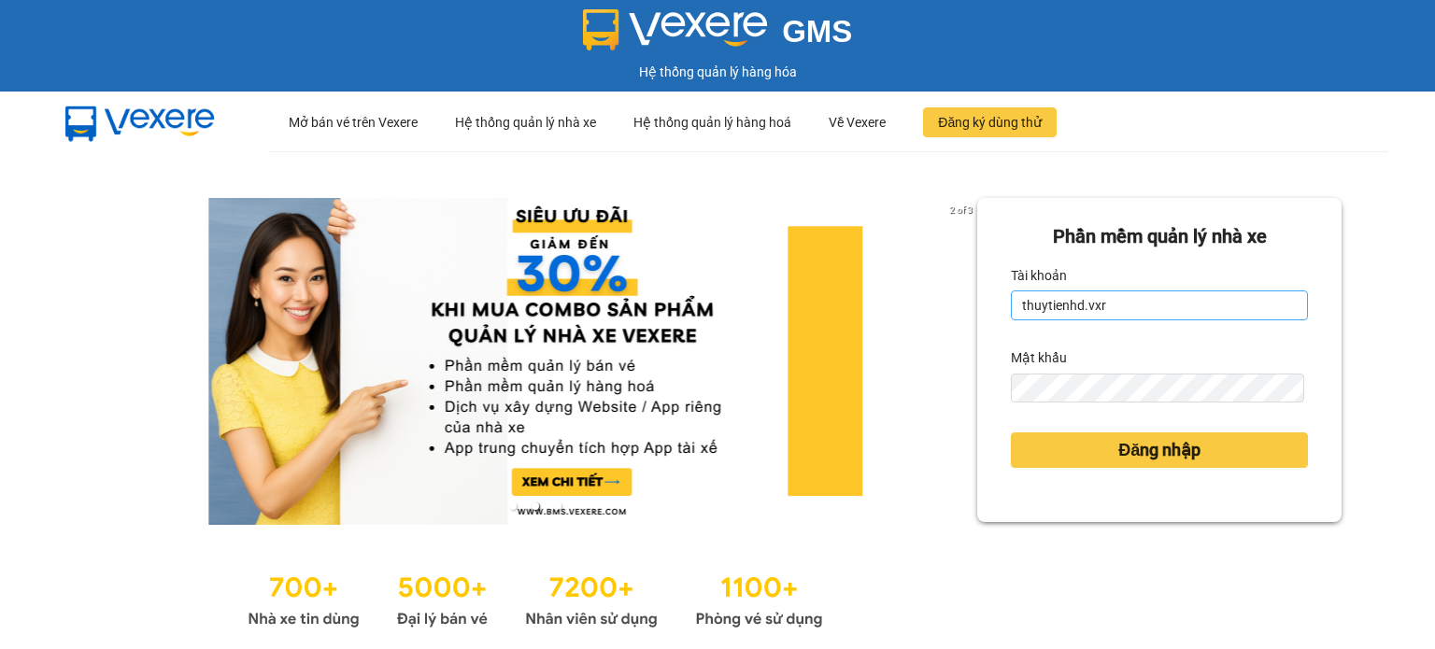
click at [1139, 315] on input "thuytienhd.vxr" at bounding box center [1159, 306] width 297 height 30
type input "thaosg.bmtai"
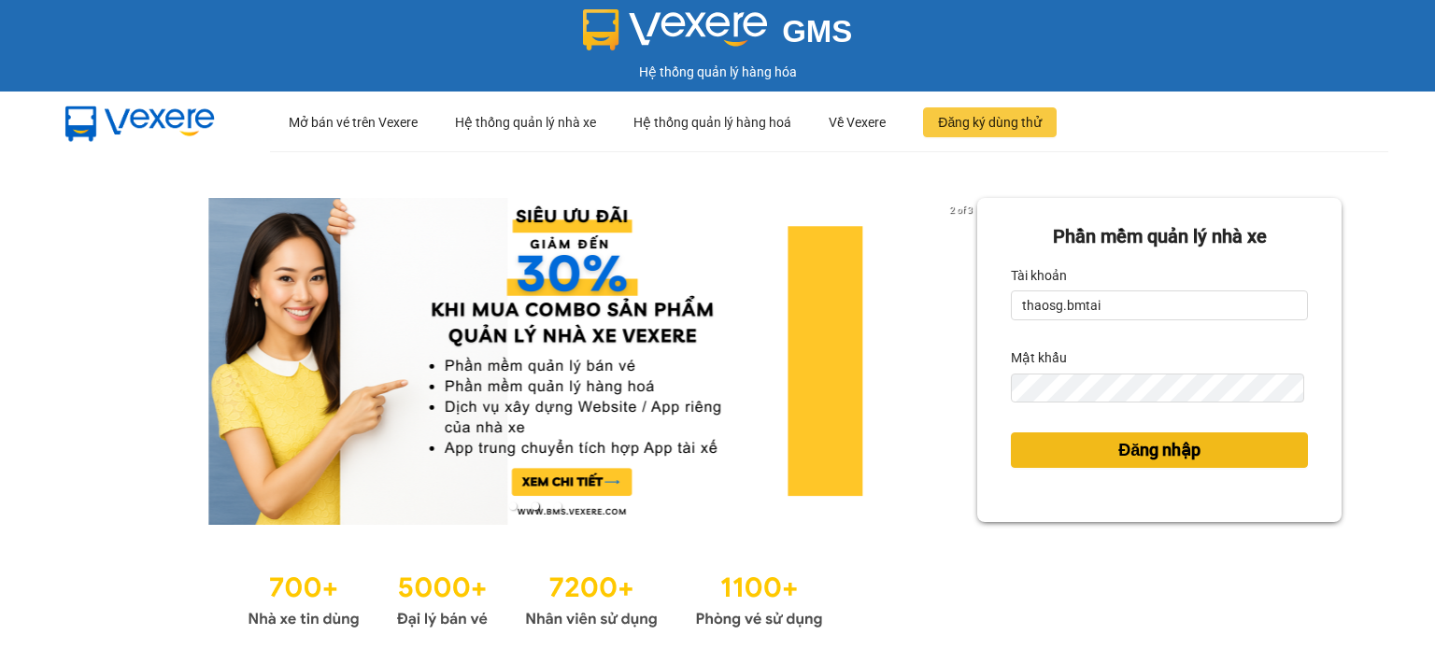
click at [1136, 454] on span "Đăng nhập" at bounding box center [1159, 450] width 82 height 26
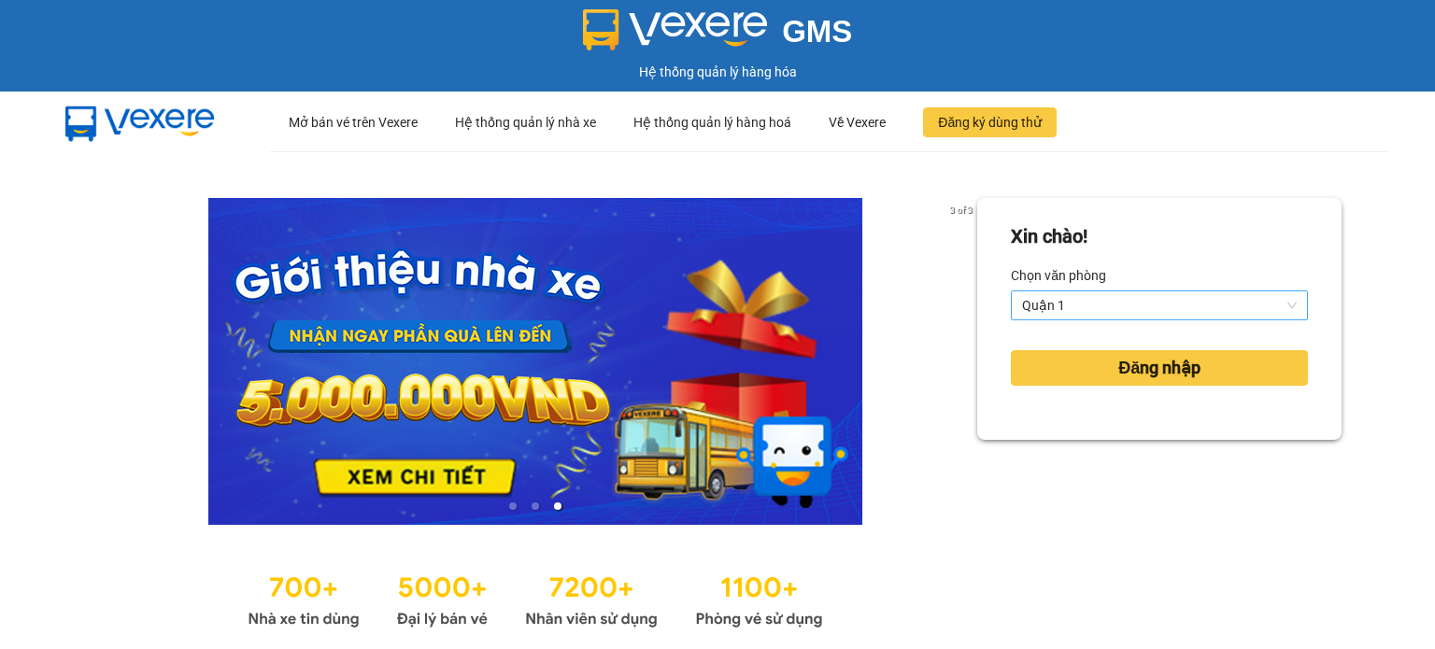
click at [1062, 305] on span "Quận 1" at bounding box center [1159, 305] width 275 height 28
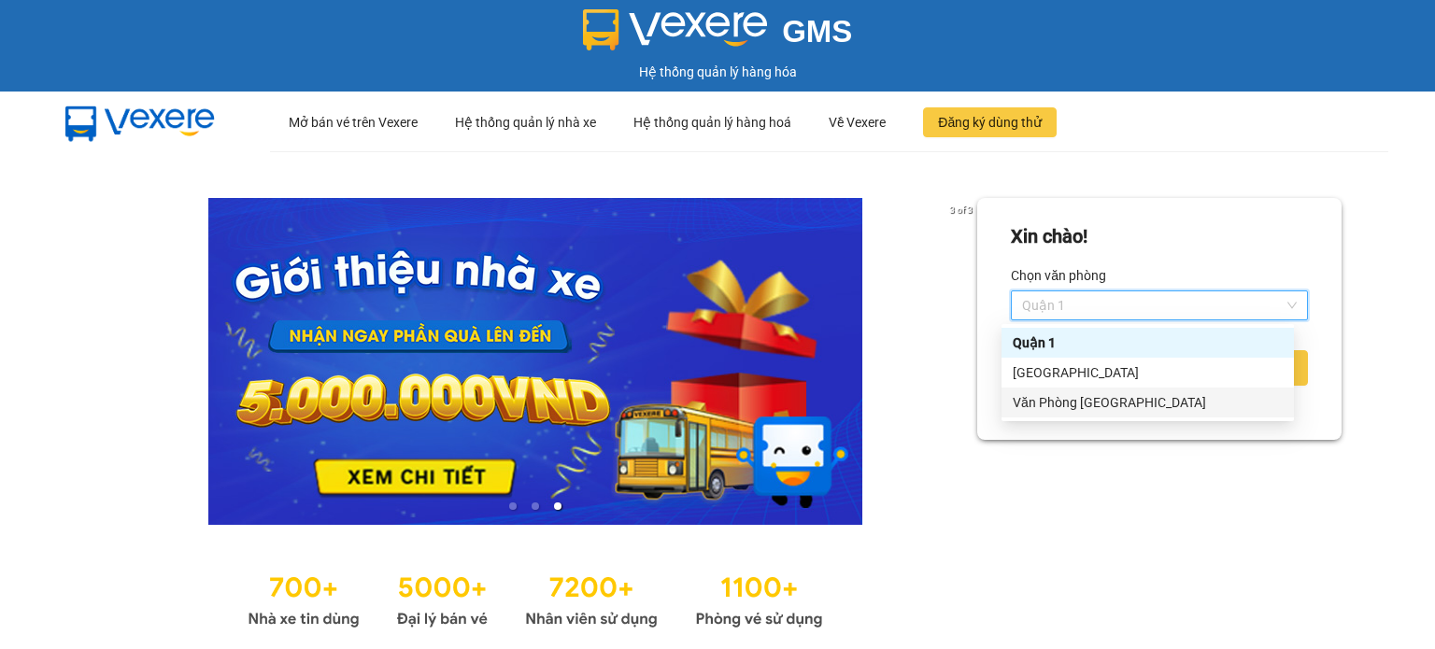
click at [1085, 403] on div "Văn Phòng [GEOGRAPHIC_DATA]" at bounding box center [1148, 402] width 270 height 21
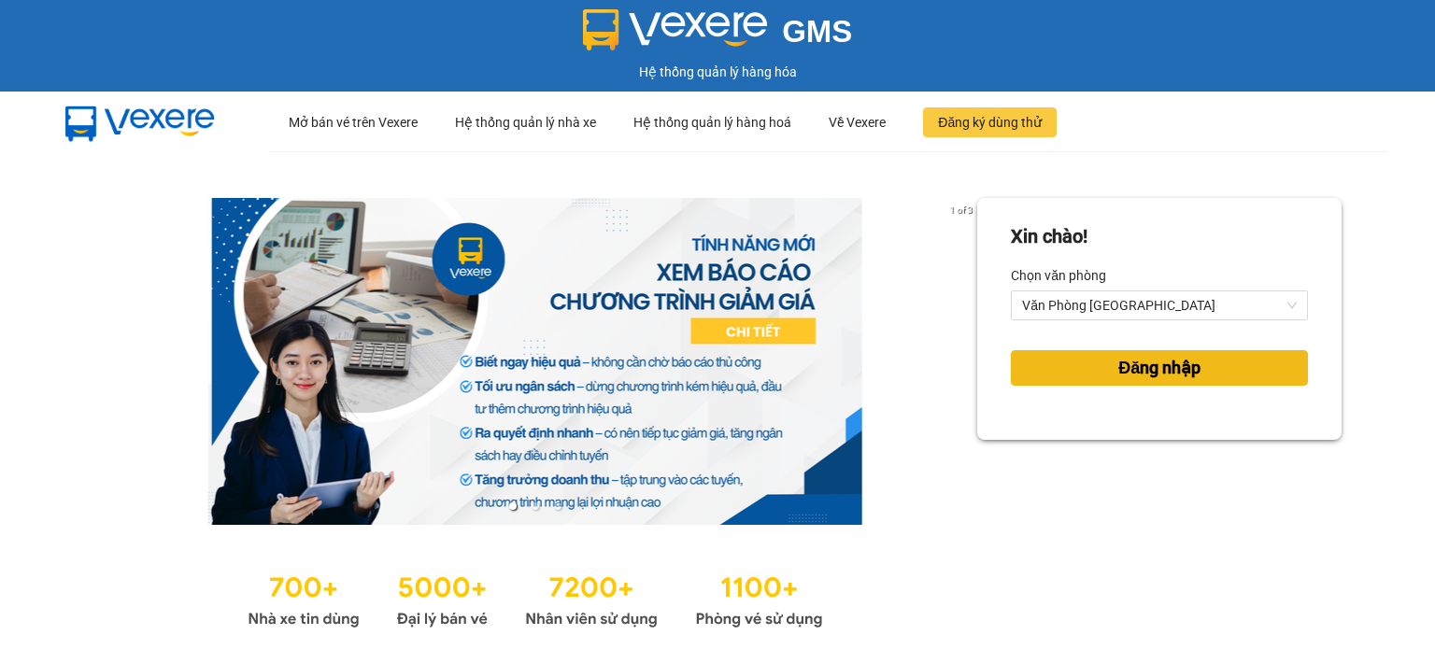
click at [1118, 369] on span "Đăng nhập" at bounding box center [1159, 368] width 82 height 26
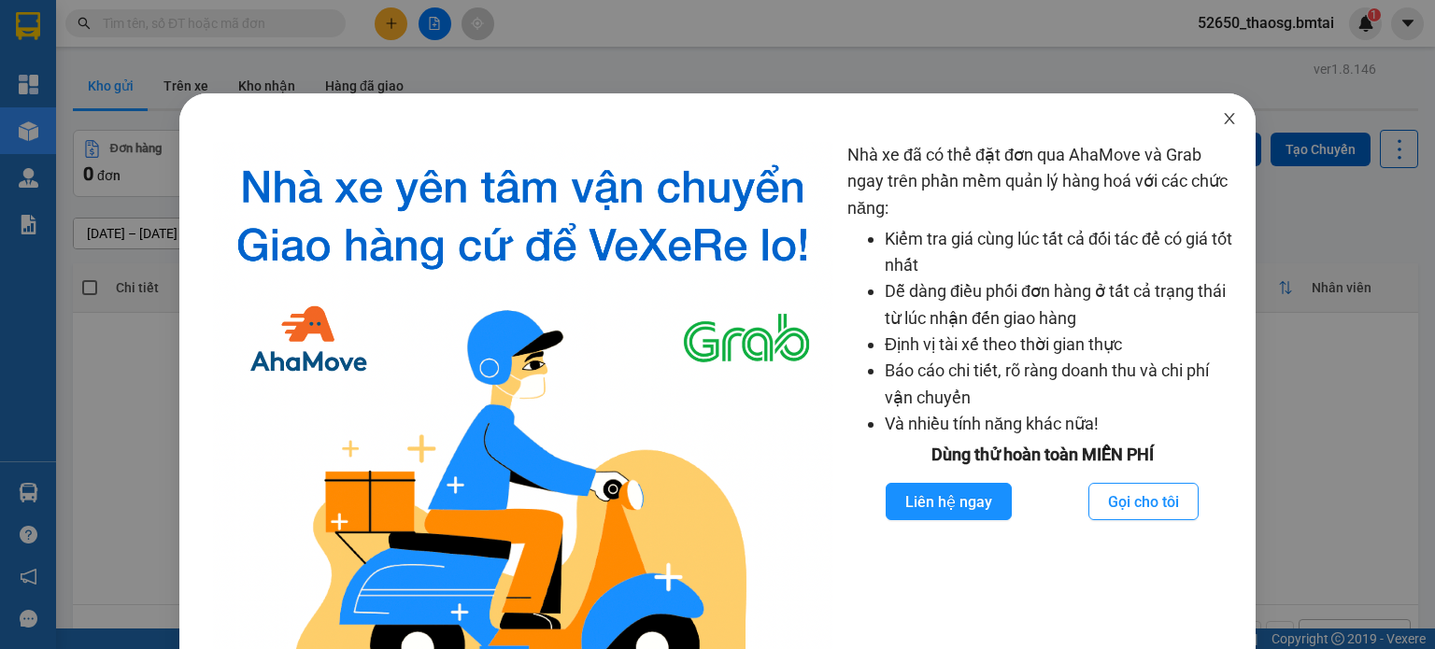
click at [1222, 117] on icon "close" at bounding box center [1229, 118] width 15 height 15
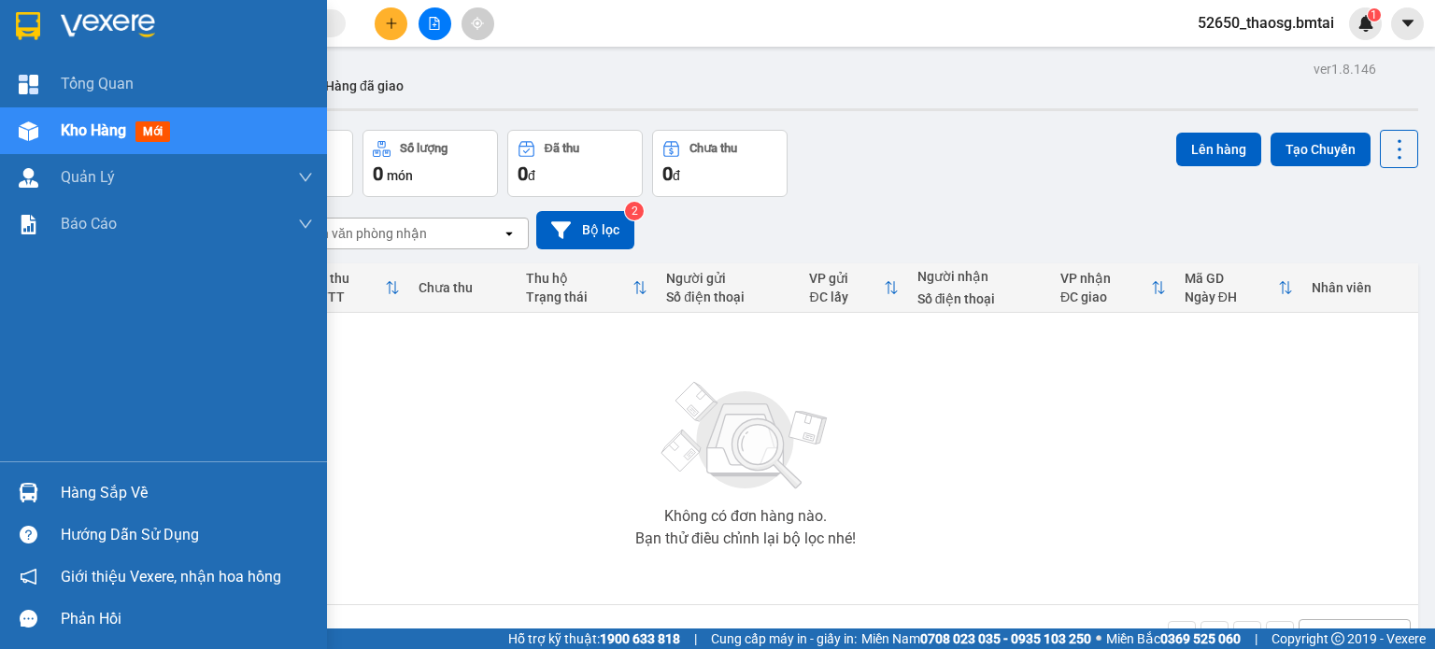
click at [76, 496] on div "Hàng sắp về" at bounding box center [187, 493] width 252 height 28
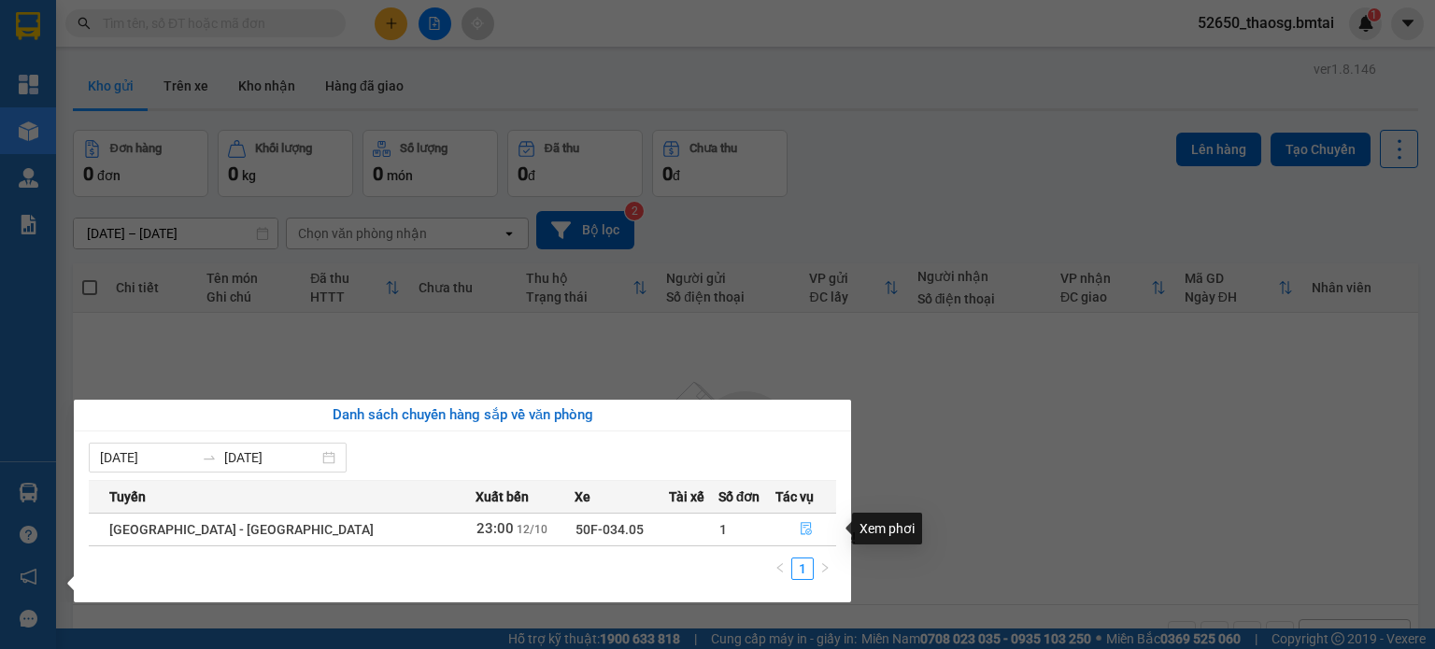
click at [800, 528] on icon "file-done" at bounding box center [806, 528] width 13 height 13
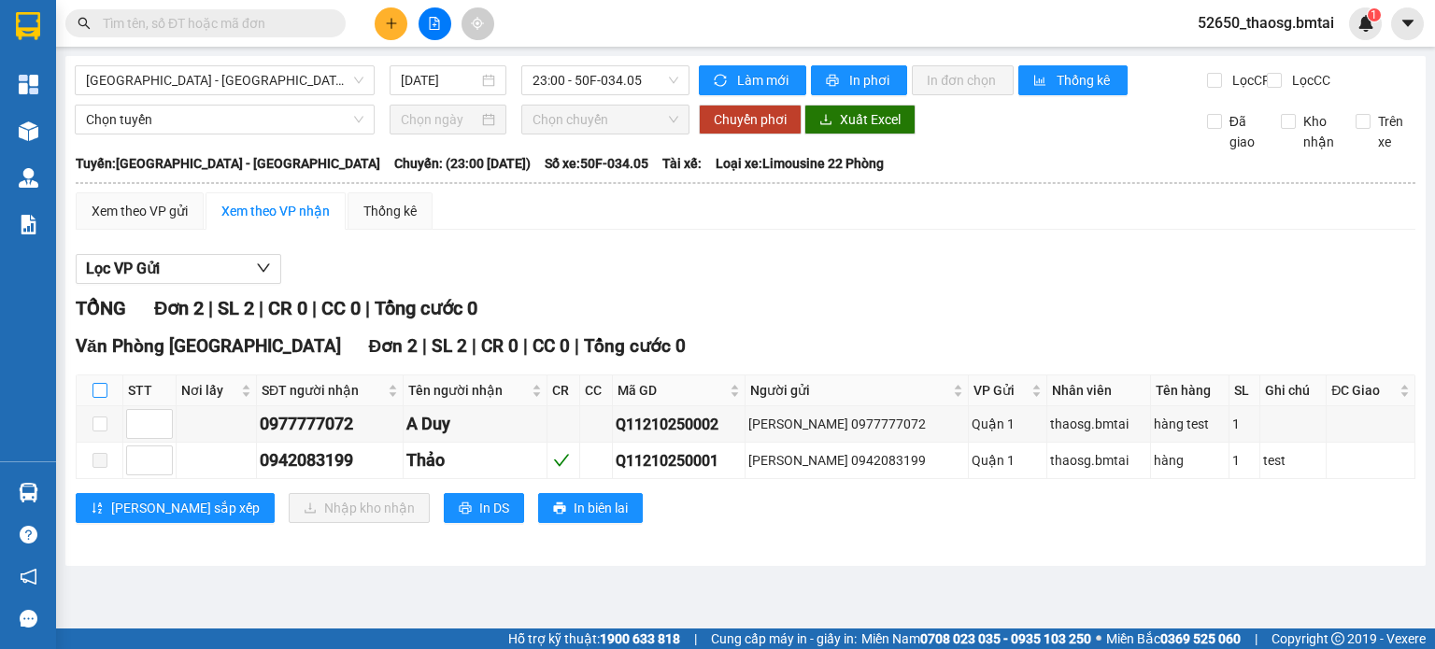
click at [97, 398] on input "checkbox" at bounding box center [99, 390] width 15 height 15
checkbox input "true"
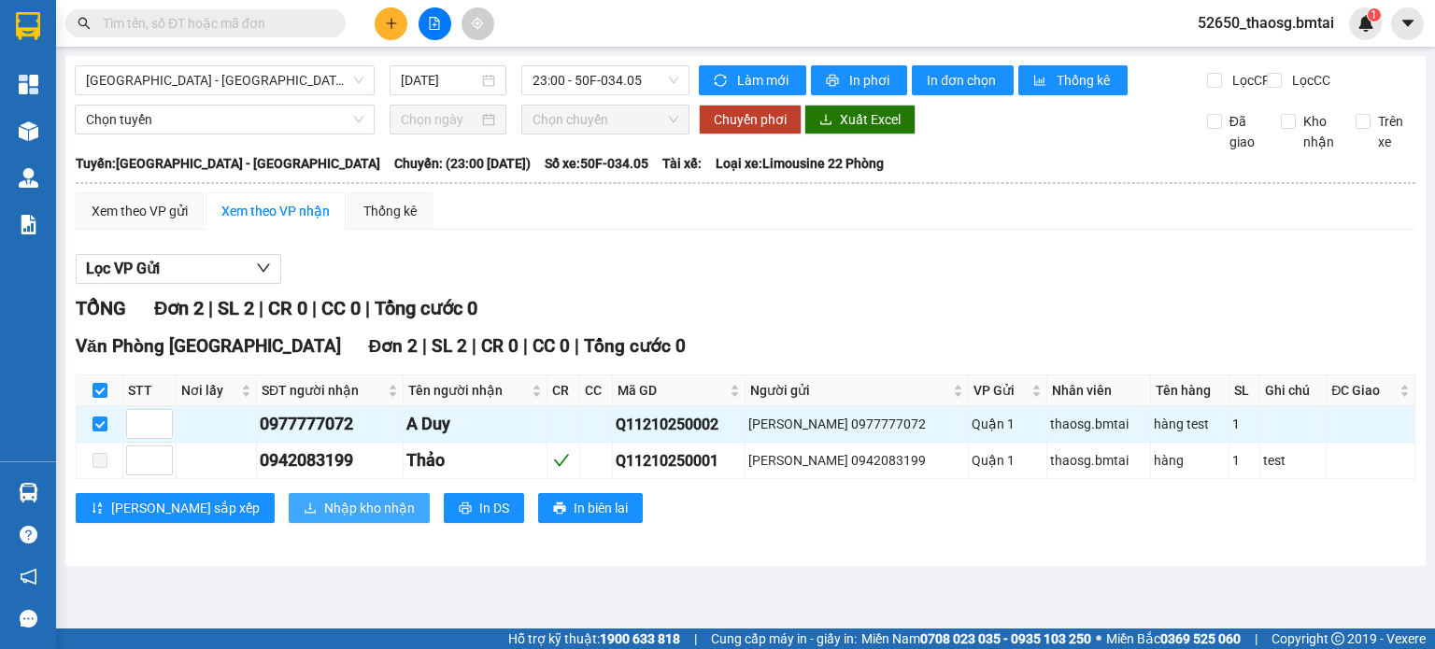
click at [324, 518] on span "Nhập kho nhận" at bounding box center [369, 508] width 91 height 21
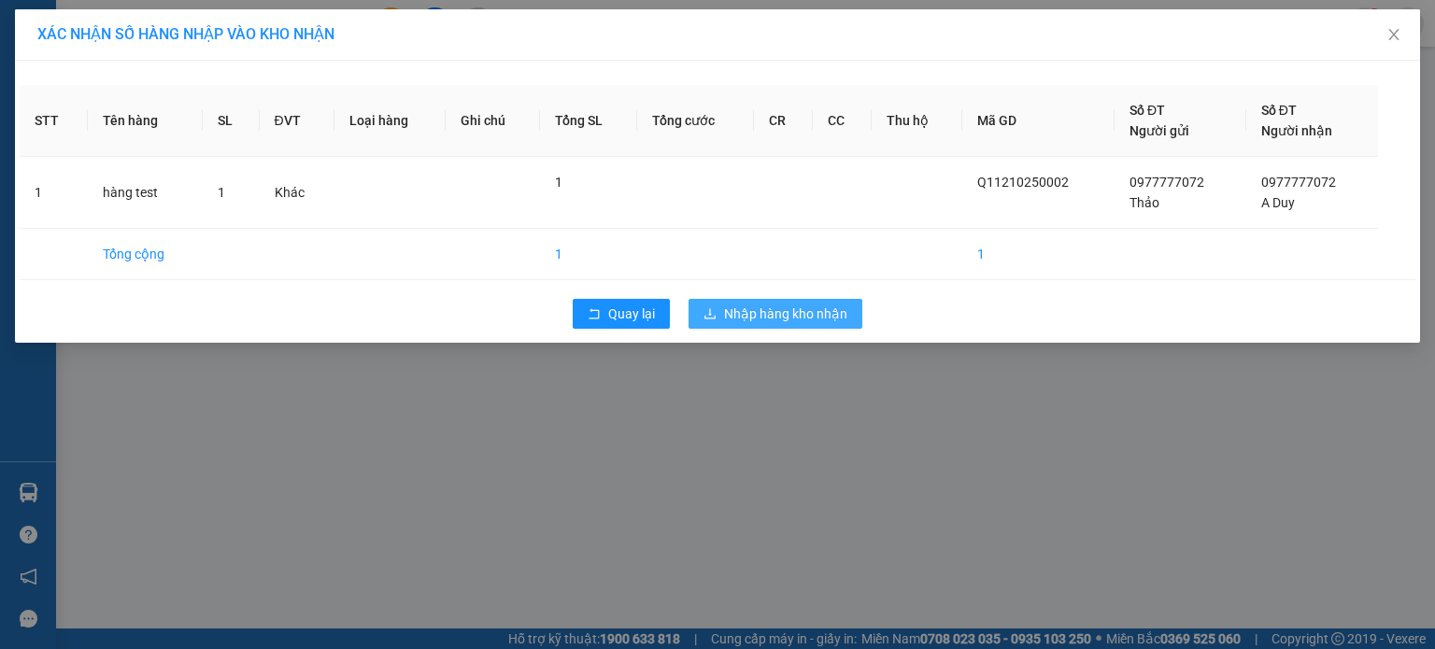
click at [761, 319] on span "Nhập hàng kho nhận" at bounding box center [785, 314] width 123 height 21
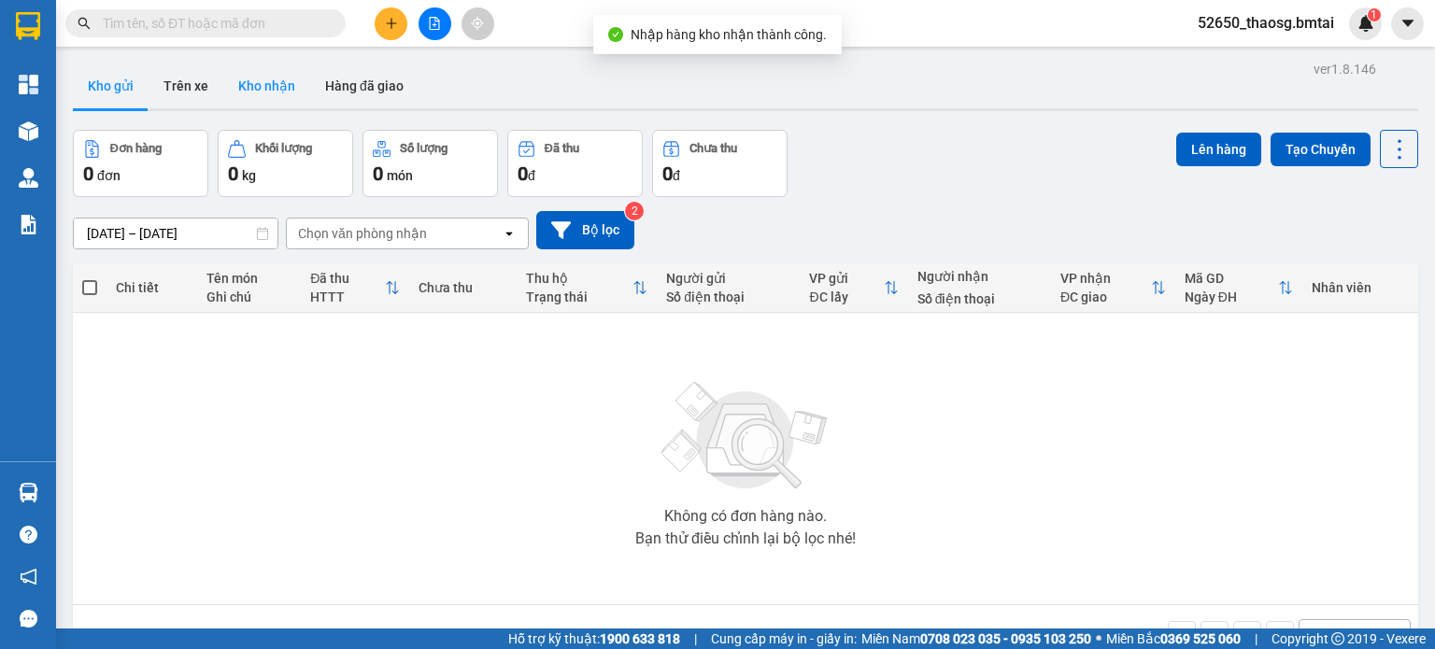
click at [263, 85] on button "Kho nhận" at bounding box center [266, 86] width 87 height 45
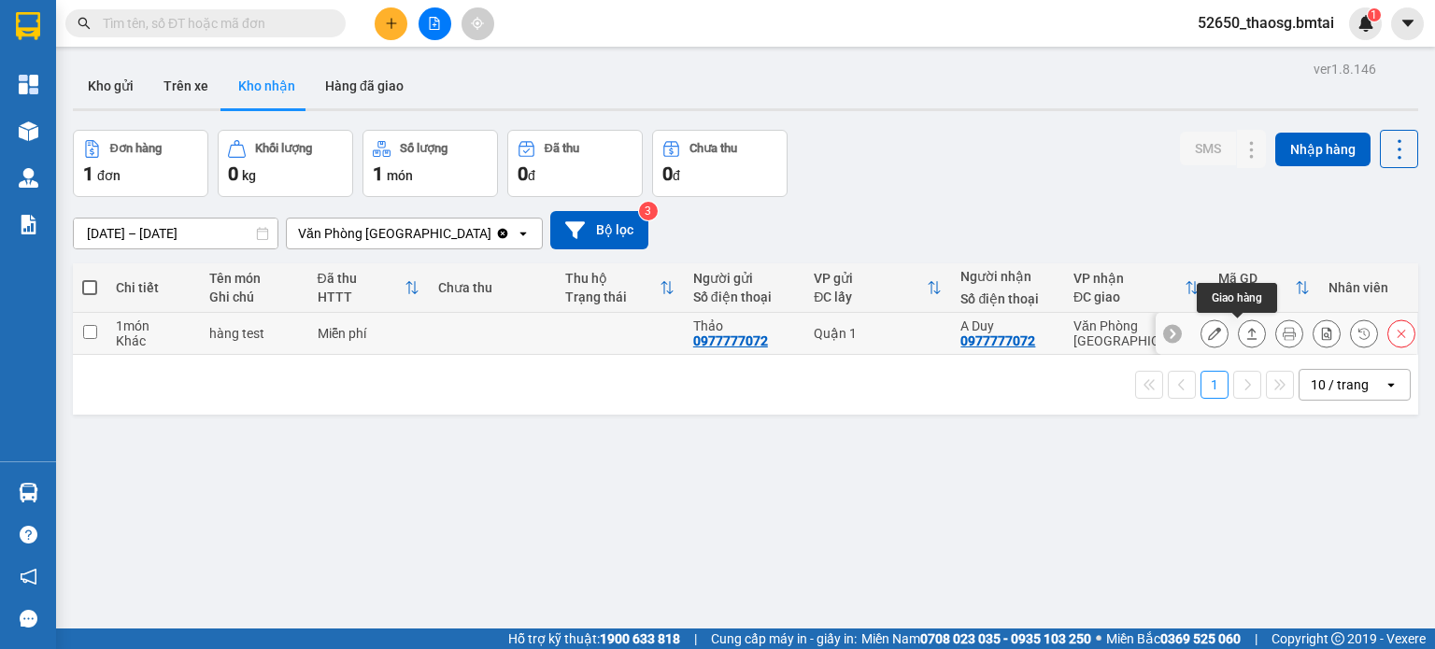
click at [1239, 324] on button at bounding box center [1252, 334] width 26 height 33
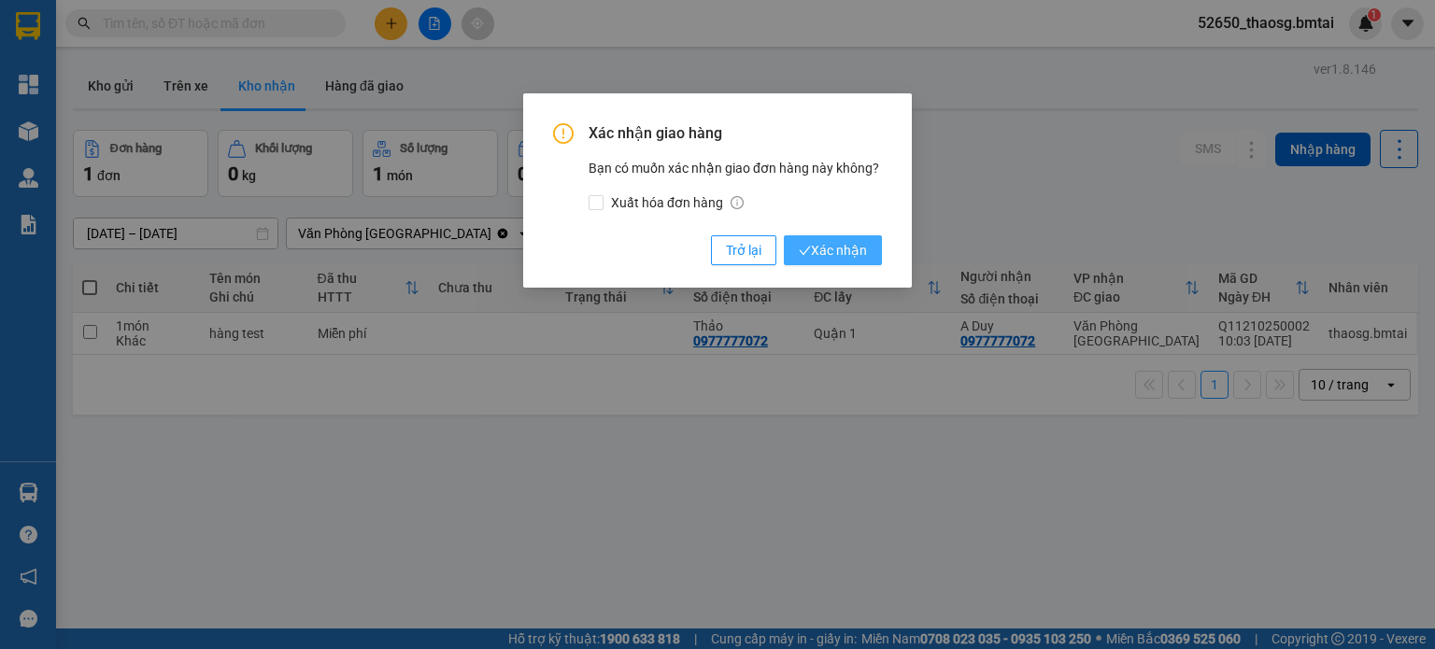
click at [835, 258] on span "Xác nhận" at bounding box center [833, 250] width 68 height 21
